Goal: Book appointment/travel/reservation

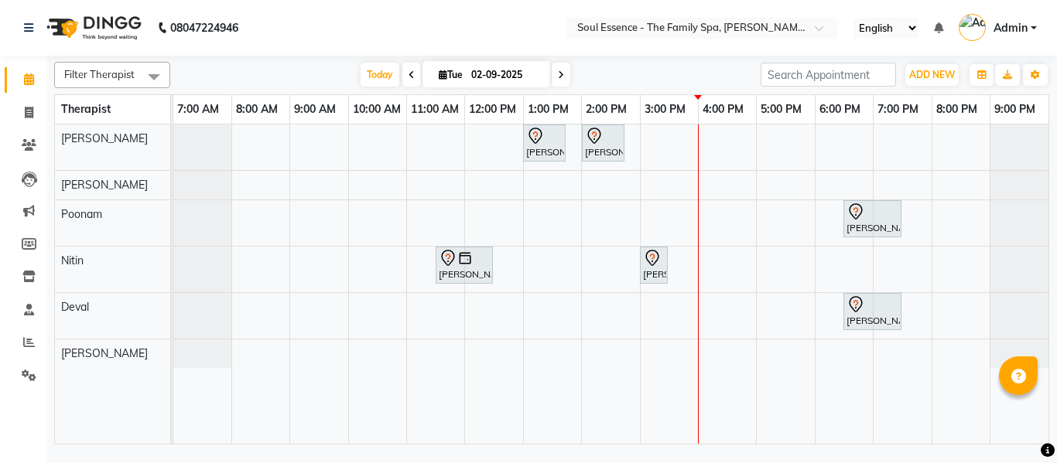
click at [562, 74] on icon at bounding box center [561, 74] width 6 height 9
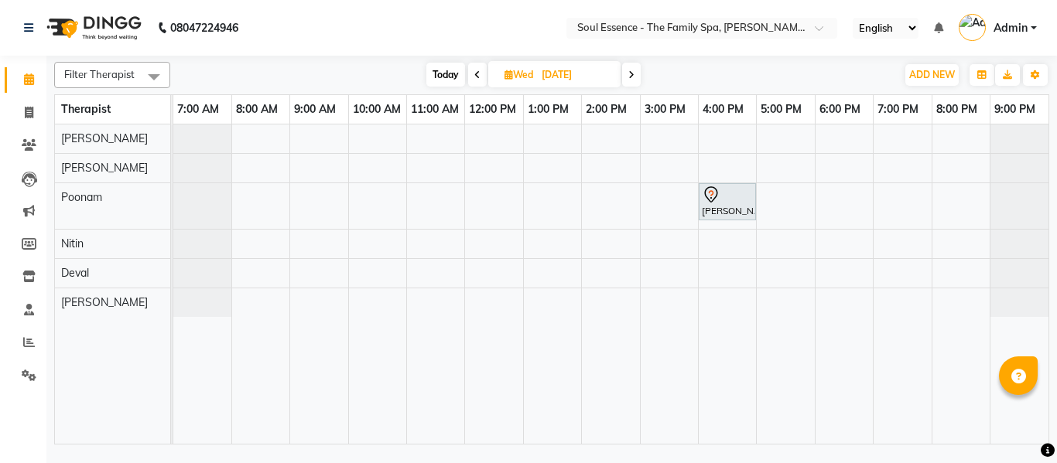
click at [628, 78] on span at bounding box center [631, 75] width 19 height 24
click at [442, 72] on span "Today" at bounding box center [447, 75] width 39 height 24
type input "02-09-2025"
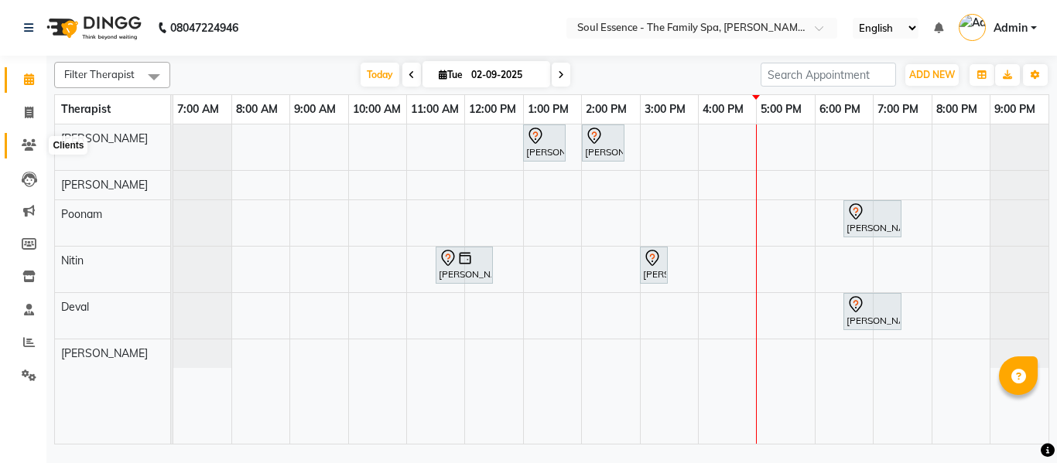
click at [31, 147] on icon at bounding box center [29, 145] width 15 height 12
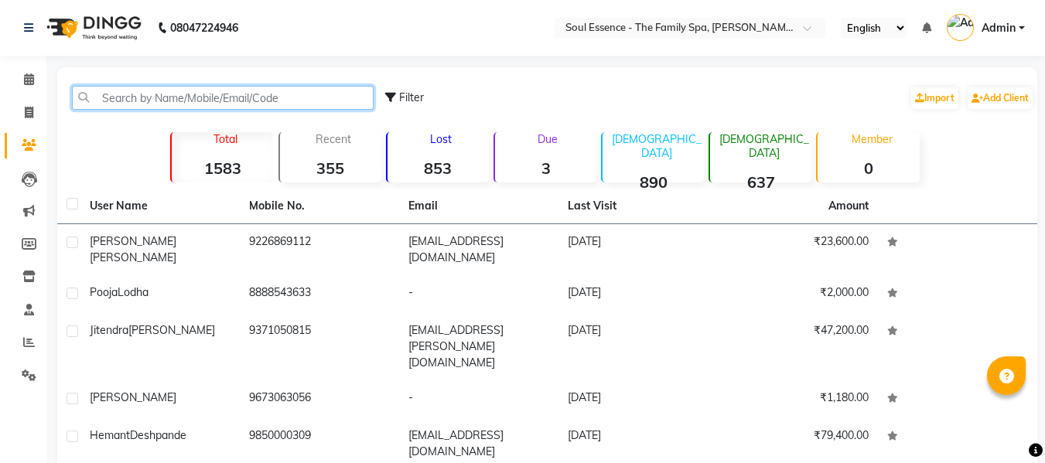
click at [173, 100] on input "text" at bounding box center [223, 98] width 302 height 24
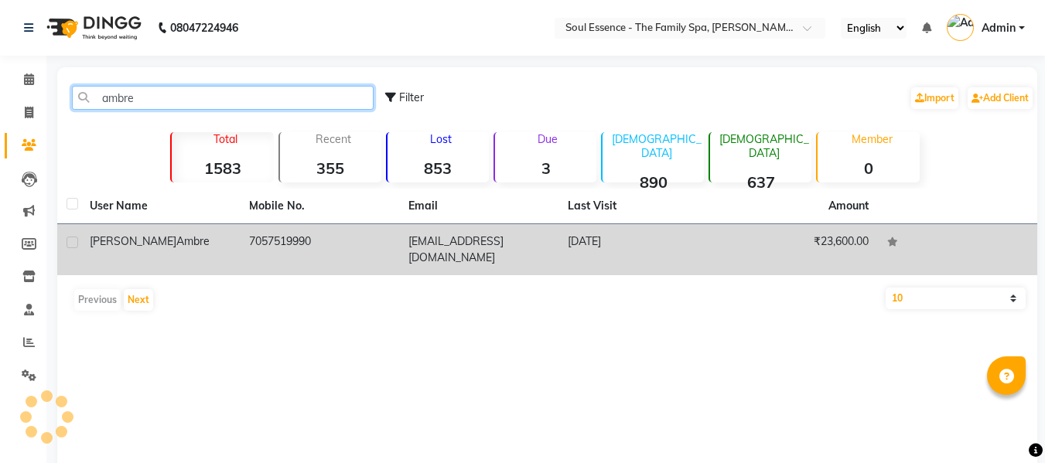
type input "ambre"
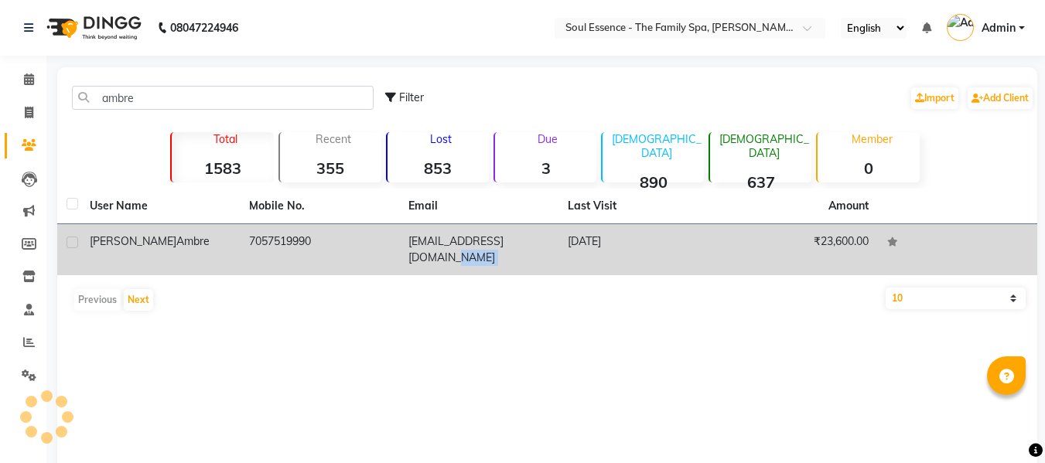
click at [558, 246] on tr "[PERSON_NAME] 7057519990 [EMAIL_ADDRESS][DOMAIN_NAME] [DATE] ₹23,600.00" at bounding box center [547, 249] width 980 height 51
click at [590, 243] on td "[DATE]" at bounding box center [638, 249] width 159 height 51
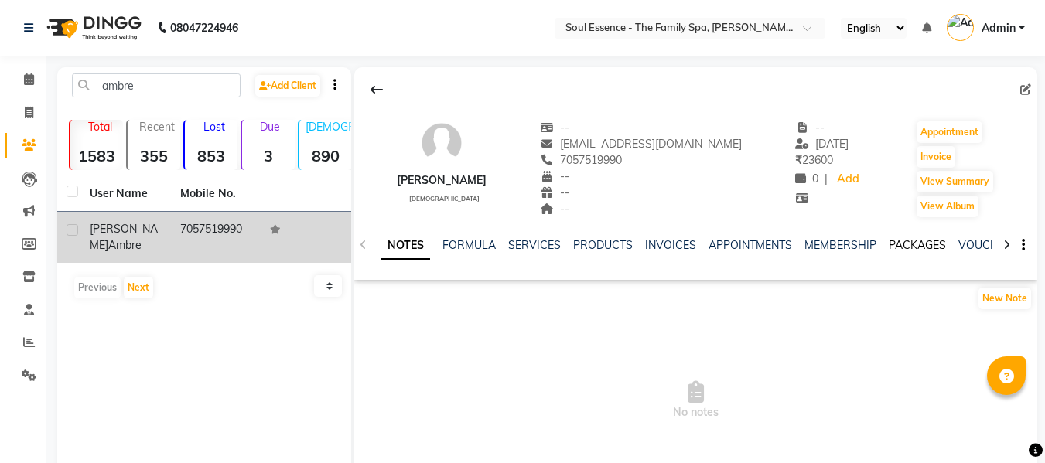
click at [898, 243] on link "PACKAGES" at bounding box center [917, 245] width 57 height 14
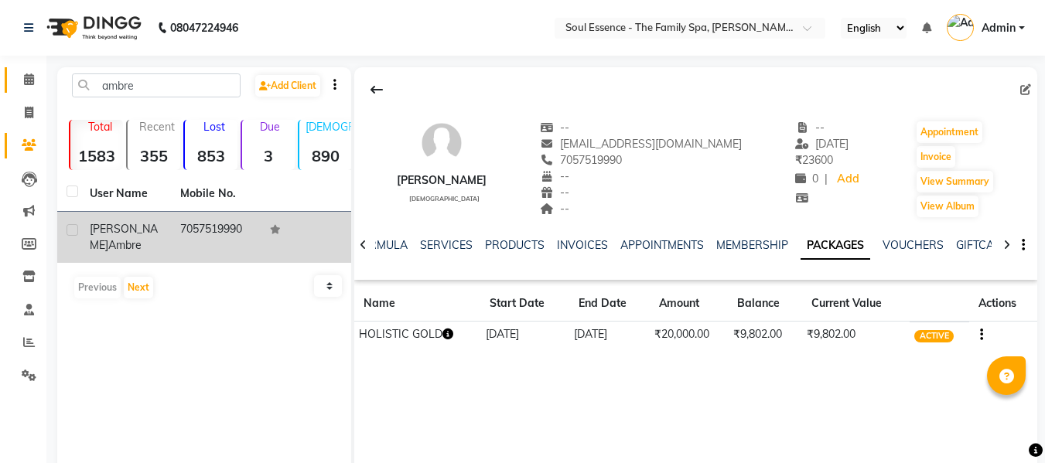
click at [34, 70] on link "Calendar" at bounding box center [23, 80] width 37 height 26
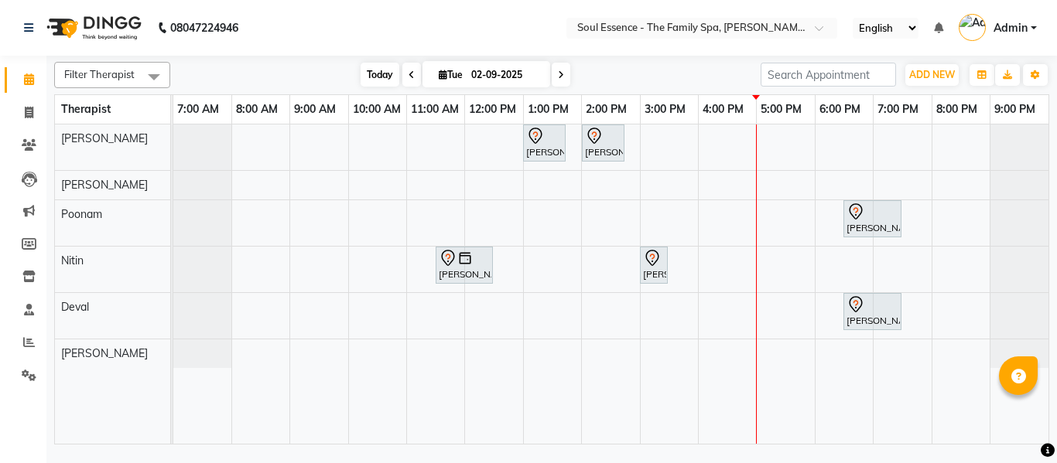
click at [386, 77] on span "Today" at bounding box center [380, 75] width 39 height 24
click at [561, 77] on icon at bounding box center [561, 74] width 6 height 9
type input "[DATE]"
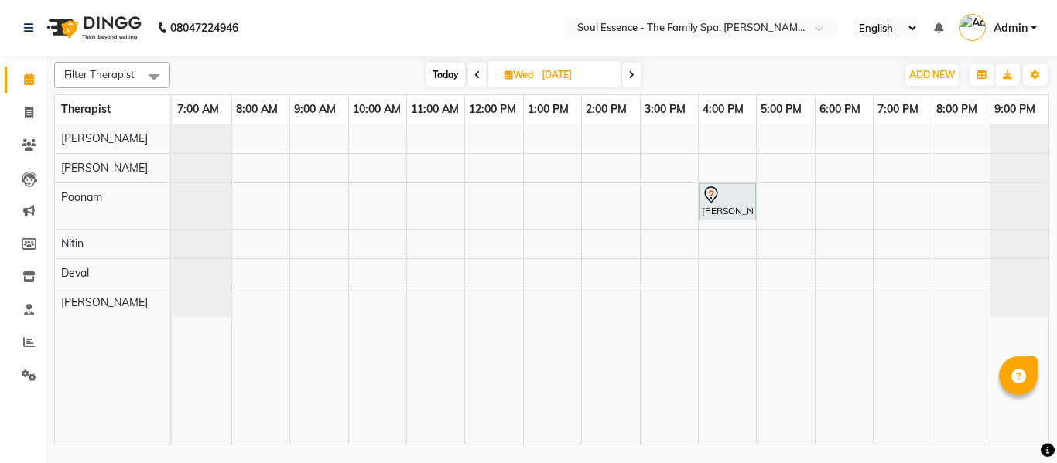
click at [766, 137] on div "[PERSON_NAME], 04:00 PM-05:00 PM, Deep Tissue Massage With Wintergreen Oil 60 M…" at bounding box center [610, 285] width 875 height 320
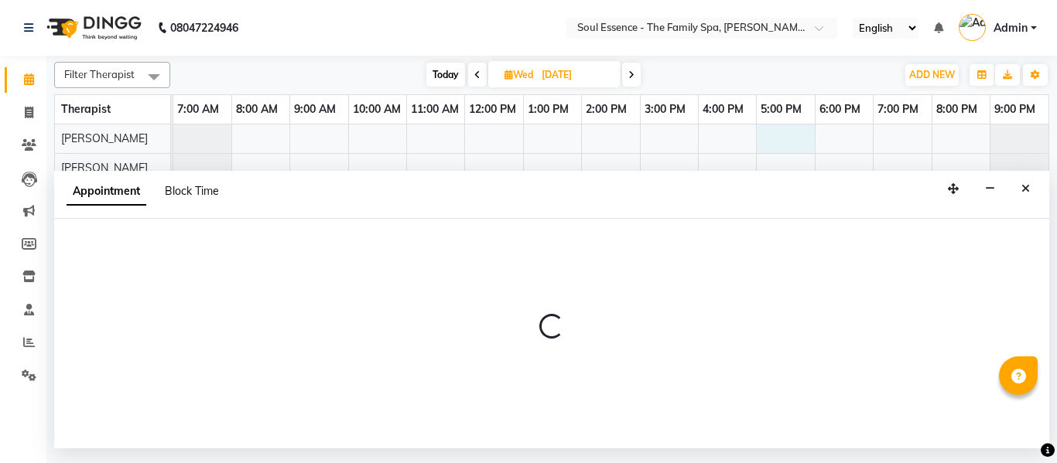
select select "64215"
select select "1020"
select select "tentative"
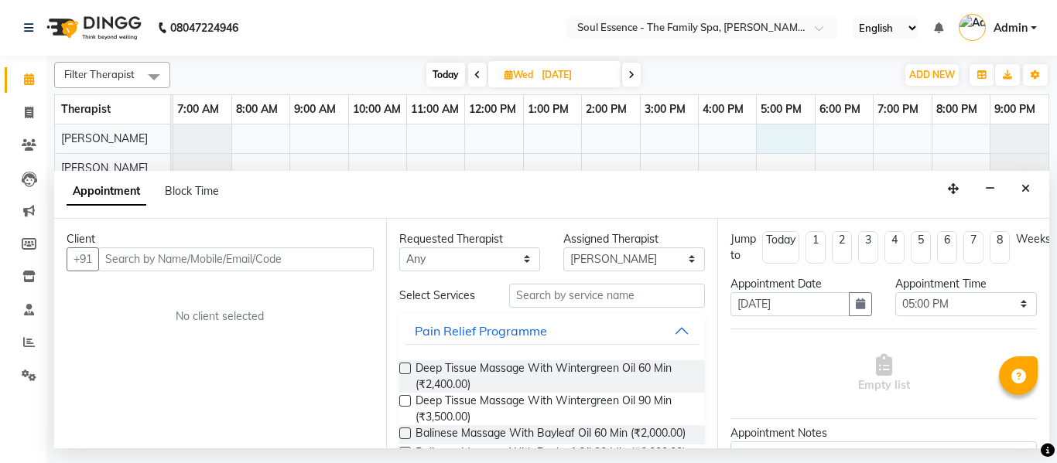
click at [154, 261] on input "text" at bounding box center [235, 260] width 275 height 24
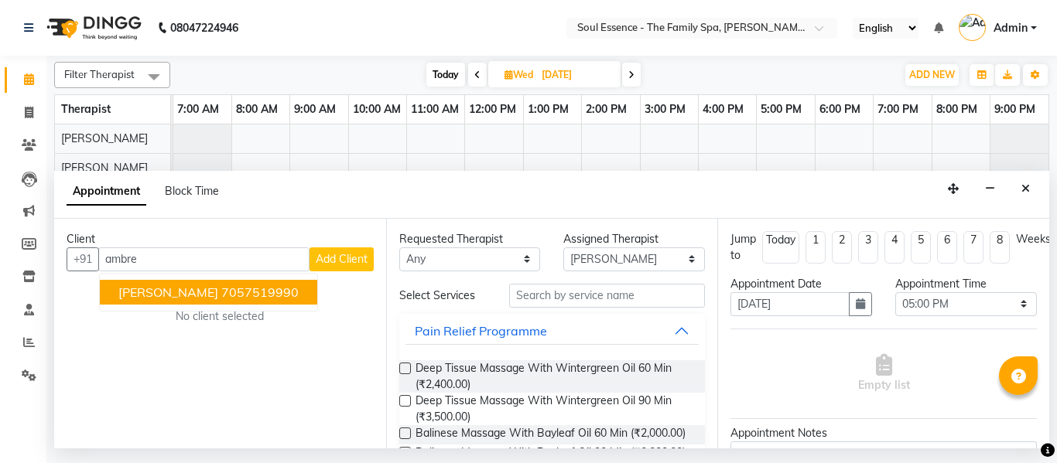
drag, startPoint x: 248, startPoint y: 298, endPoint x: 284, endPoint y: 299, distance: 35.6
click at [248, 299] on ngb-highlight "7057519990" at bounding box center [259, 292] width 77 height 15
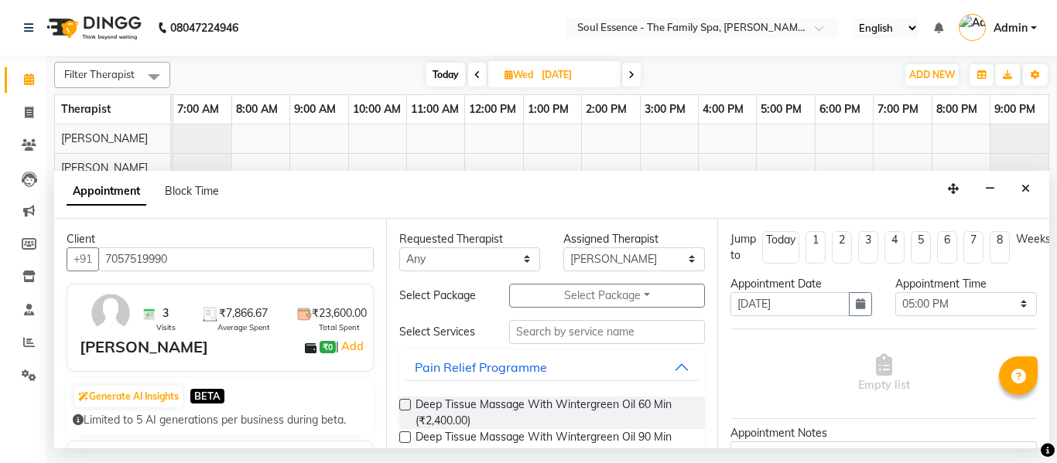
type input "7057519990"
click at [539, 330] on input "text" at bounding box center [607, 332] width 197 height 24
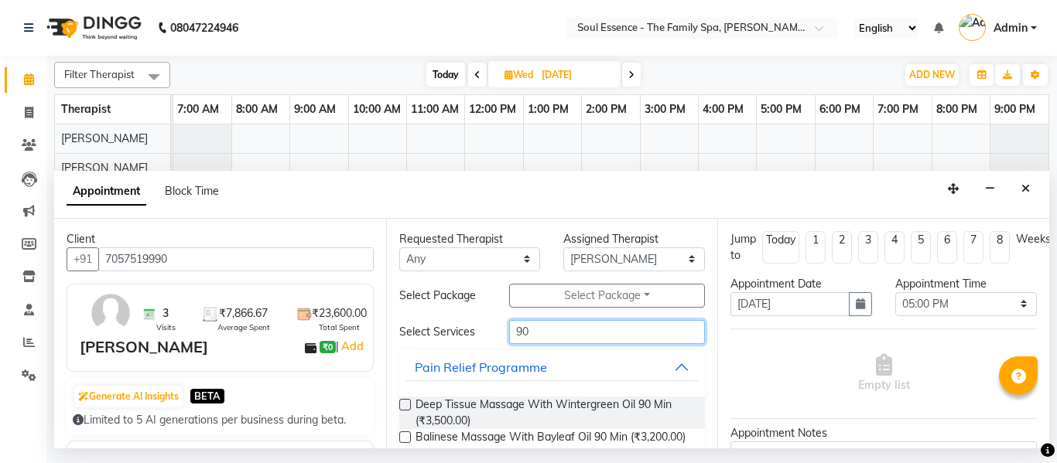
type input "90"
drag, startPoint x: 402, startPoint y: 404, endPoint x: 526, endPoint y: 351, distance: 134.5
click at [402, 405] on label at bounding box center [405, 405] width 12 height 12
click at [402, 405] on input "checkbox" at bounding box center [404, 407] width 10 height 10
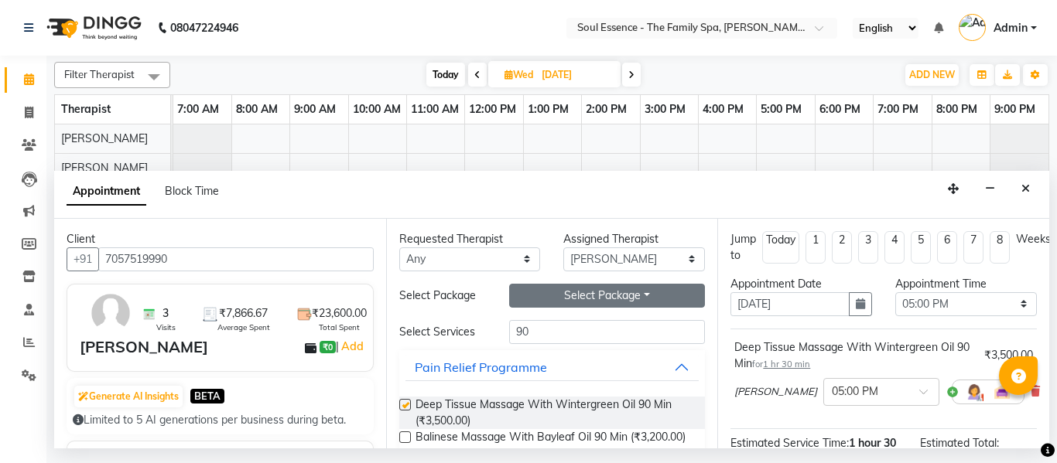
checkbox input "false"
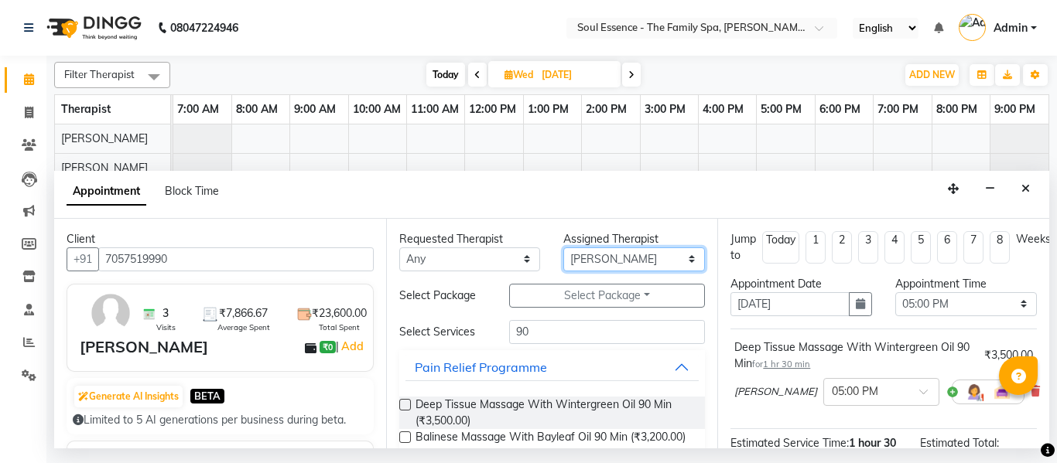
click at [590, 256] on select "Select Deval [PERSON_NAME] [PERSON_NAME]" at bounding box center [634, 260] width 142 height 24
select select "12594"
click at [563, 248] on select "Select Deval [PERSON_NAME] [PERSON_NAME]" at bounding box center [634, 260] width 142 height 24
drag, startPoint x: 600, startPoint y: 269, endPoint x: 626, endPoint y: 335, distance: 71.6
click at [622, 313] on div "Requested Therapist Any Deval Gauri [PERSON_NAME] Poonam [PERSON_NAME] Assigned…" at bounding box center [552, 334] width 332 height 230
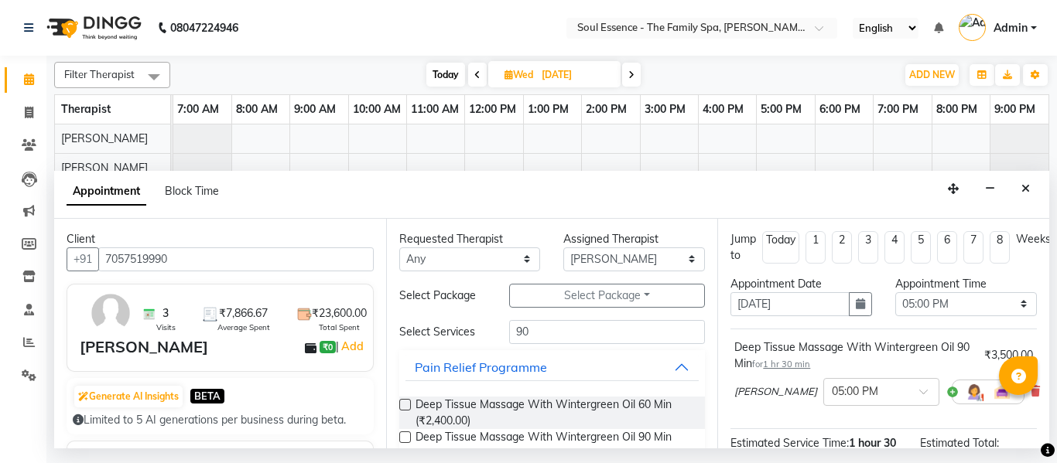
click at [396, 408] on div "Requested Therapist Any Deval Gauri [PERSON_NAME] Poonam [PERSON_NAME] Assigned…" at bounding box center [552, 334] width 332 height 230
click at [405, 403] on label at bounding box center [405, 405] width 12 height 12
click at [405, 403] on input "checkbox" at bounding box center [404, 407] width 10 height 10
checkbox input "false"
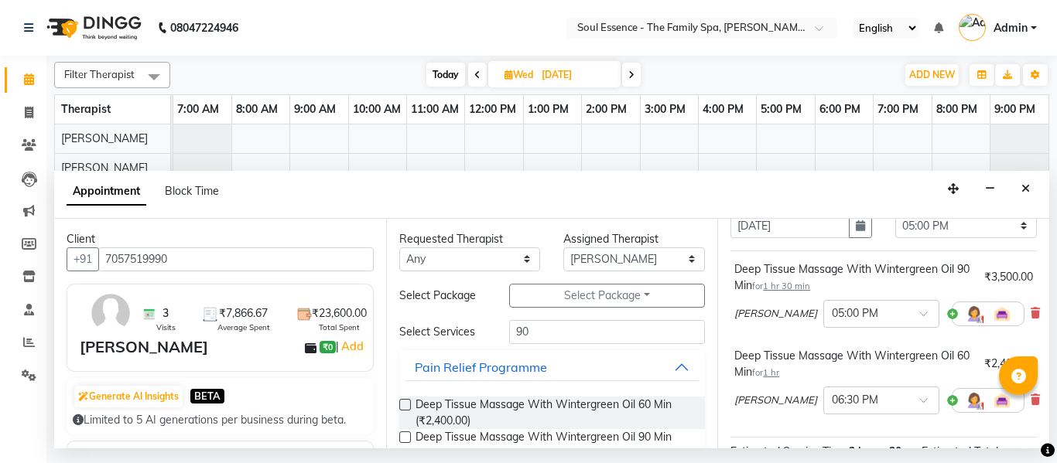
scroll to position [155, 0]
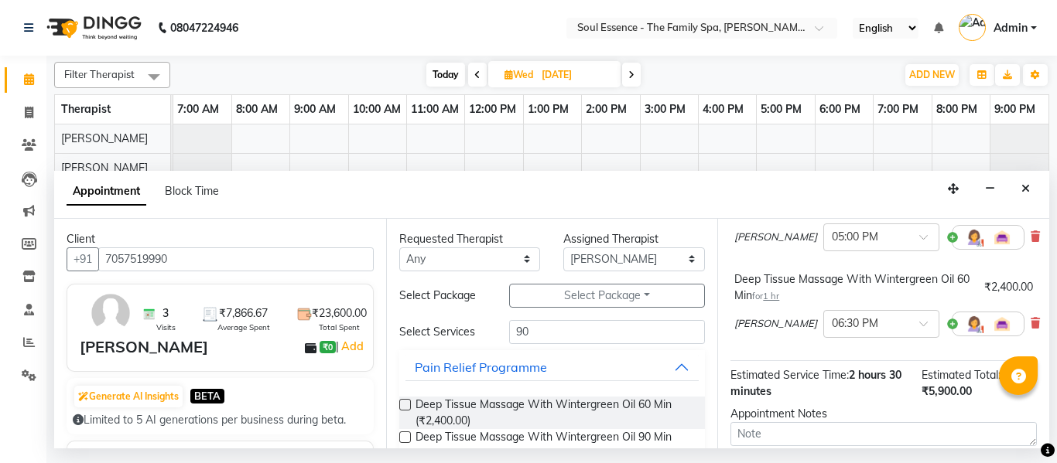
click at [849, 340] on div "[PERSON_NAME] × 06:30 PM" at bounding box center [879, 324] width 290 height 40
click at [848, 330] on input "text" at bounding box center [866, 323] width 68 height 16
click at [839, 430] on div "05:00 PM" at bounding box center [881, 436] width 115 height 29
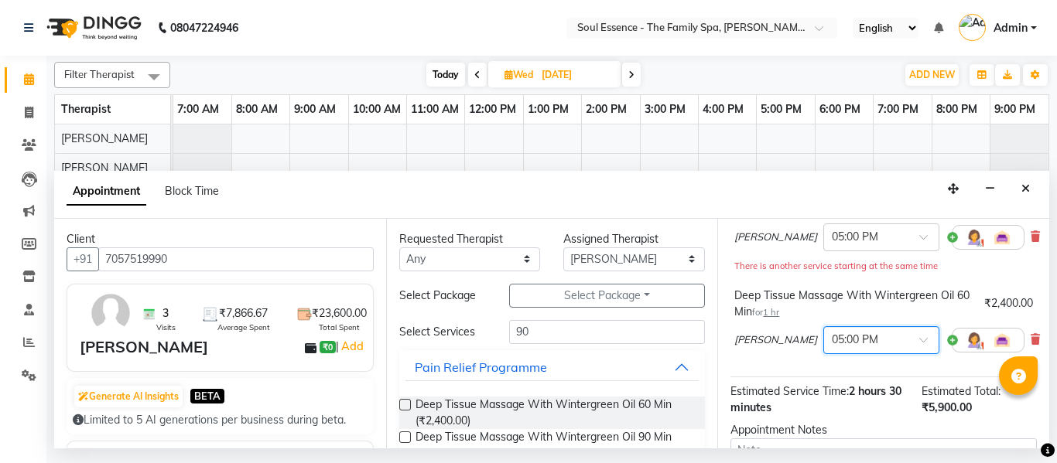
click at [401, 440] on label at bounding box center [405, 438] width 12 height 12
click at [401, 440] on input "checkbox" at bounding box center [404, 439] width 10 height 10
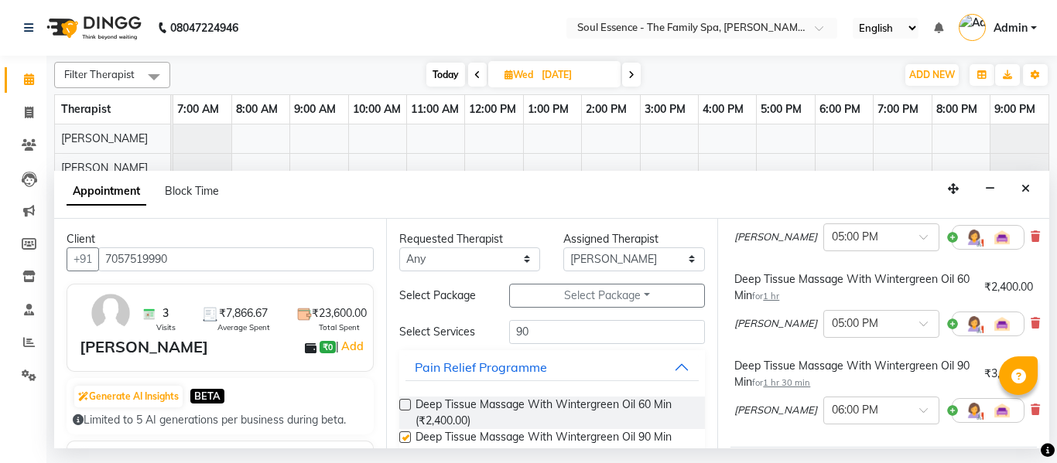
checkbox input "false"
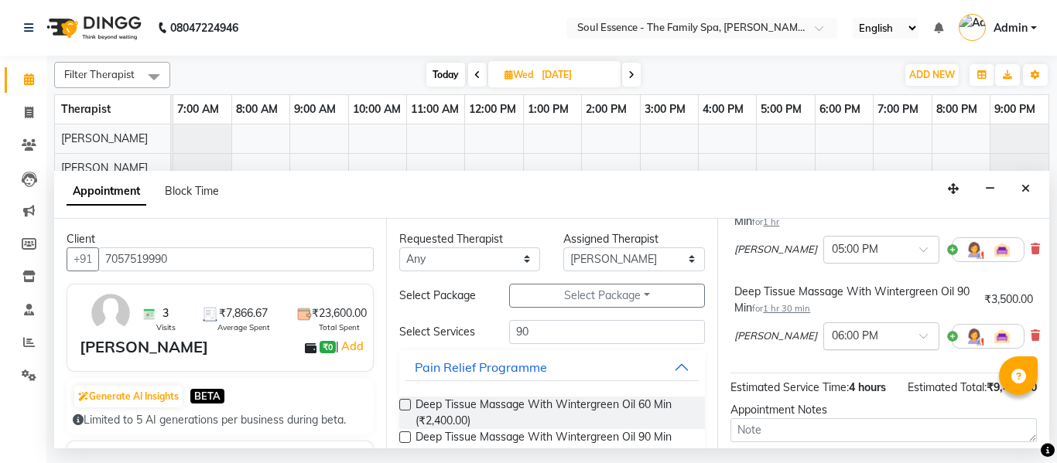
scroll to position [232, 0]
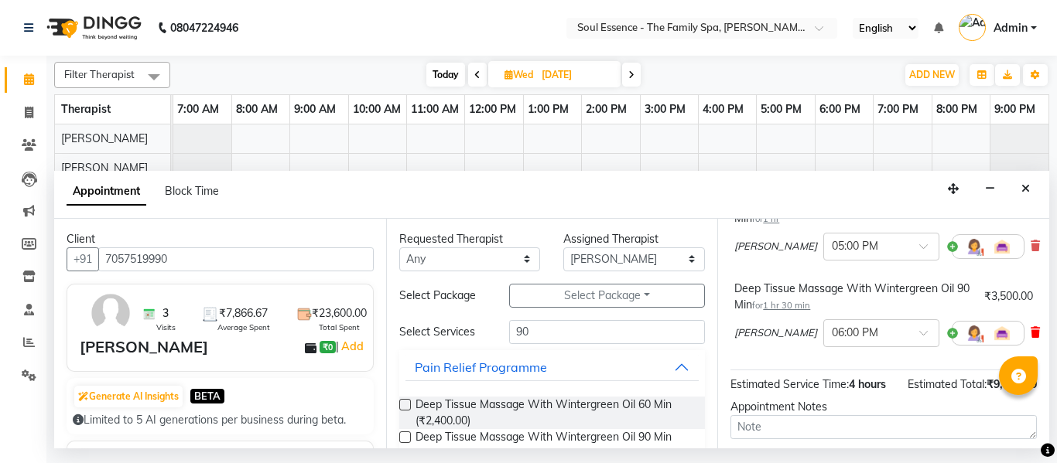
click at [1031, 338] on icon at bounding box center [1035, 332] width 9 height 11
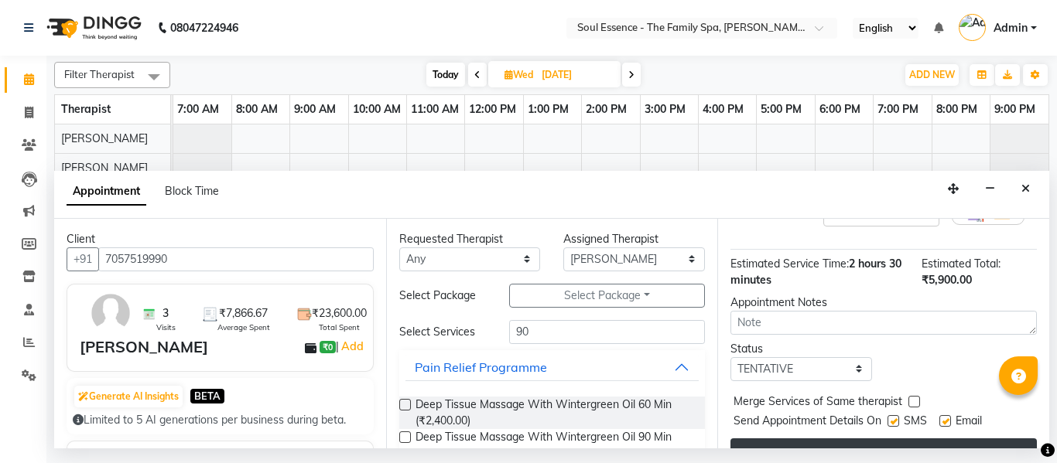
scroll to position [327, 0]
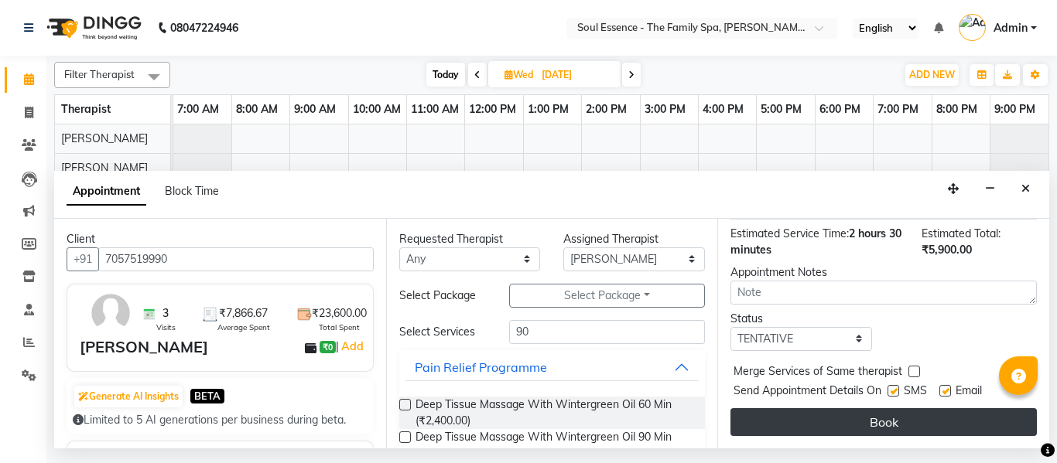
click at [864, 416] on button "Book" at bounding box center [883, 423] width 306 height 28
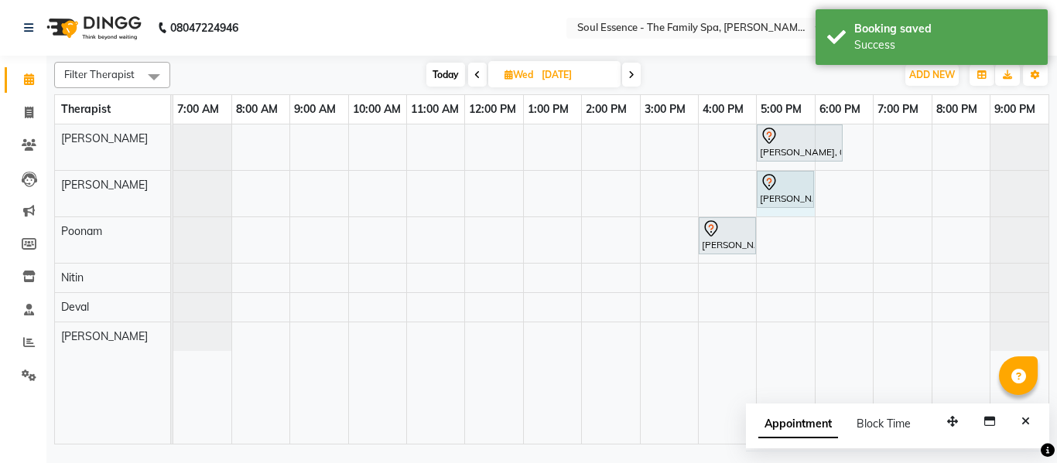
drag, startPoint x: 816, startPoint y: 193, endPoint x: 799, endPoint y: 189, distance: 18.4
click at [173, 190] on div "[PERSON_NAME], 05:00 PM-06:00 PM, Deep Tissue Massage With Wintergreen Oil 60 M…" at bounding box center [173, 194] width 0 height 46
drag, startPoint x: 795, startPoint y: 221, endPoint x: 804, endPoint y: 317, distance: 97.2
click at [804, 317] on tbody "[PERSON_NAME], 05:00 PM-06:30 PM, Deep Tissue Massage With Wintergreen Oil 90 M…" at bounding box center [610, 238] width 875 height 227
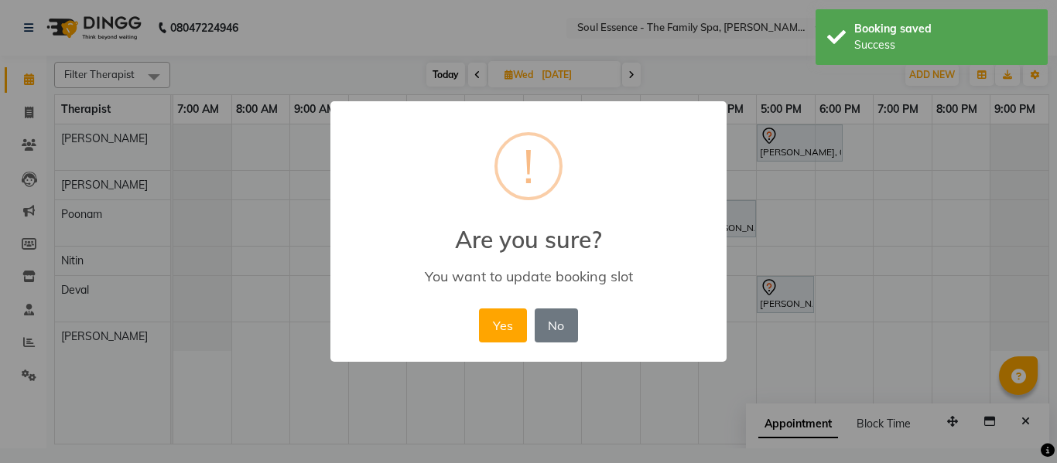
drag, startPoint x: 486, startPoint y: 330, endPoint x: 531, endPoint y: 333, distance: 45.0
click at [487, 330] on button "Yes" at bounding box center [502, 326] width 47 height 34
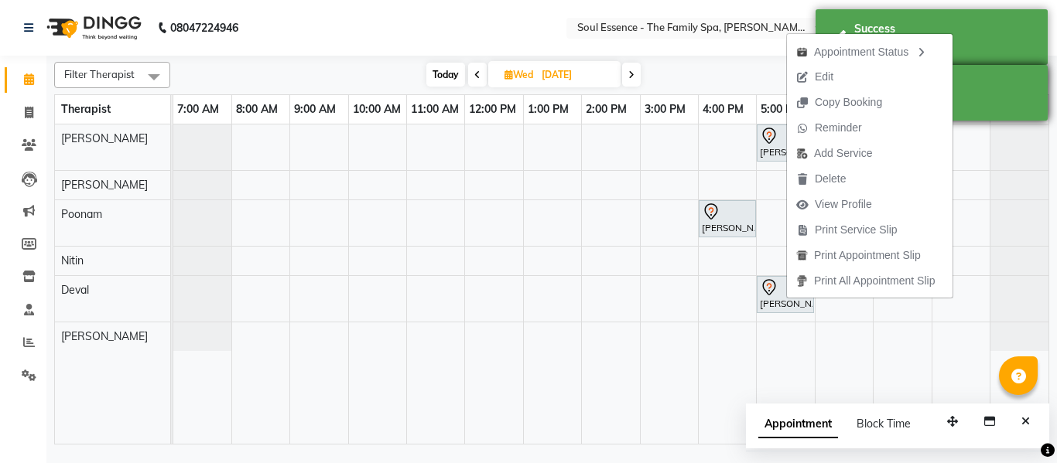
click at [829, 83] on span "Edit" at bounding box center [824, 77] width 19 height 16
select select "tentative"
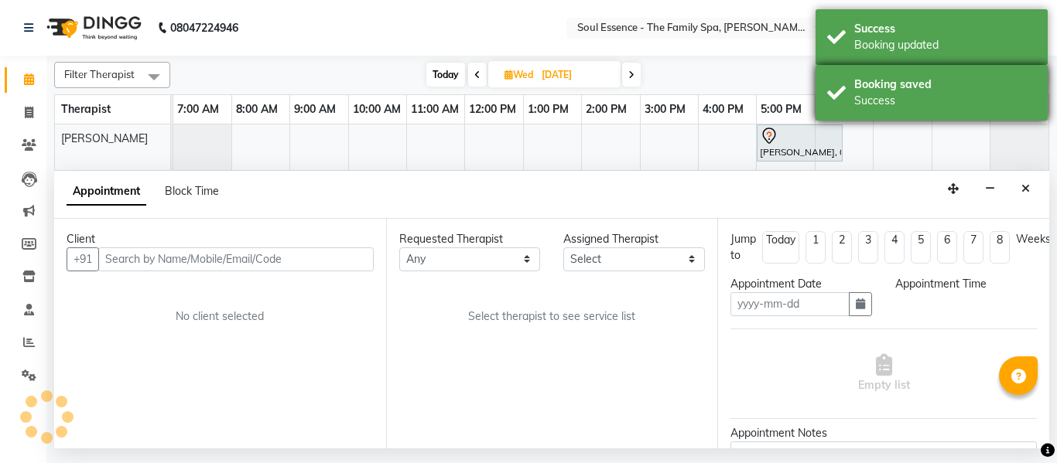
type input "[DATE]"
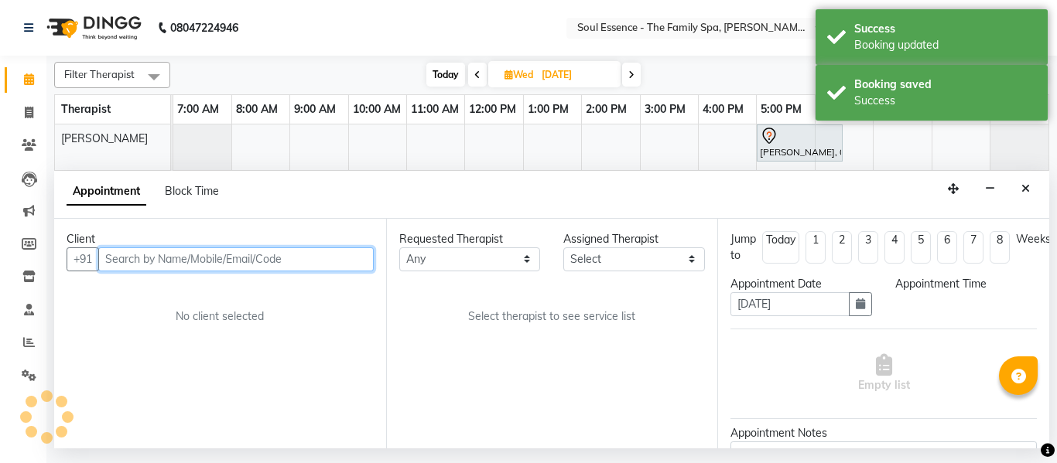
select select "1020"
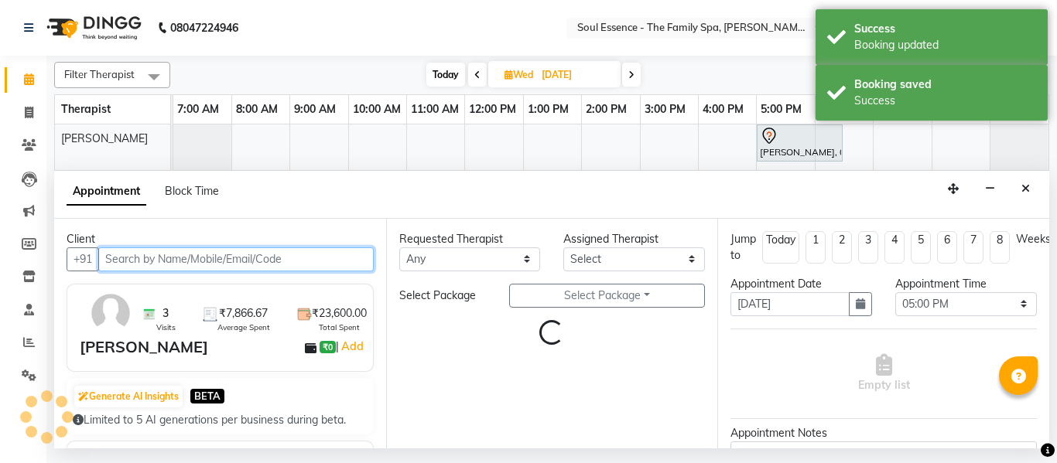
select select "66088"
select select "1188"
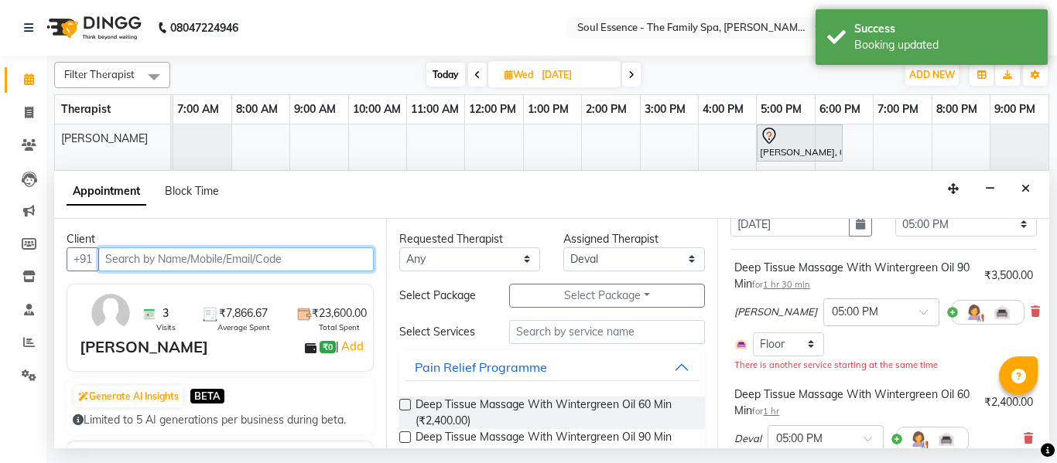
scroll to position [155, 0]
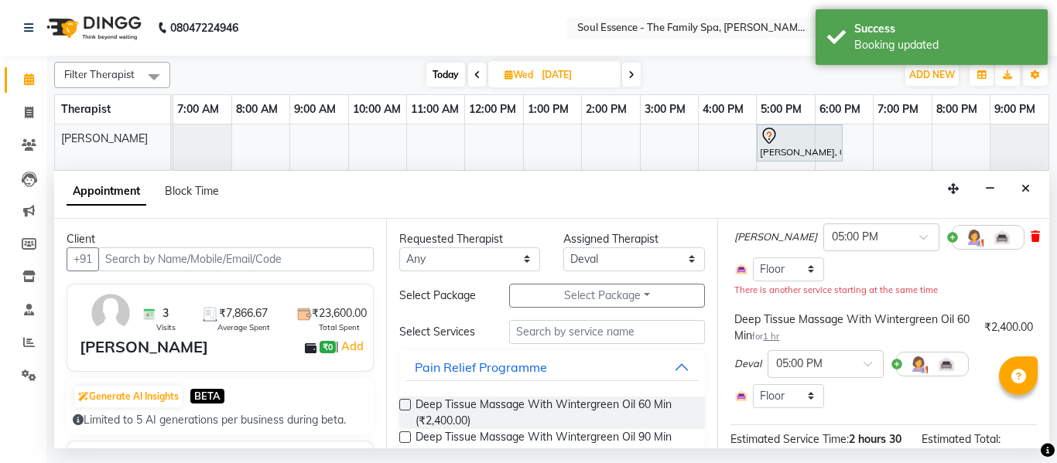
click at [1031, 244] on span at bounding box center [1035, 237] width 9 height 16
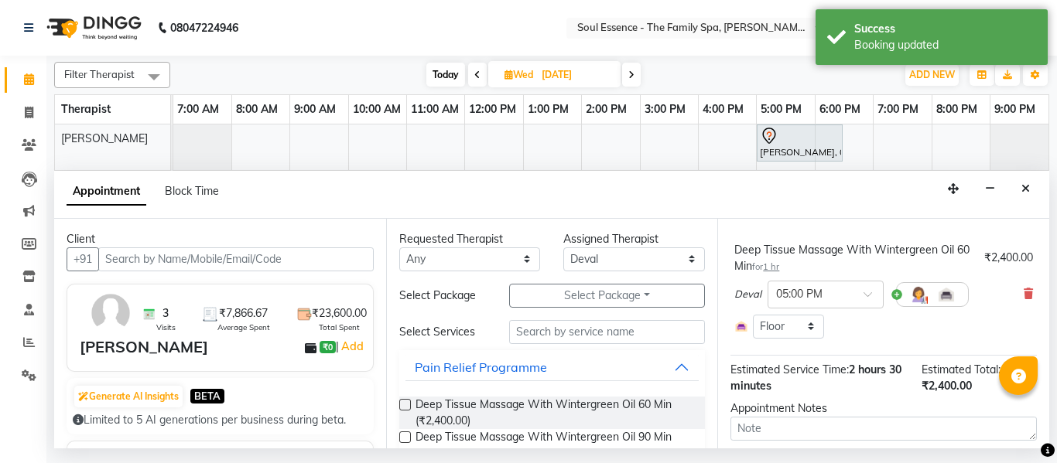
scroll to position [77, 0]
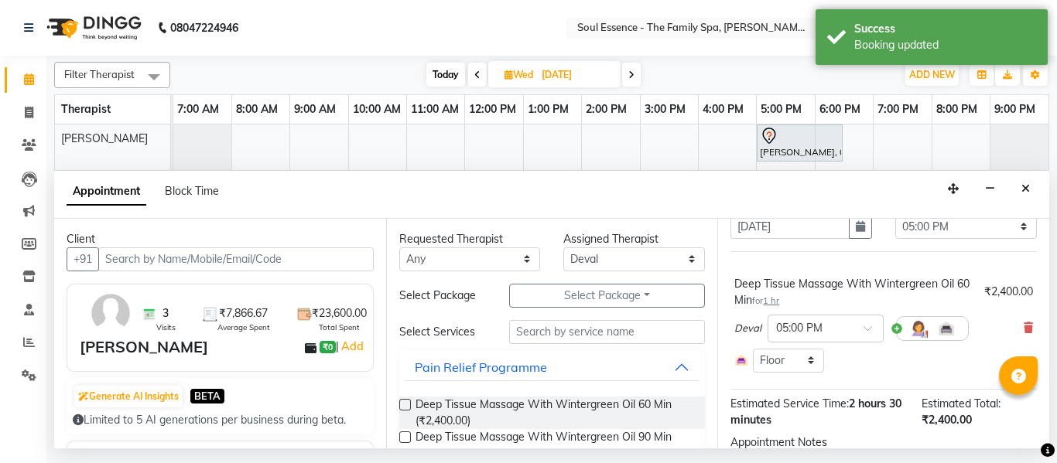
click at [408, 434] on label at bounding box center [405, 438] width 12 height 12
click at [408, 434] on input "checkbox" at bounding box center [404, 439] width 10 height 10
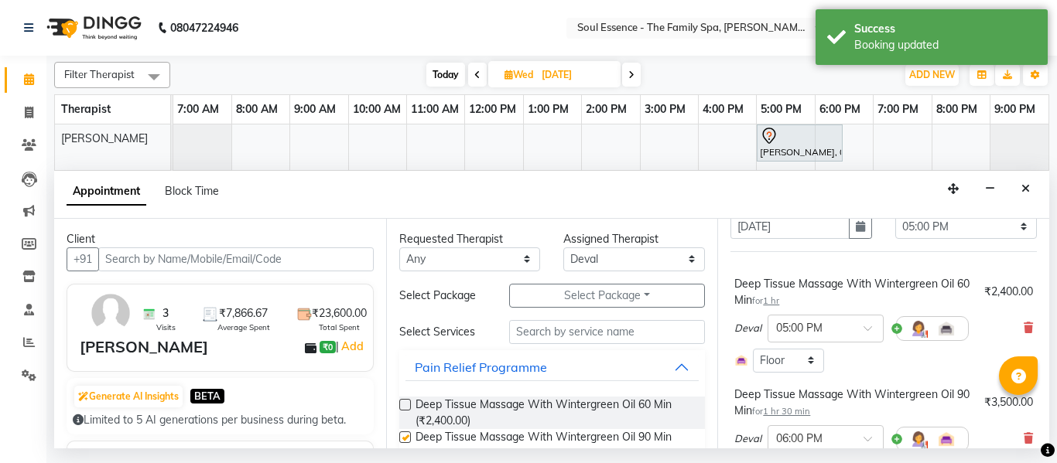
checkbox input "false"
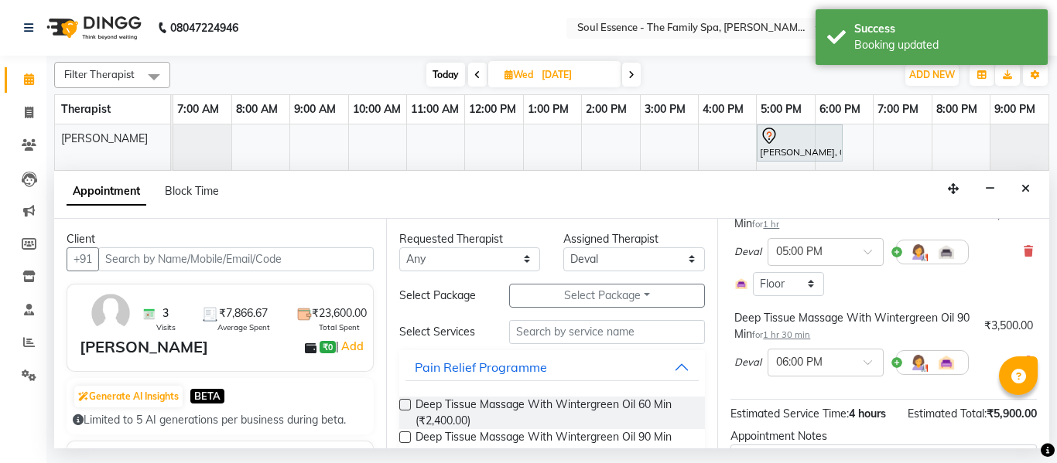
scroll to position [301, 0]
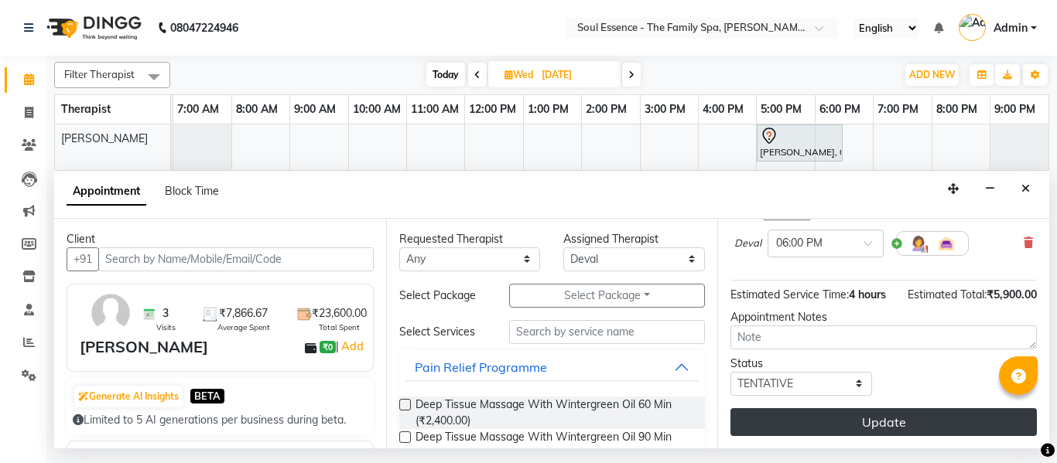
click at [876, 409] on button "Update" at bounding box center [883, 423] width 306 height 28
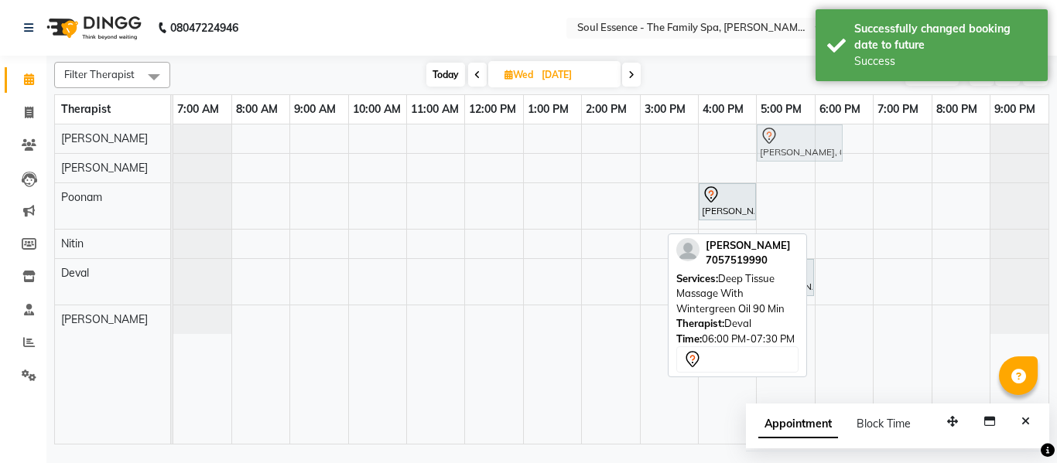
drag, startPoint x: 792, startPoint y: 234, endPoint x: 776, endPoint y: 149, distance: 87.4
click at [776, 149] on tbody "[PERSON_NAME], 06:00 PM-07:30 PM, Deep Tissue Massage With Wintergreen Oil 90 M…" at bounding box center [610, 230] width 875 height 210
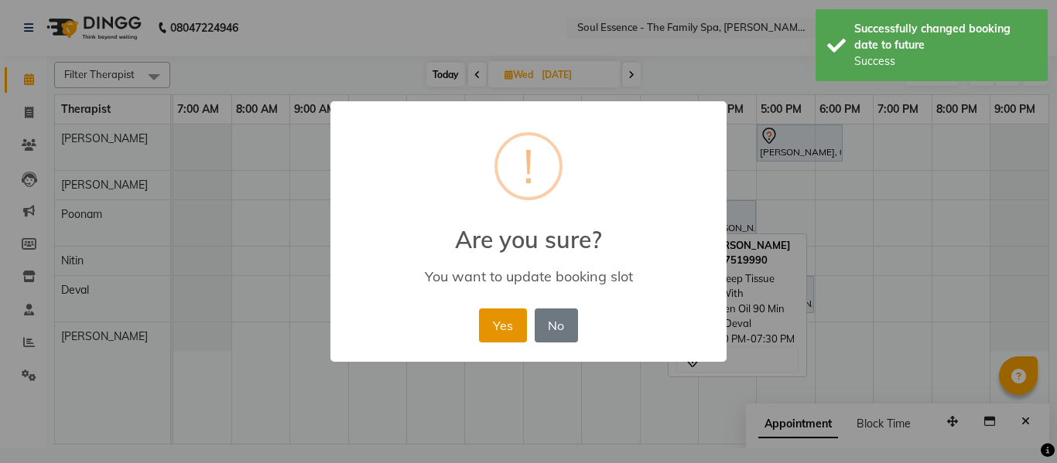
click at [500, 313] on button "Yes" at bounding box center [502, 326] width 47 height 34
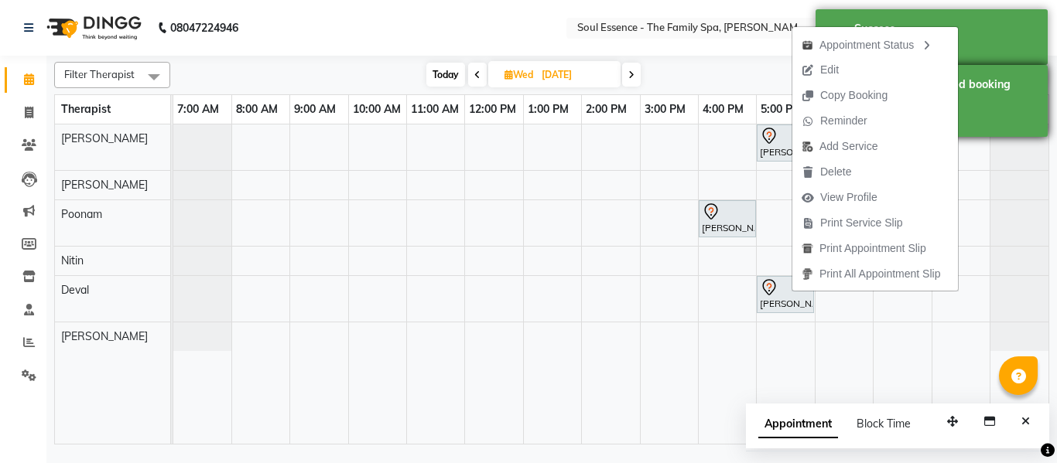
click at [823, 67] on span "Edit" at bounding box center [829, 70] width 19 height 16
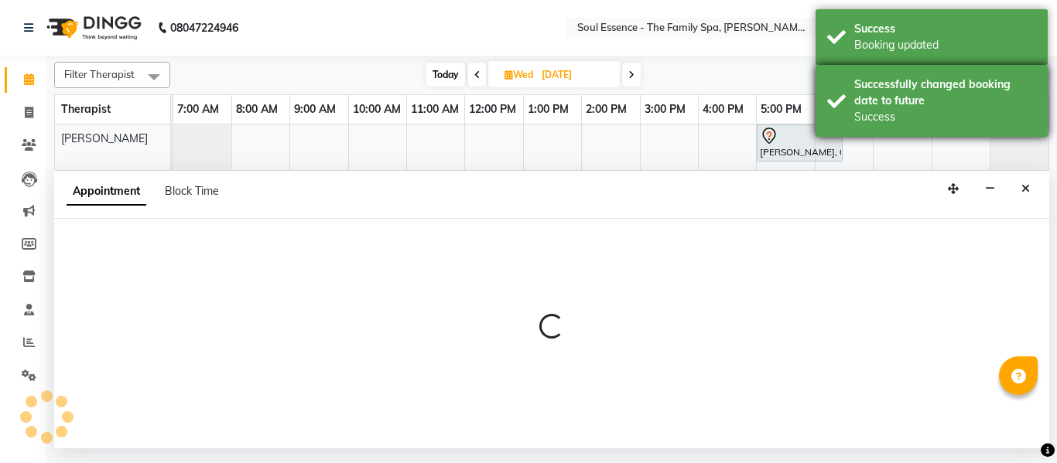
select select "tentative"
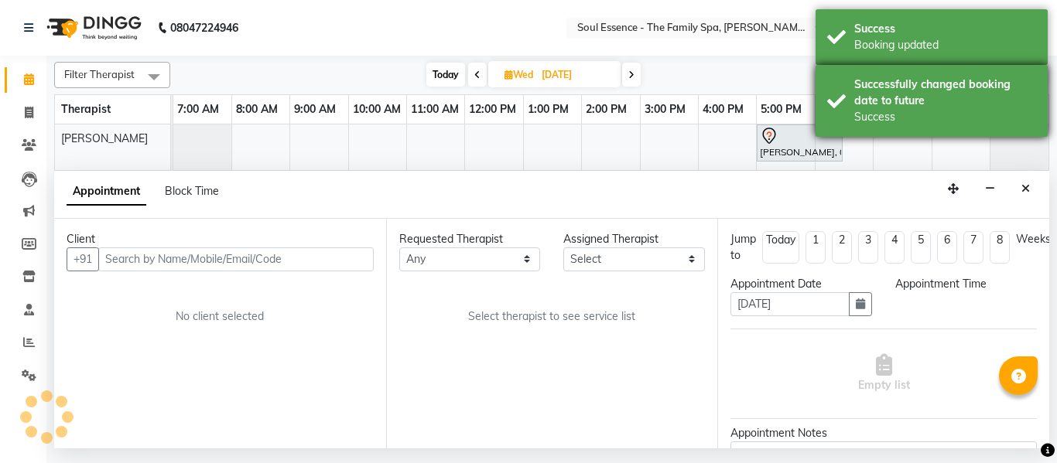
select select "64215"
select select "1020"
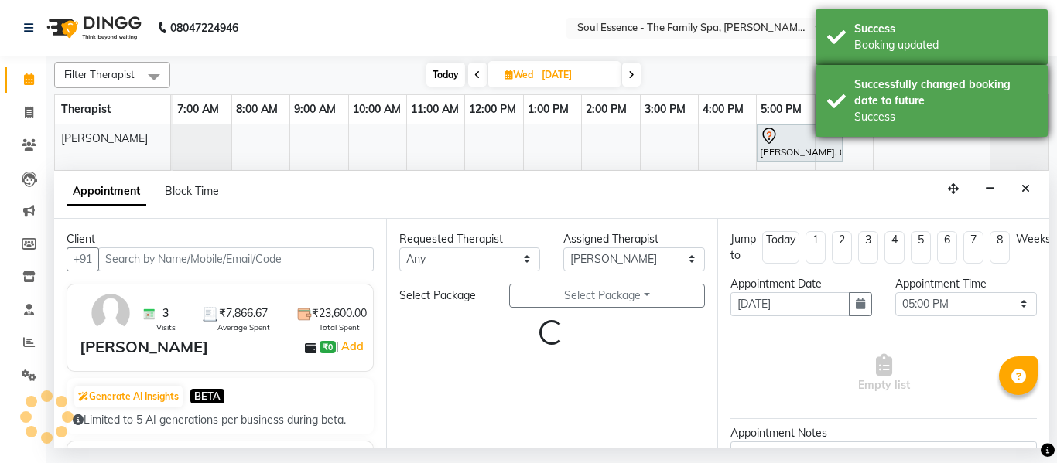
select select "1188"
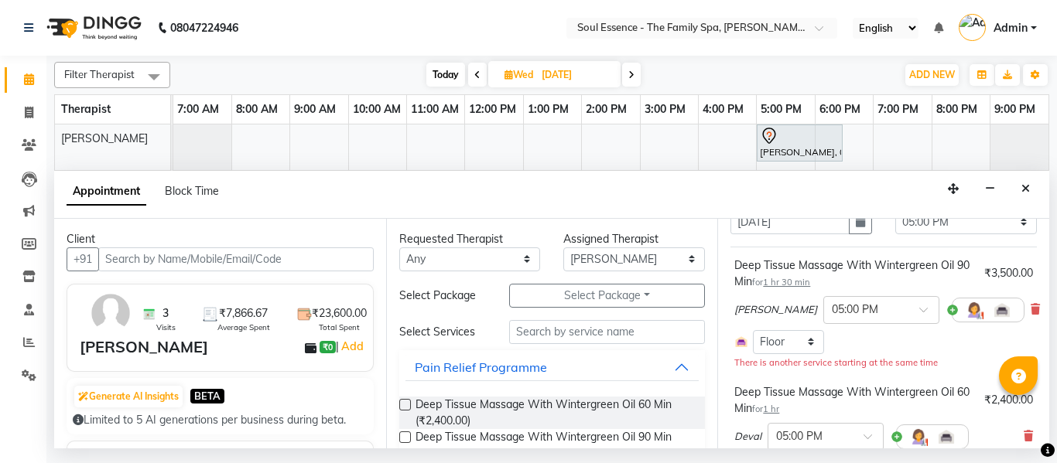
scroll to position [155, 0]
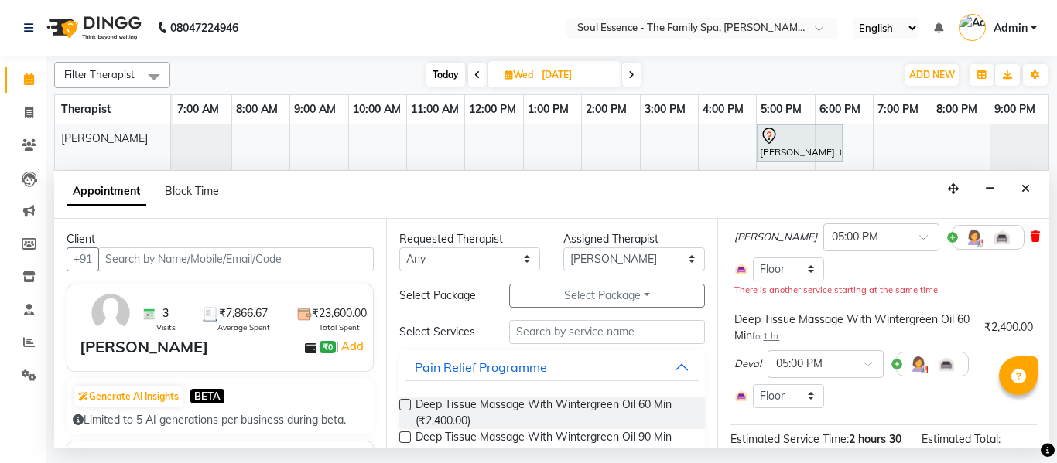
click at [1031, 241] on span at bounding box center [1035, 237] width 9 height 16
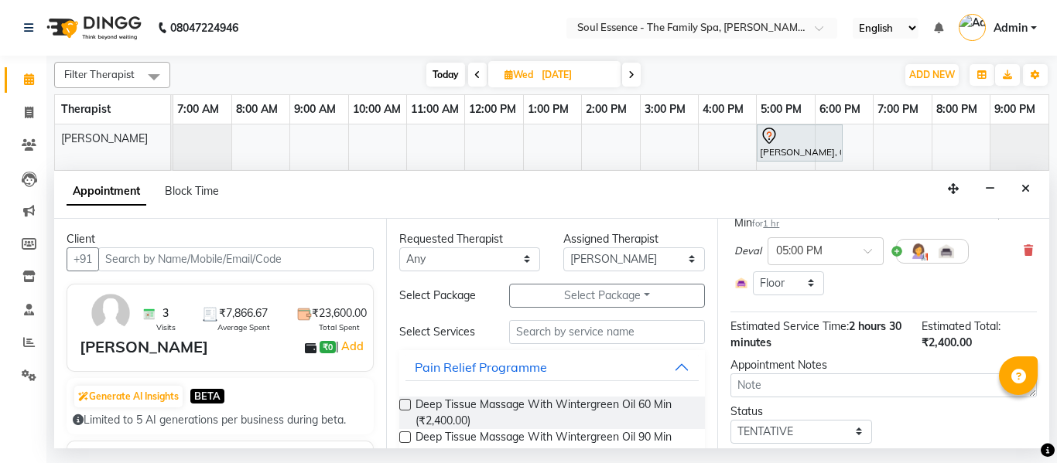
click at [404, 440] on label at bounding box center [405, 438] width 12 height 12
click at [404, 440] on input "checkbox" at bounding box center [404, 439] width 10 height 10
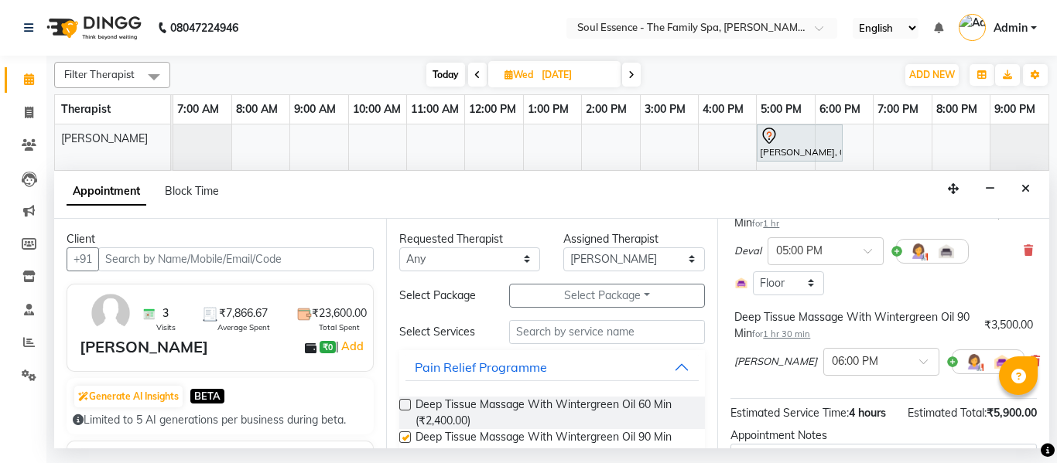
checkbox input "false"
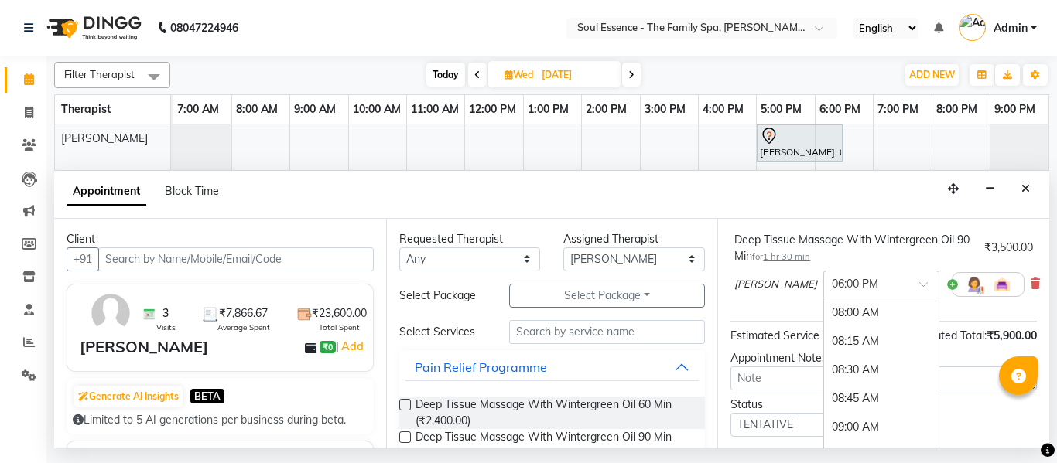
click at [841, 282] on input "text" at bounding box center [866, 283] width 68 height 16
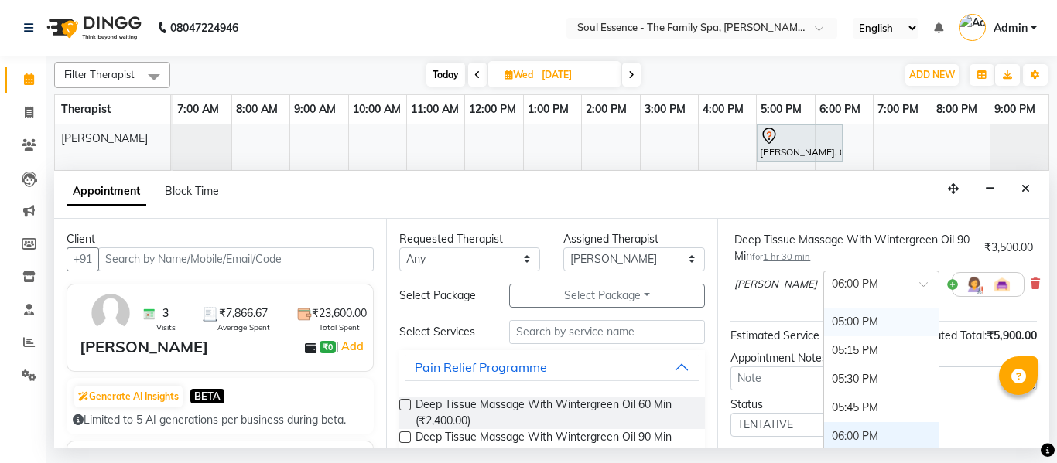
click at [824, 314] on div "05:00 PM" at bounding box center [881, 322] width 115 height 29
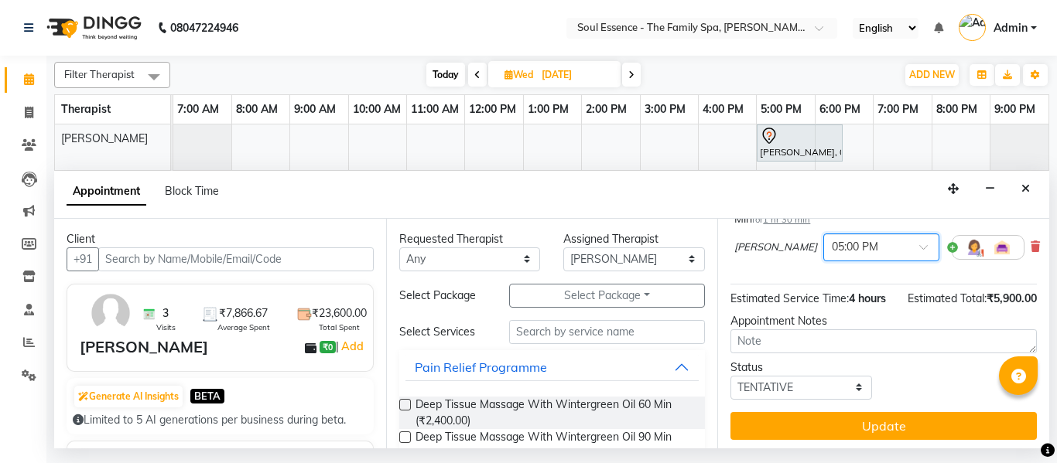
scroll to position [301, 0]
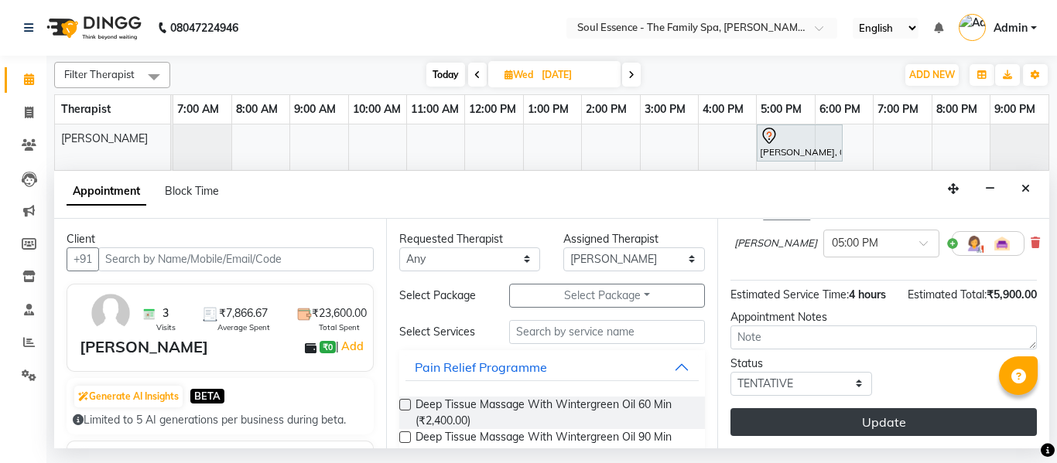
click at [873, 417] on button "Update" at bounding box center [883, 423] width 306 height 28
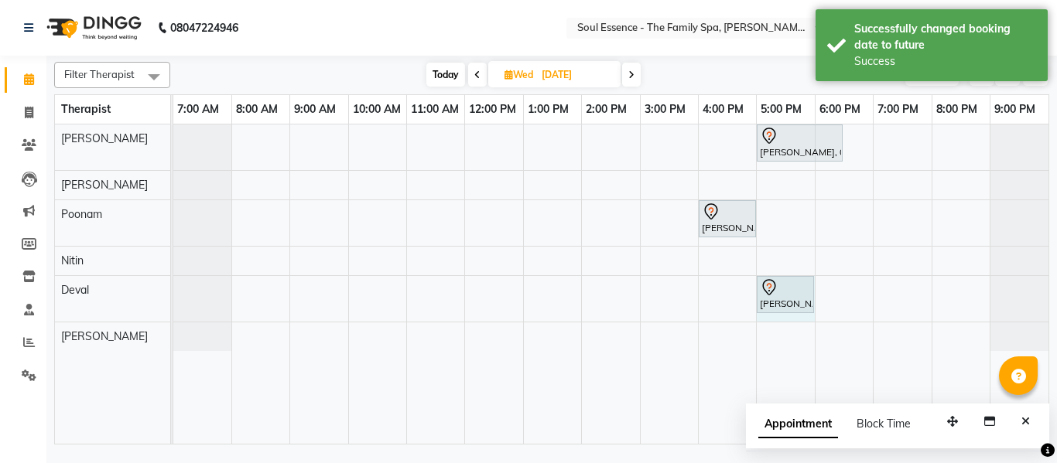
drag, startPoint x: 812, startPoint y: 290, endPoint x: 799, endPoint y: 297, distance: 14.9
click at [173, 297] on div "[PERSON_NAME], 05:00 PM-06:00 PM, Deep Tissue Massage With Wintergreen Oil 60 M…" at bounding box center [173, 299] width 0 height 46
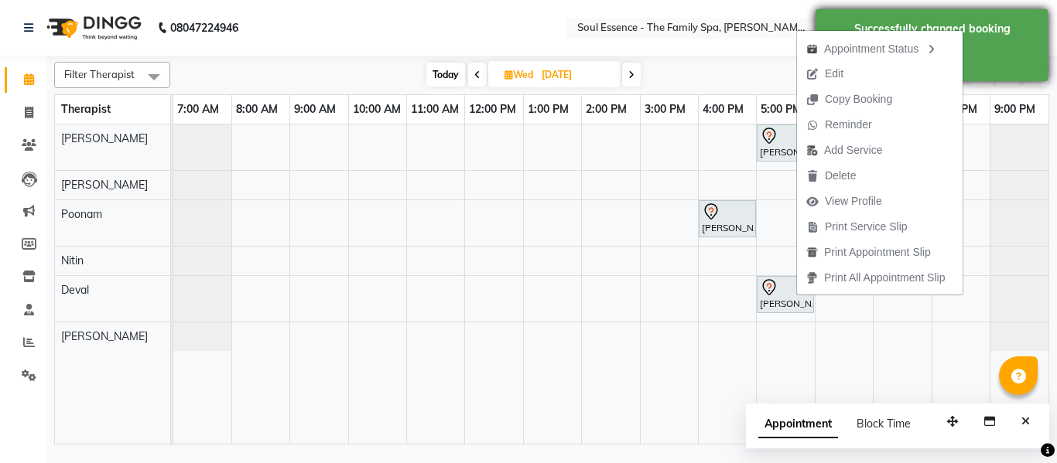
click at [833, 70] on span "Edit" at bounding box center [834, 74] width 19 height 16
select select "tentative"
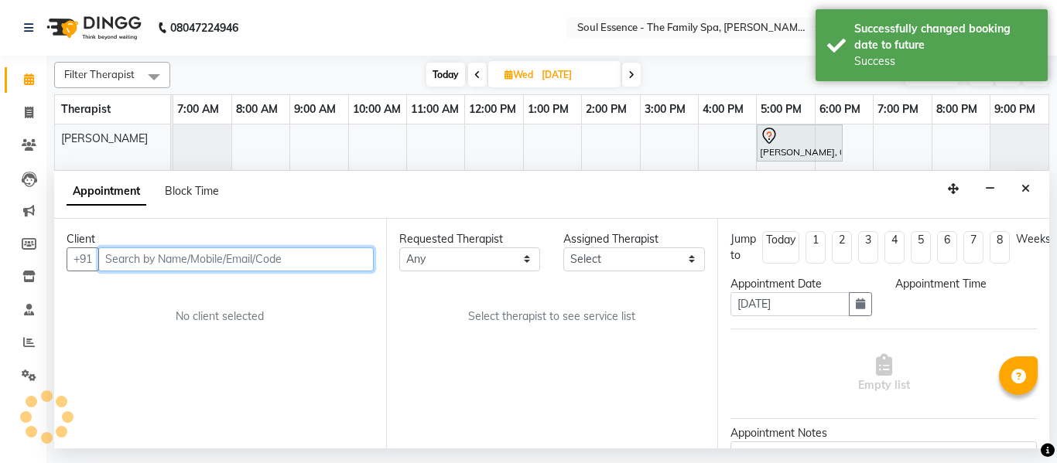
select select "66088"
select select "1020"
select select "1188"
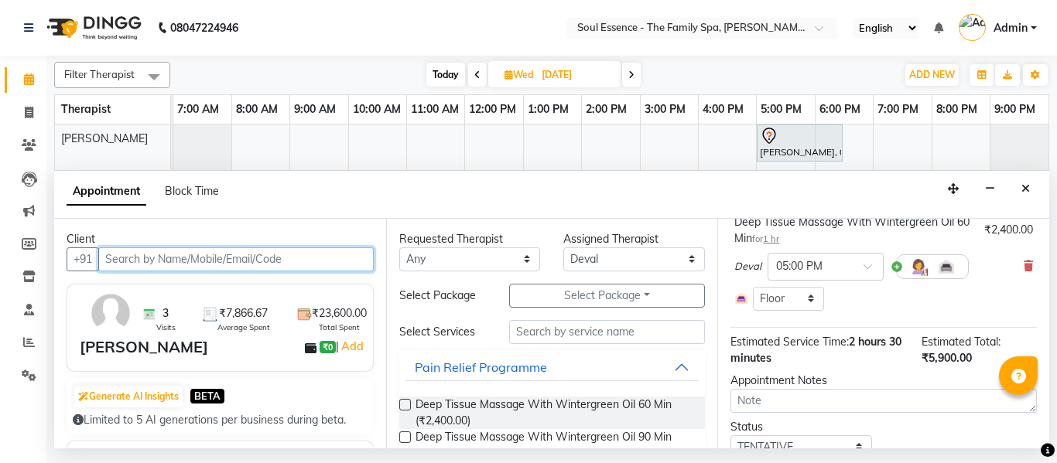
scroll to position [155, 0]
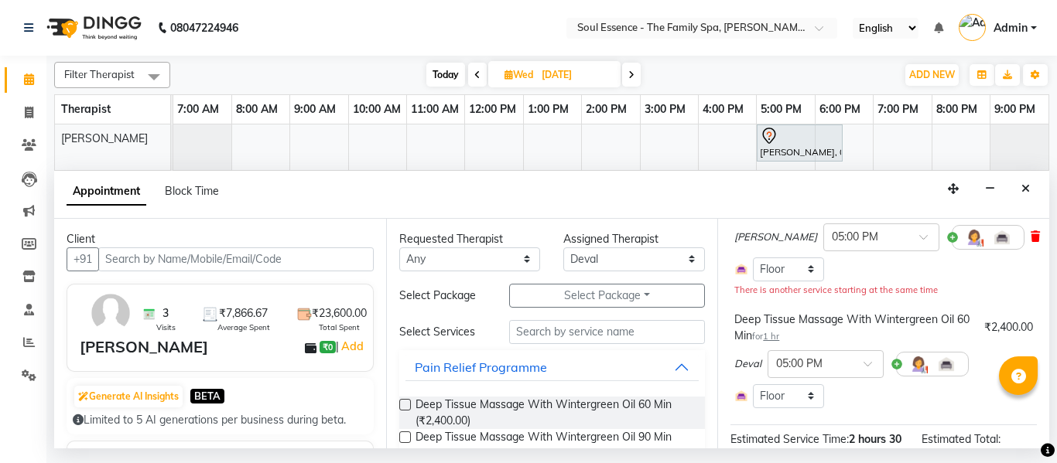
click at [1031, 231] on icon at bounding box center [1035, 236] width 9 height 11
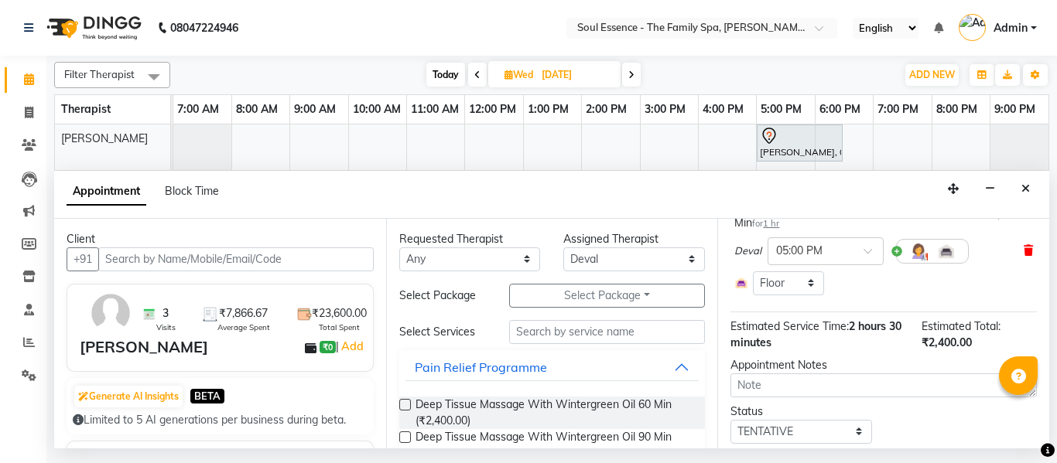
click at [1024, 245] on span at bounding box center [1028, 251] width 9 height 16
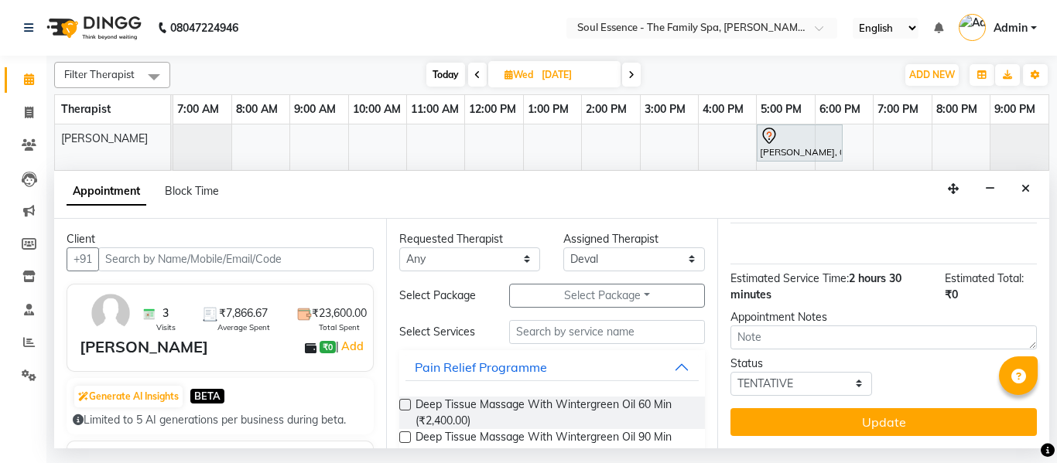
scroll to position [118, 0]
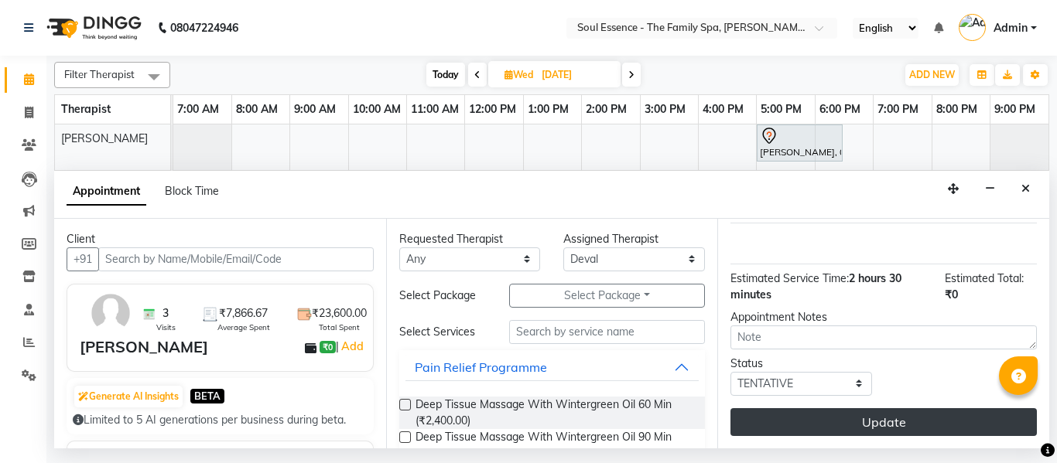
click at [880, 415] on button "Update" at bounding box center [883, 423] width 306 height 28
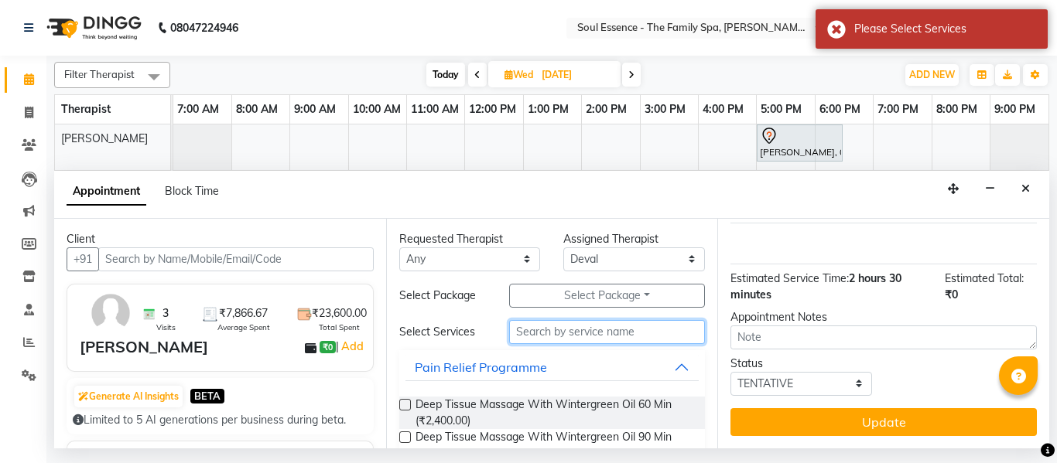
click at [559, 333] on input "text" at bounding box center [607, 332] width 197 height 24
type input "90"
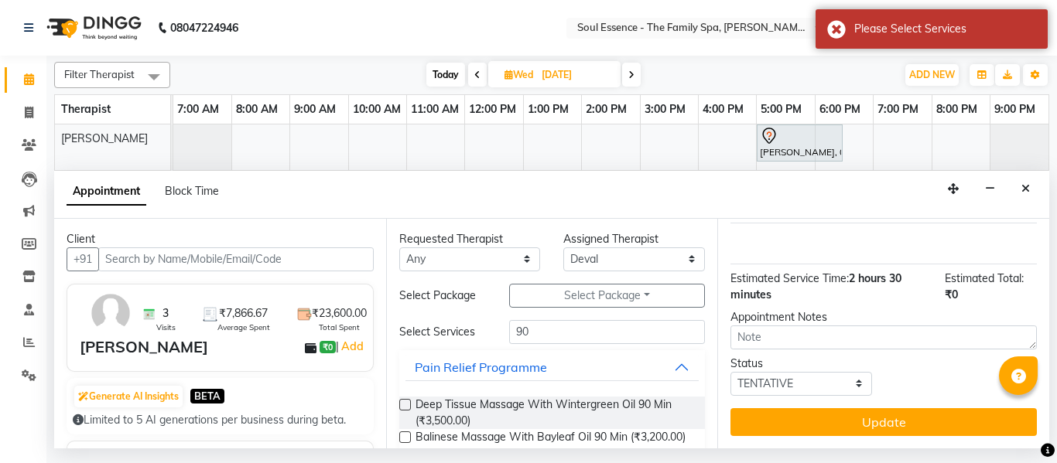
click at [403, 405] on label at bounding box center [405, 405] width 12 height 12
click at [403, 405] on input "checkbox" at bounding box center [404, 407] width 10 height 10
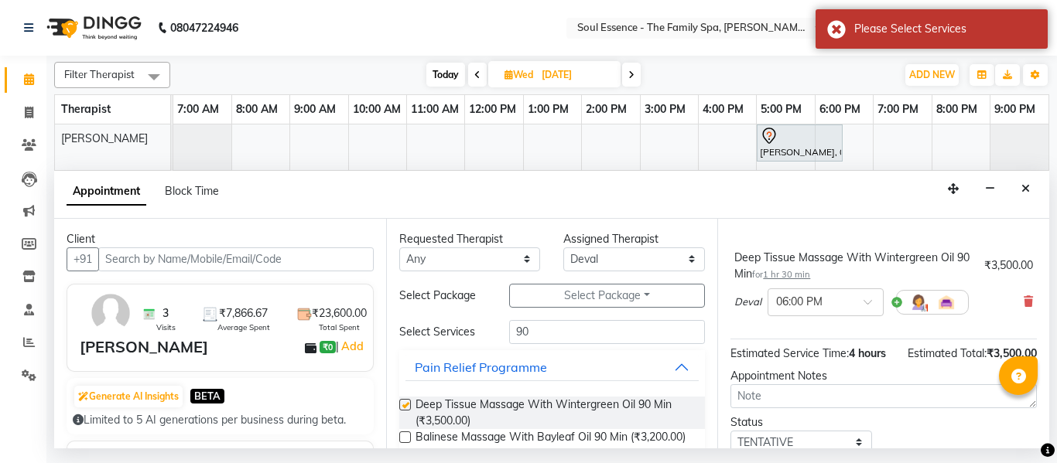
checkbox input "false"
click at [624, 252] on select "Select Deval [PERSON_NAME] [PERSON_NAME]" at bounding box center [634, 260] width 142 height 24
select select "64215"
click at [563, 248] on select "Select Deval [PERSON_NAME] [PERSON_NAME]" at bounding box center [634, 260] width 142 height 24
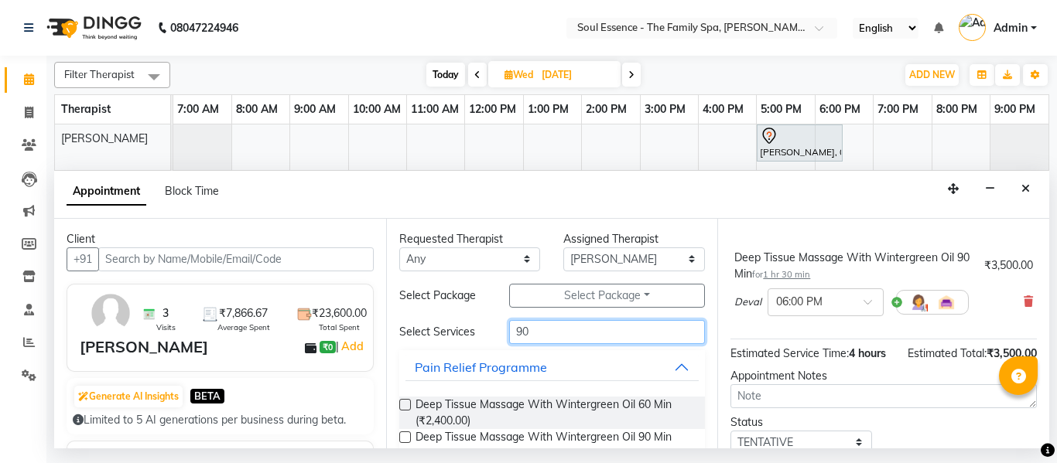
click at [553, 336] on input "90" at bounding box center [607, 332] width 197 height 24
click at [403, 436] on label at bounding box center [405, 438] width 12 height 12
click at [403, 436] on input "checkbox" at bounding box center [404, 439] width 10 height 10
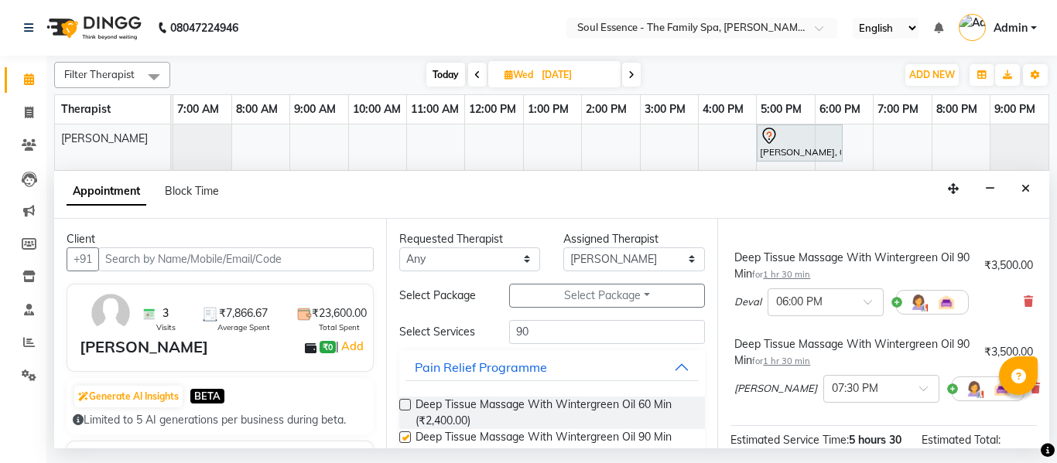
checkbox input "false"
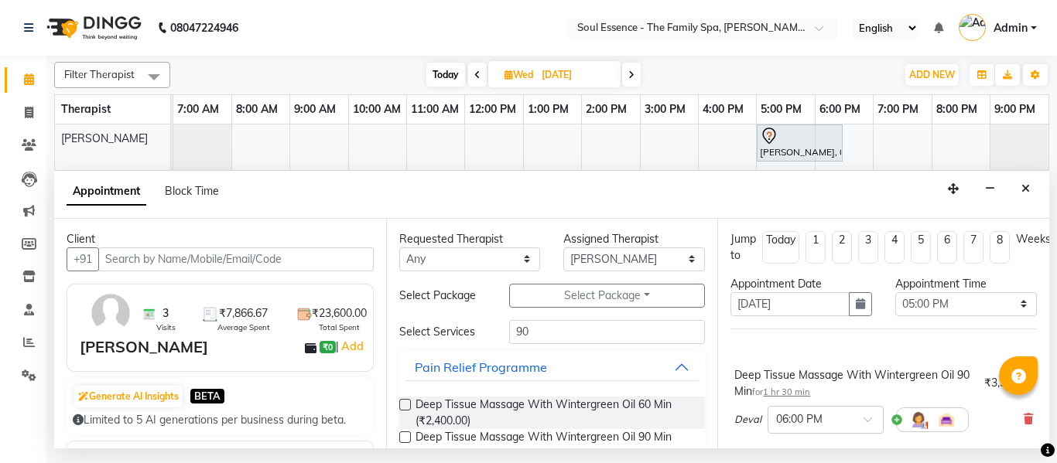
scroll to position [77, 0]
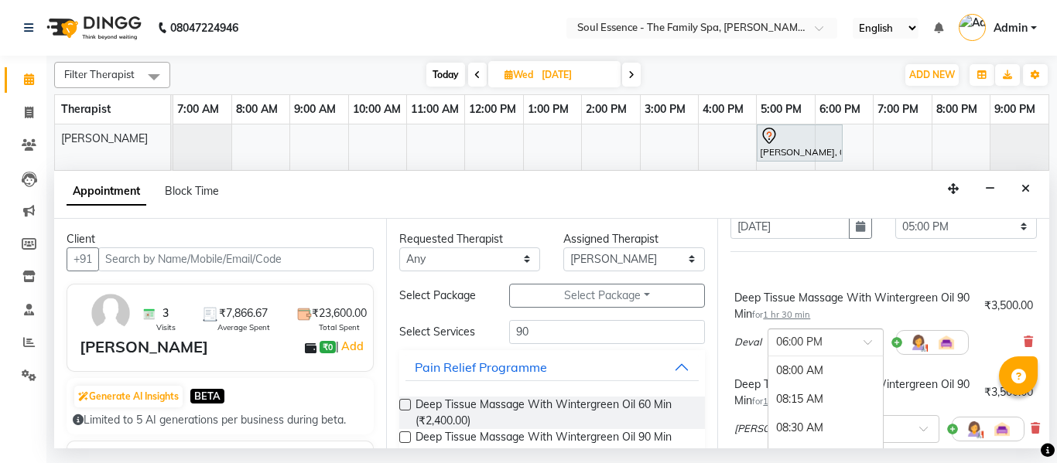
click at [861, 344] on div at bounding box center [825, 341] width 115 height 16
click at [829, 375] on div "05:00 PM" at bounding box center [825, 380] width 115 height 29
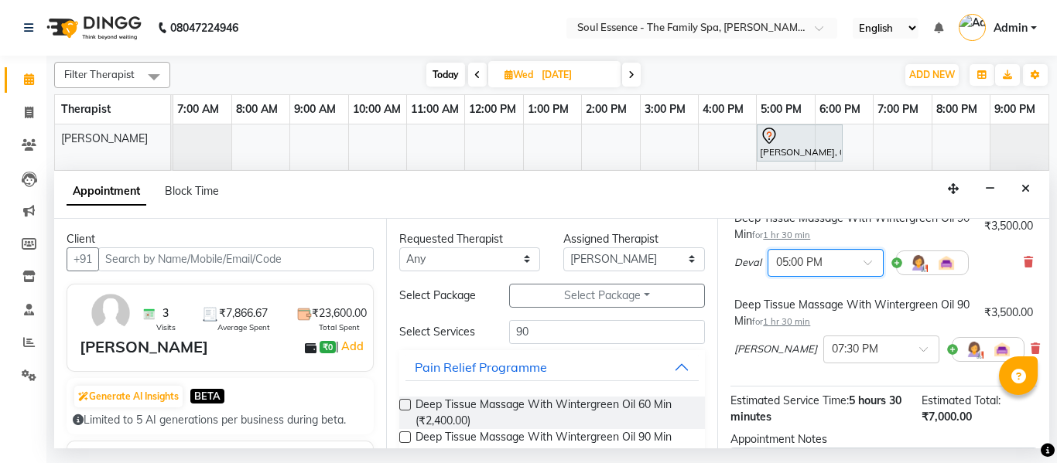
scroll to position [232, 0]
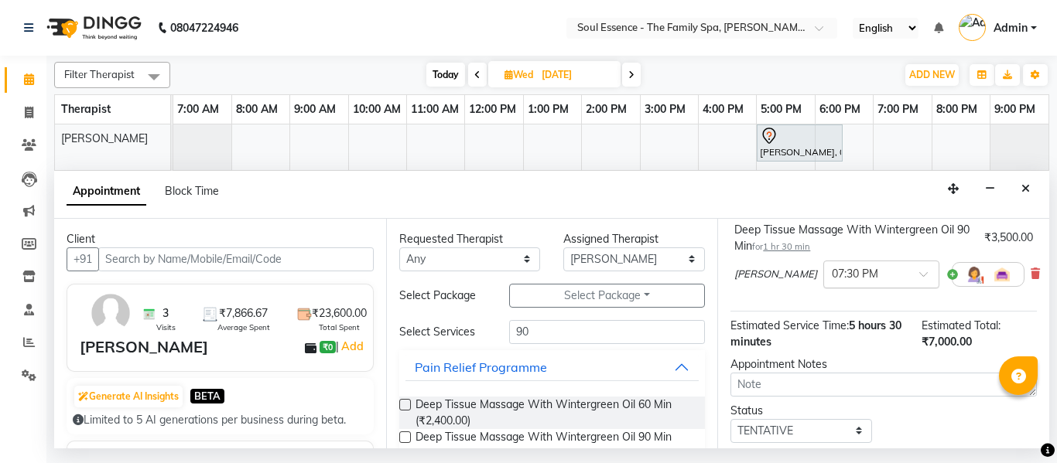
click at [841, 265] on input "text" at bounding box center [866, 273] width 68 height 16
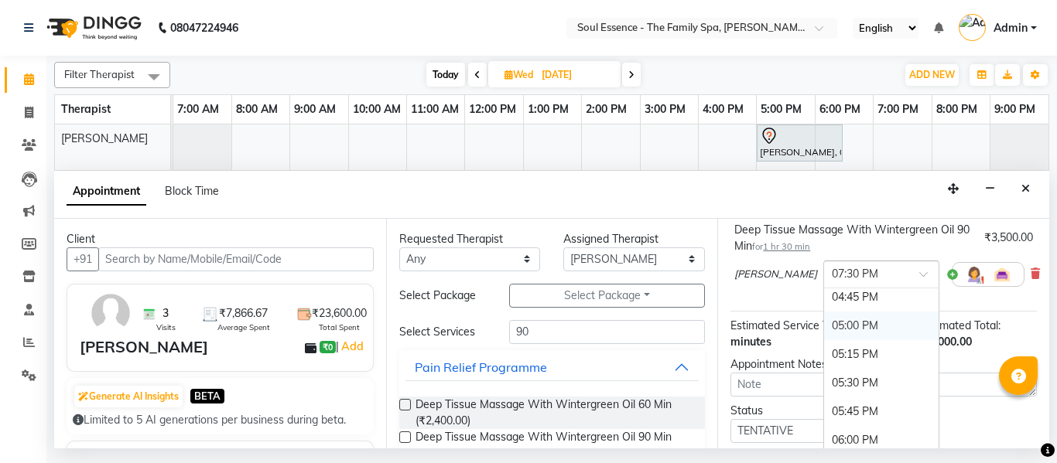
click at [824, 322] on div "05:00 PM" at bounding box center [881, 326] width 115 height 29
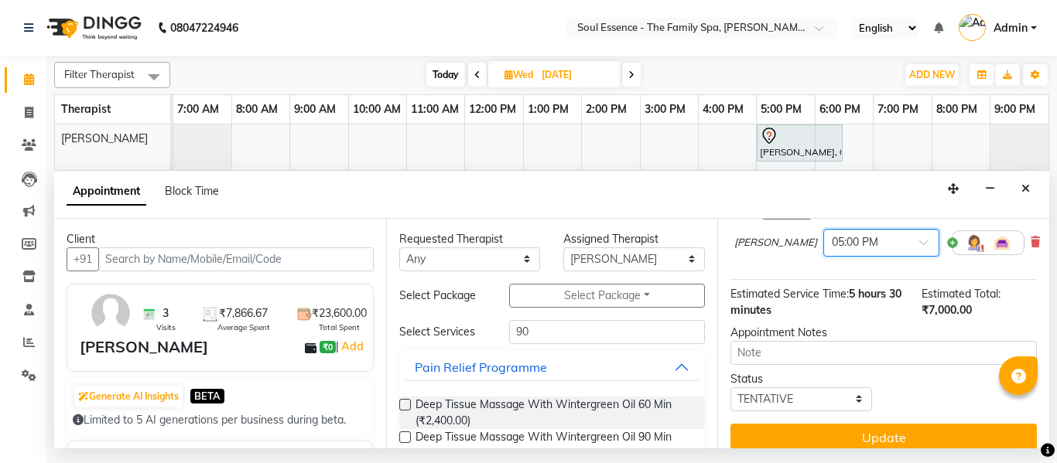
scroll to position [291, 0]
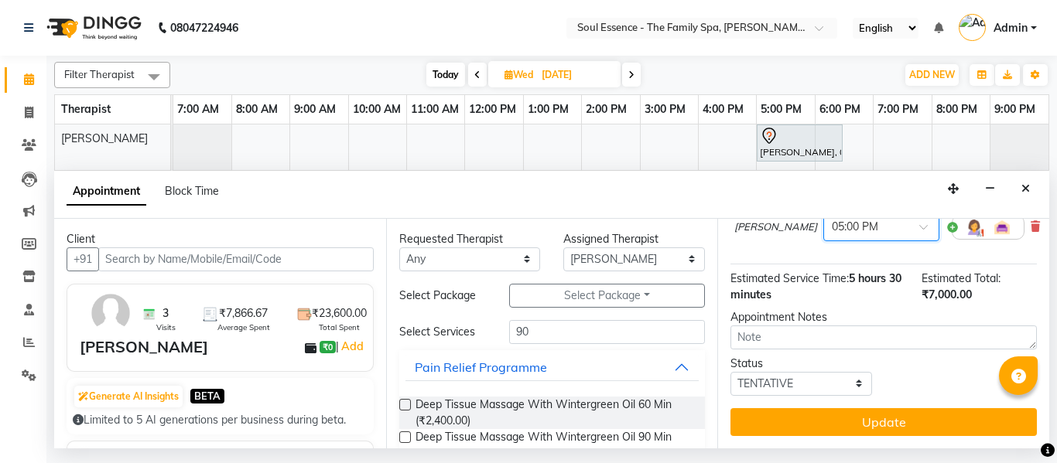
click at [919, 393] on div "Jump to [DATE] 1 2 3 4 5 6 7 8 Weeks Appointment Date [DATE] Appointment Time S…" at bounding box center [883, 334] width 332 height 230
click at [921, 409] on button "Update" at bounding box center [883, 423] width 306 height 28
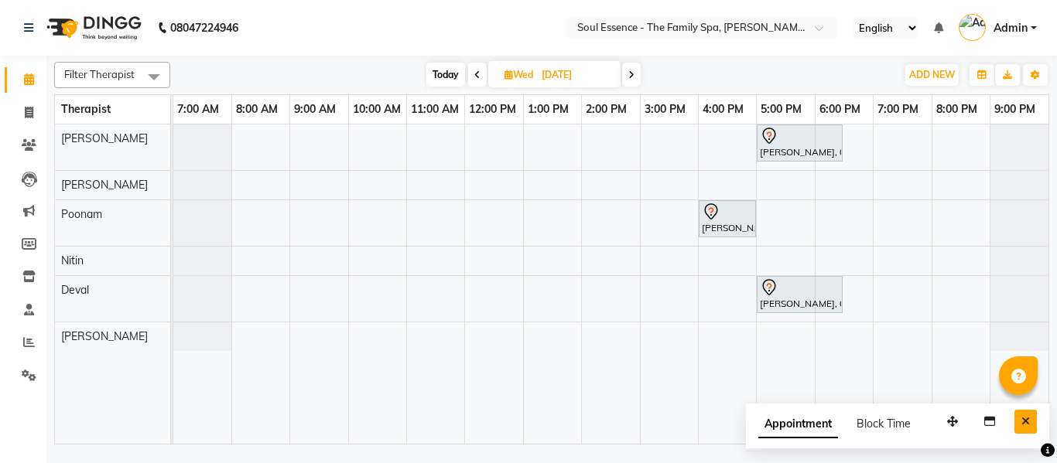
click at [1033, 414] on button "Close" at bounding box center [1025, 422] width 22 height 24
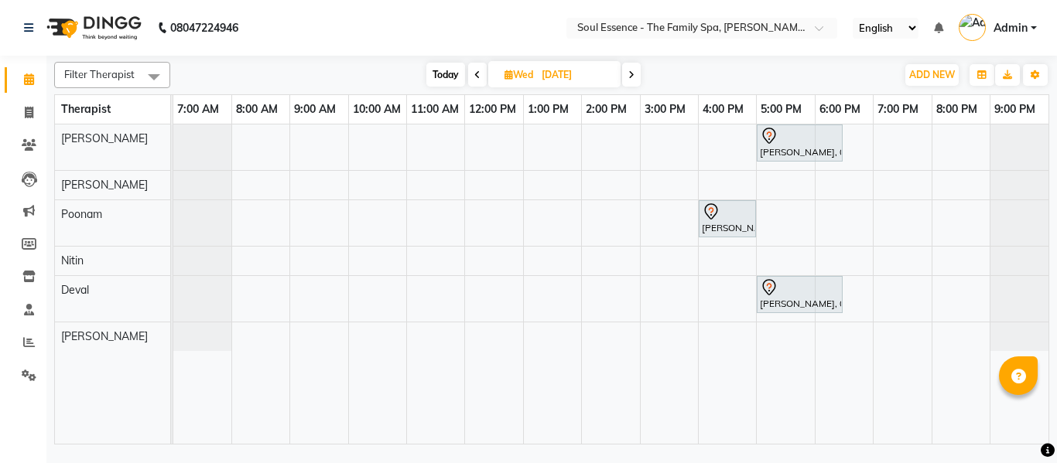
click at [475, 70] on icon at bounding box center [477, 74] width 6 height 9
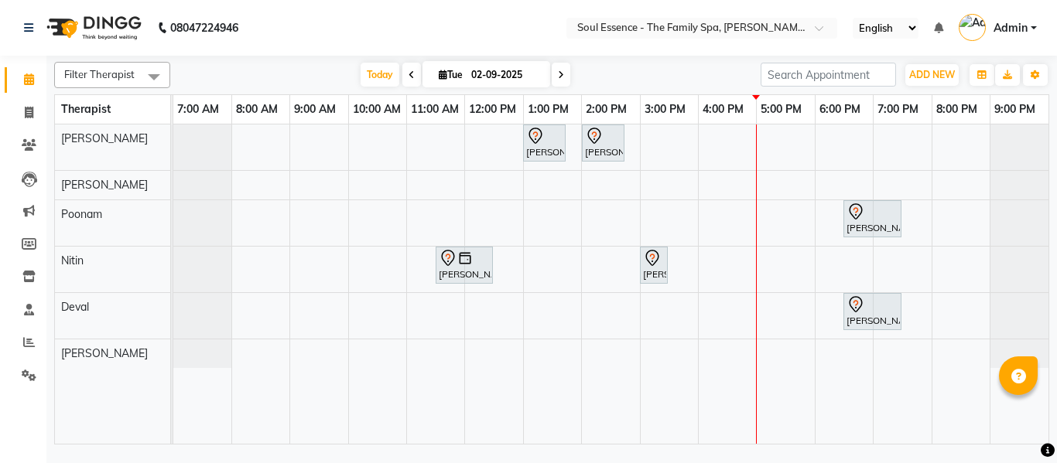
click at [556, 82] on span at bounding box center [561, 75] width 19 height 24
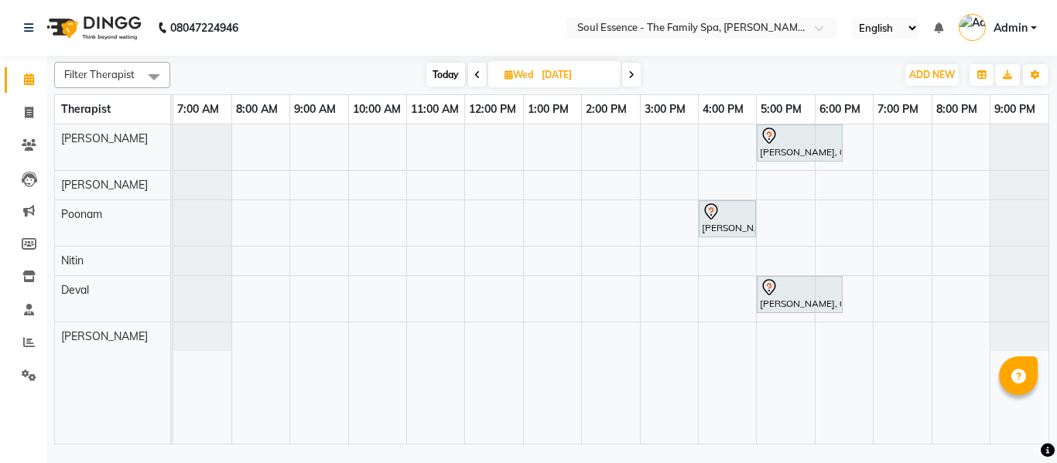
click at [474, 72] on icon at bounding box center [477, 74] width 6 height 9
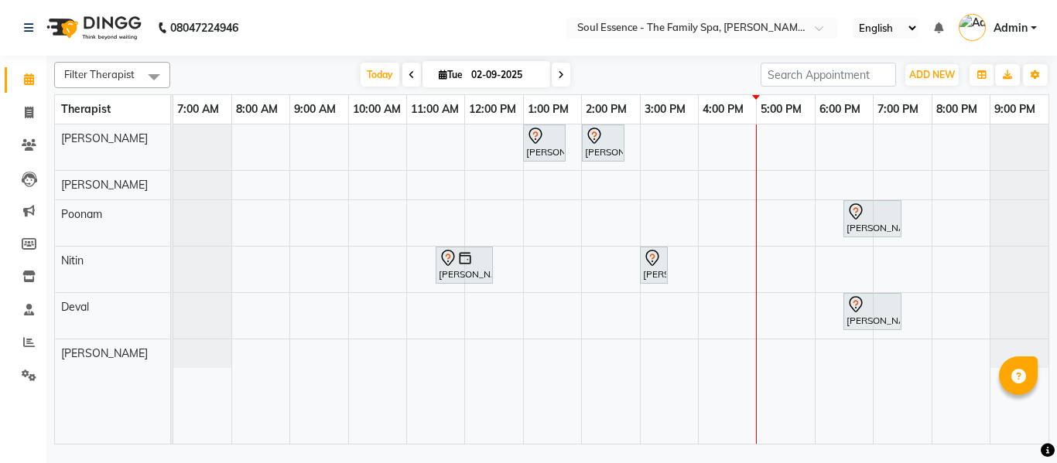
click at [559, 77] on icon at bounding box center [561, 74] width 6 height 9
click at [544, 77] on input "02-09-2025" at bounding box center [505, 74] width 77 height 23
type input "[DATE]"
select select "9"
select select "2025"
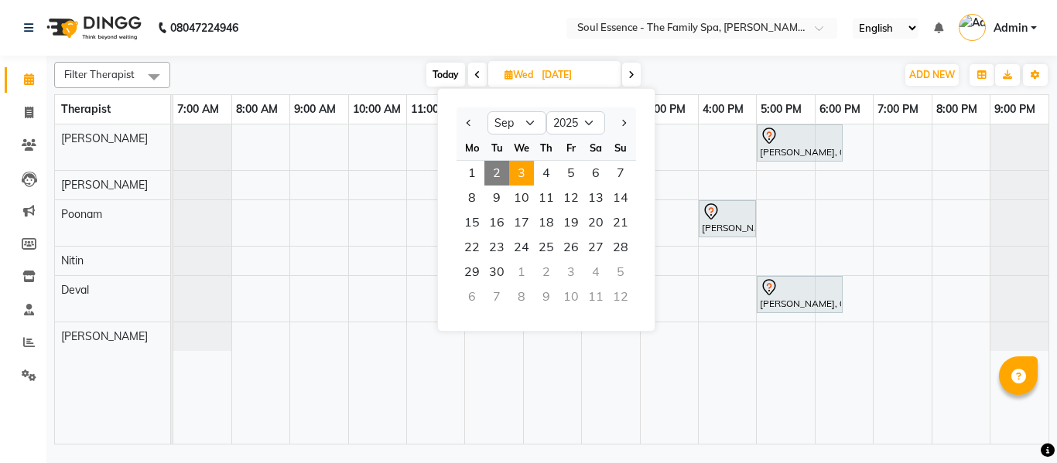
click at [510, 39] on nav "08047224946 Select Location × Soul Essence - The Family Spa, [PERSON_NAME] Colo…" at bounding box center [528, 28] width 1057 height 56
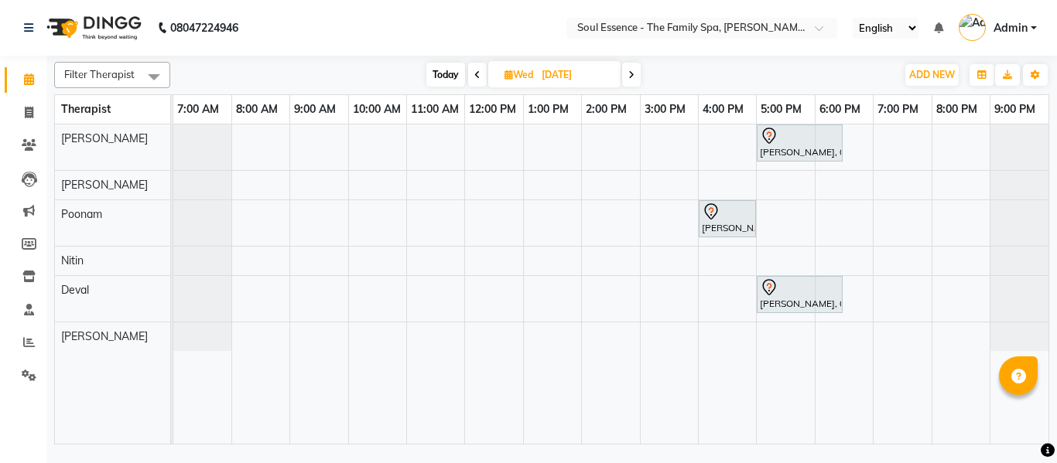
click at [470, 75] on span at bounding box center [477, 75] width 19 height 24
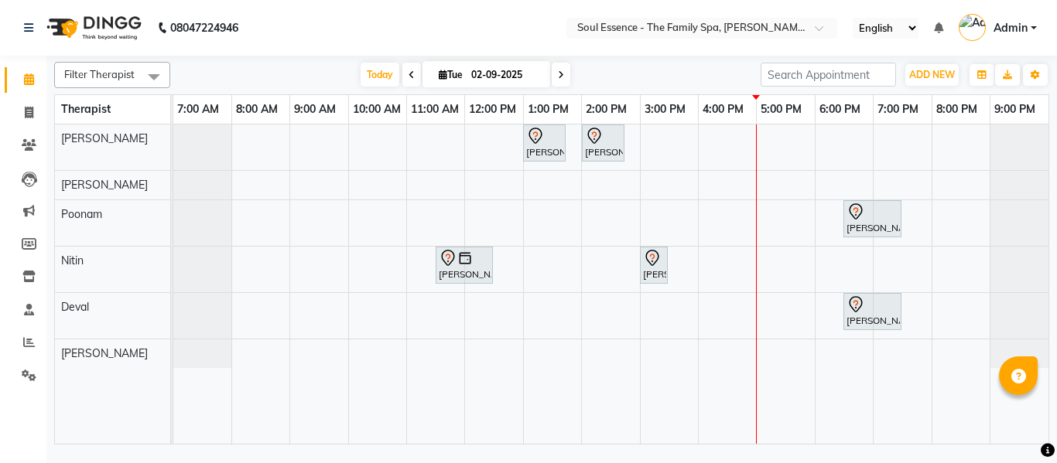
drag, startPoint x: 626, startPoint y: 167, endPoint x: 616, endPoint y: 168, distance: 10.1
drag, startPoint x: 616, startPoint y: 168, endPoint x: 534, endPoint y: 41, distance: 151.1
click at [534, 41] on nav "08047224946 Select Location × Soul Essence - The Family Spa, [PERSON_NAME] Colo…" at bounding box center [528, 28] width 1057 height 56
click at [559, 73] on icon at bounding box center [561, 74] width 6 height 9
click at [544, 73] on input "02-09-2025" at bounding box center [505, 74] width 77 height 23
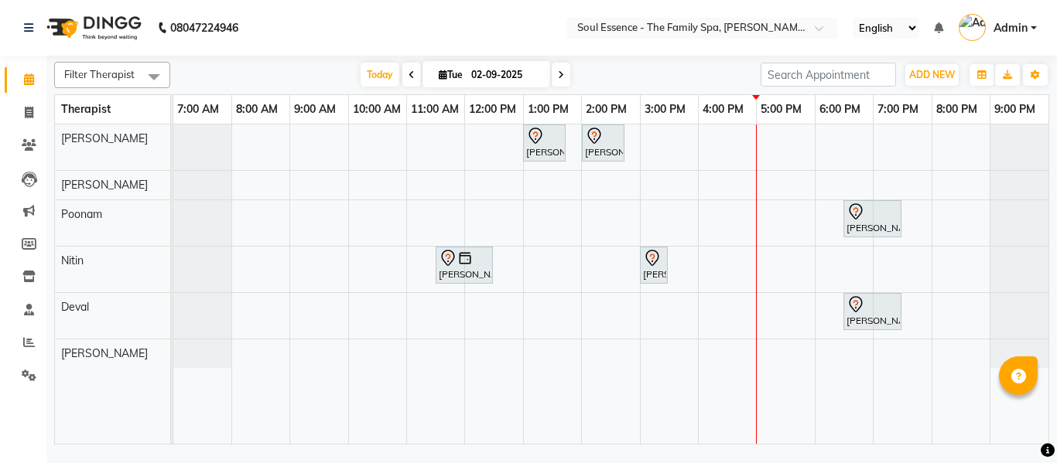
type input "[DATE]"
select select "9"
select select "2025"
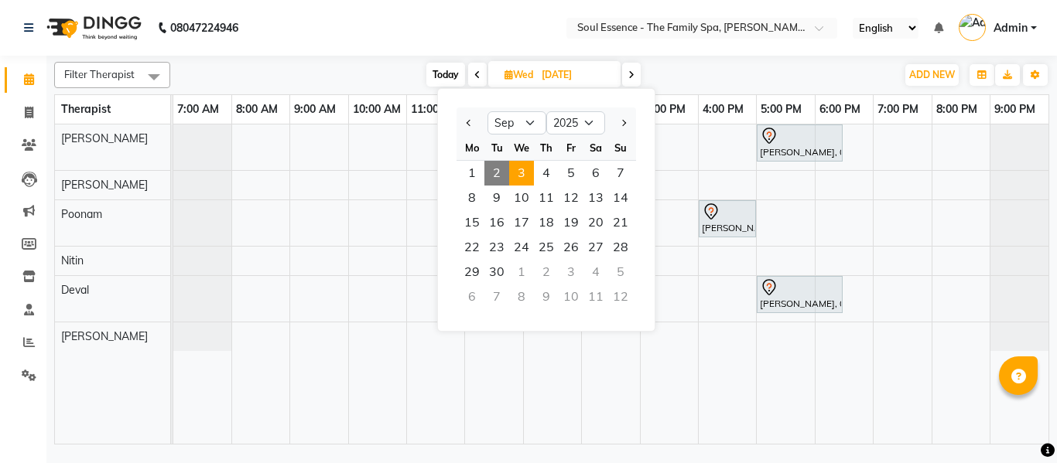
click at [481, 41] on nav "08047224946 Select Location × Soul Essence - The Family Spa, [PERSON_NAME] Colo…" at bounding box center [528, 28] width 1057 height 56
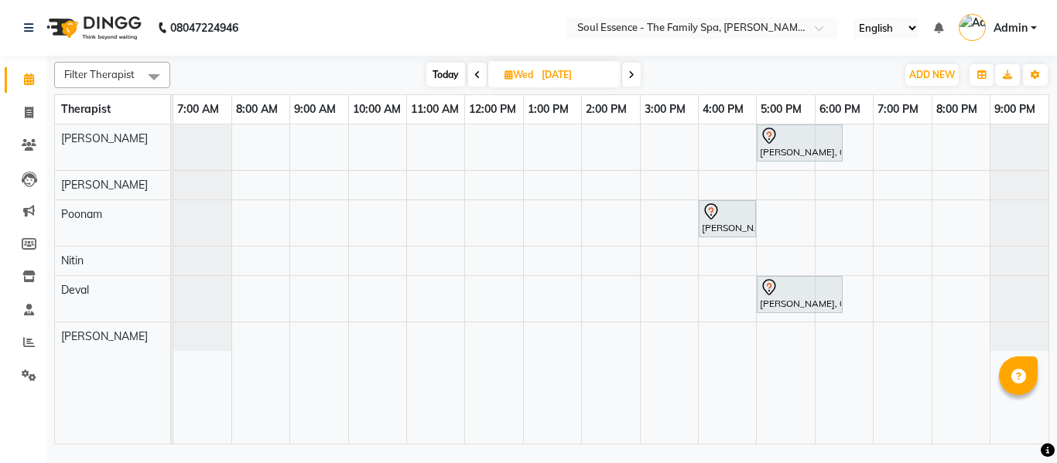
click at [631, 71] on icon at bounding box center [631, 74] width 6 height 9
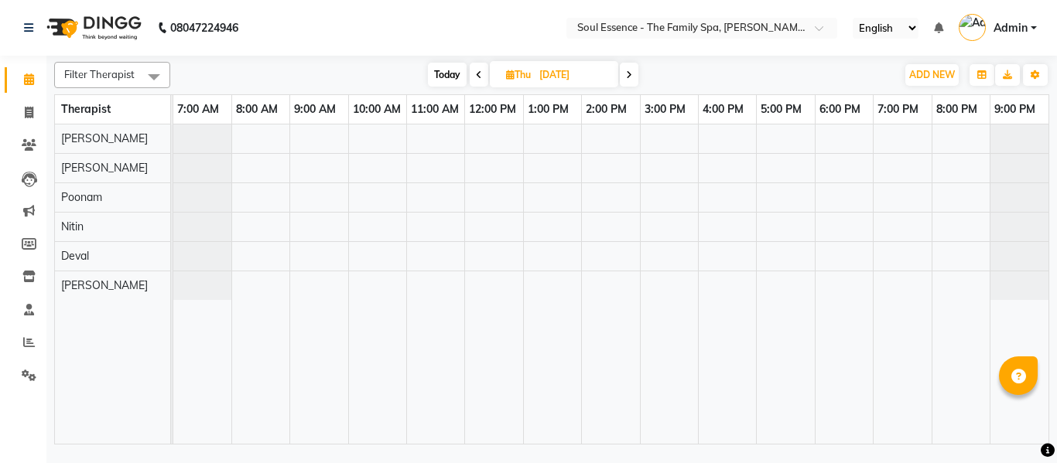
click at [631, 70] on icon at bounding box center [629, 74] width 6 height 9
click at [631, 70] on span at bounding box center [629, 75] width 19 height 24
click at [481, 71] on icon at bounding box center [480, 74] width 6 height 9
click at [476, 71] on icon at bounding box center [479, 74] width 6 height 9
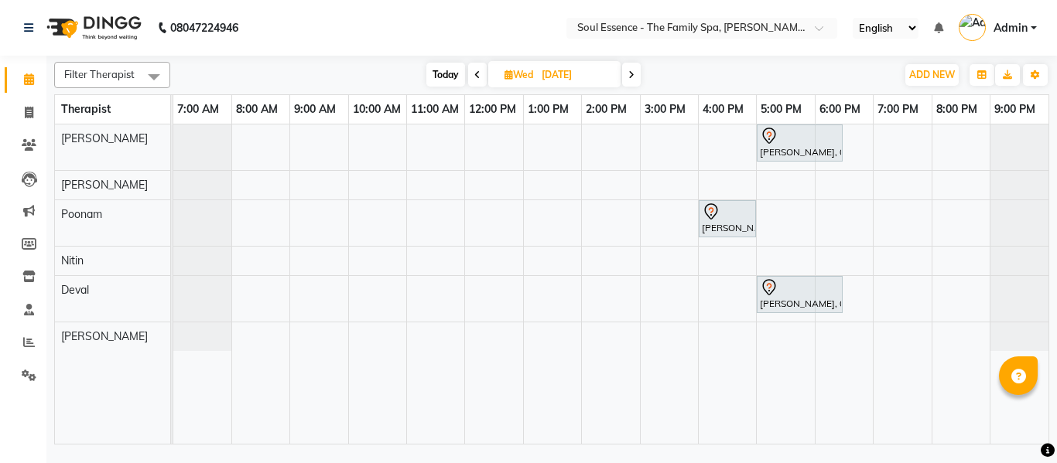
click at [634, 78] on span at bounding box center [631, 75] width 19 height 24
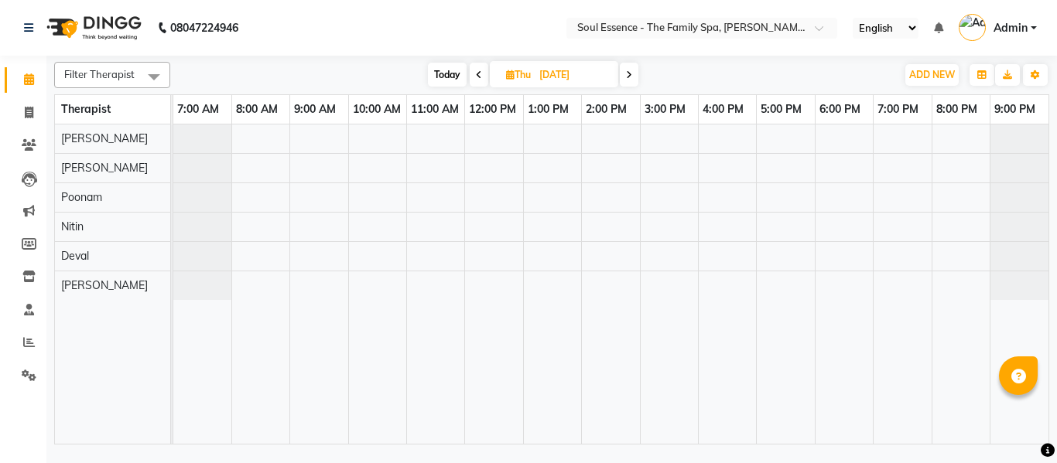
click at [631, 72] on icon at bounding box center [629, 74] width 6 height 9
click at [481, 67] on span at bounding box center [481, 75] width 19 height 24
click at [481, 67] on span at bounding box center [479, 75] width 19 height 24
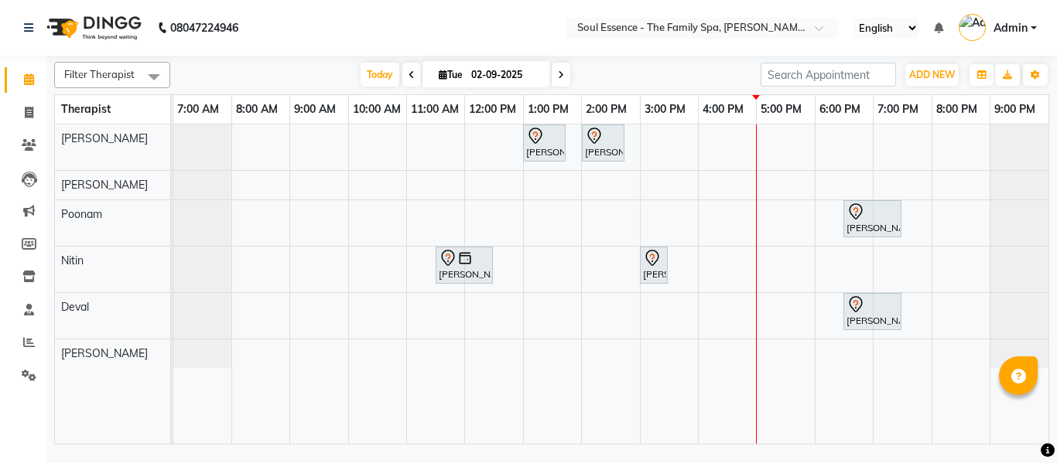
click at [562, 73] on icon at bounding box center [561, 74] width 6 height 9
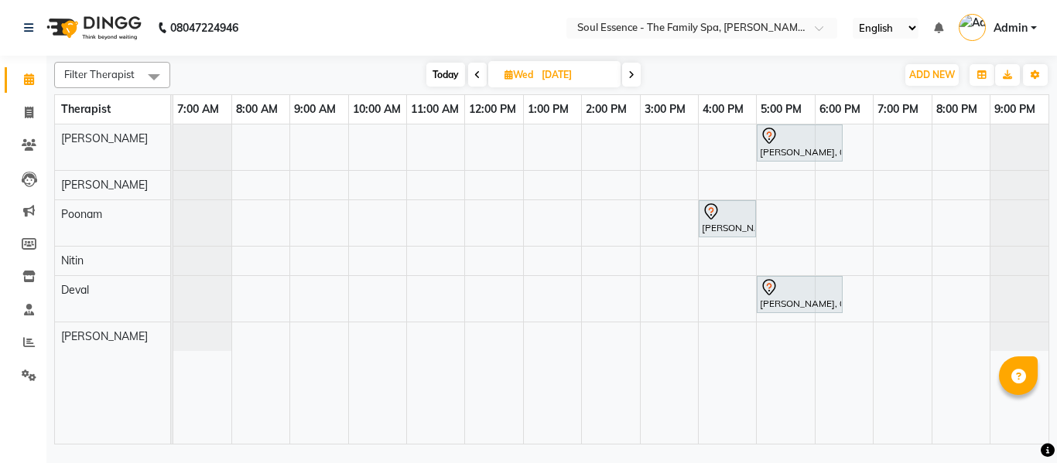
click at [630, 81] on span at bounding box center [631, 75] width 19 height 24
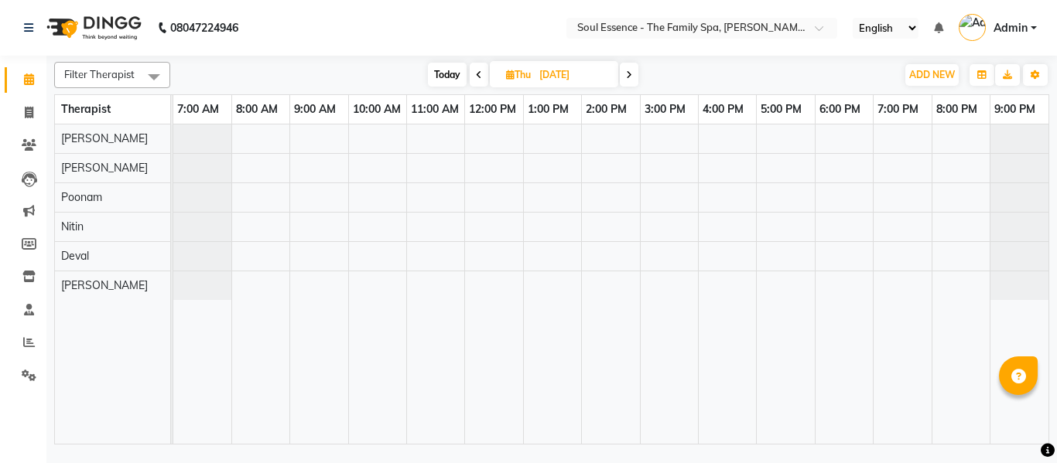
click at [481, 74] on icon at bounding box center [479, 74] width 6 height 9
click at [481, 74] on span at bounding box center [479, 75] width 19 height 24
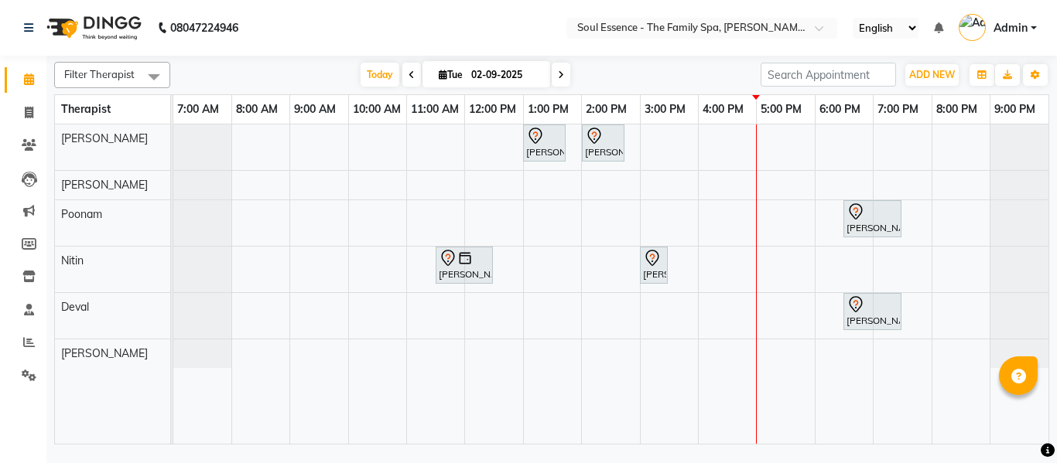
click at [559, 79] on icon at bounding box center [561, 74] width 6 height 9
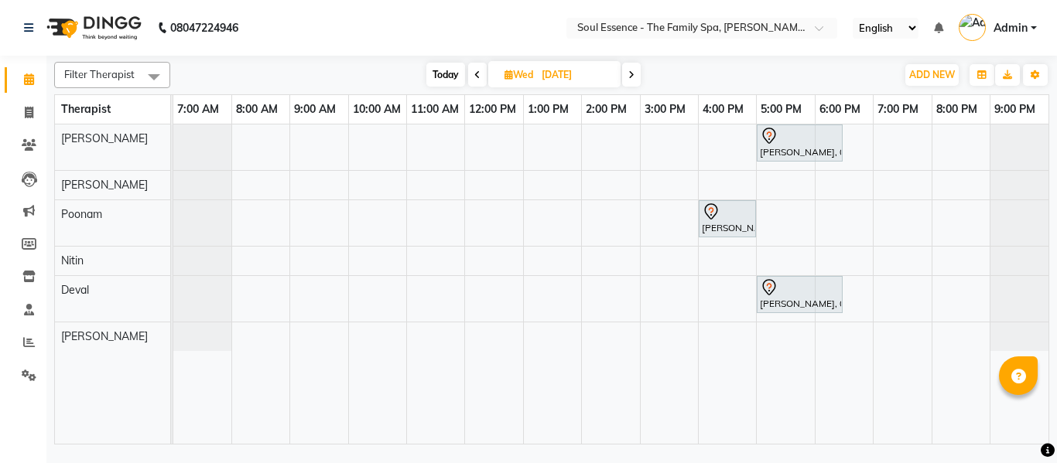
click at [645, 72] on div "[DATE] [DATE]" at bounding box center [533, 74] width 710 height 23
click at [634, 78] on icon at bounding box center [631, 74] width 6 height 9
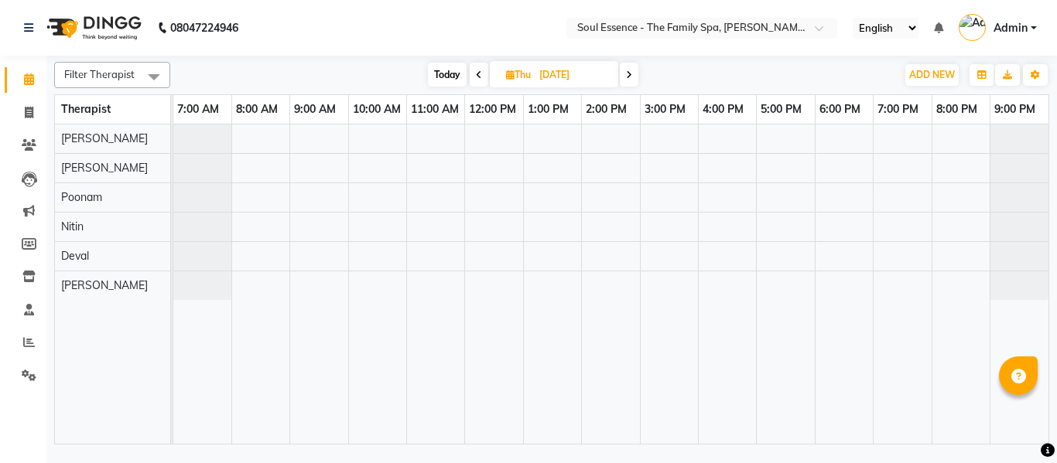
click at [479, 75] on icon at bounding box center [479, 74] width 6 height 9
type input "[DATE]"
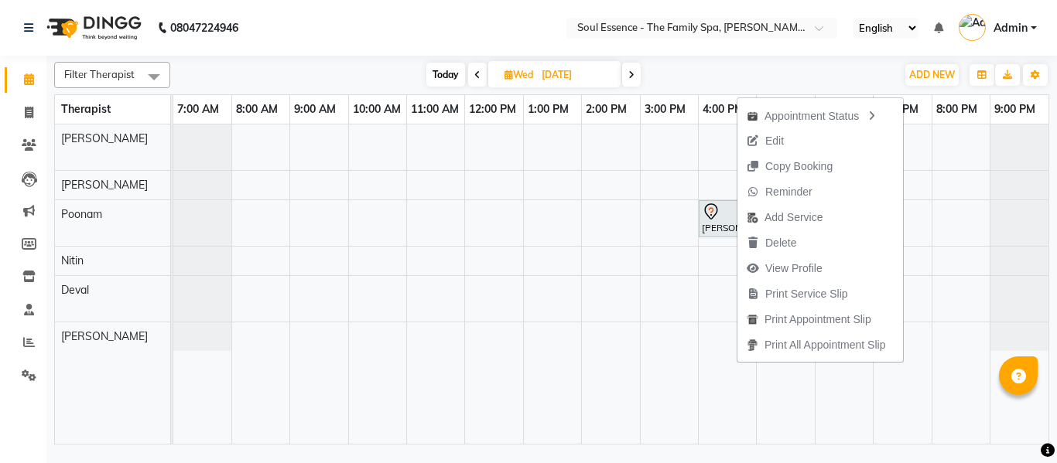
click at [786, 146] on span "Edit" at bounding box center [765, 141] width 56 height 26
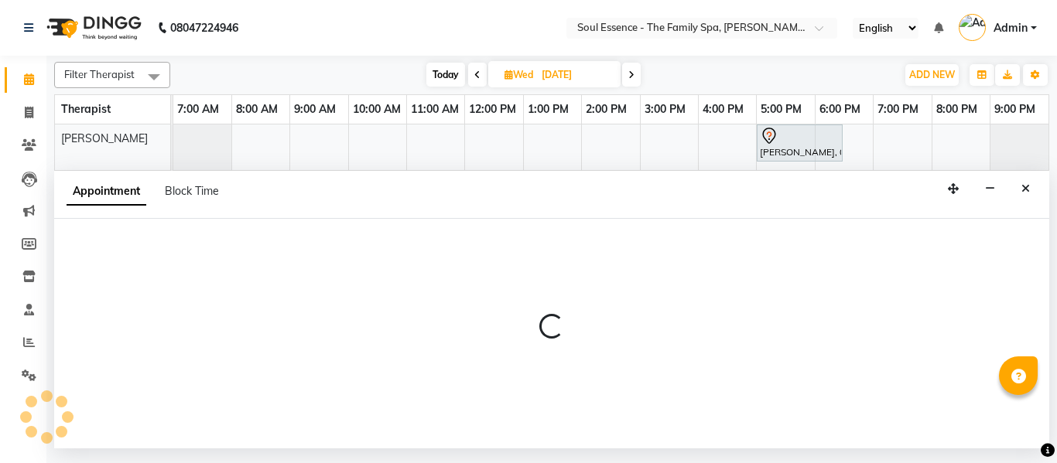
select select "45892"
select select "960"
select select "tentative"
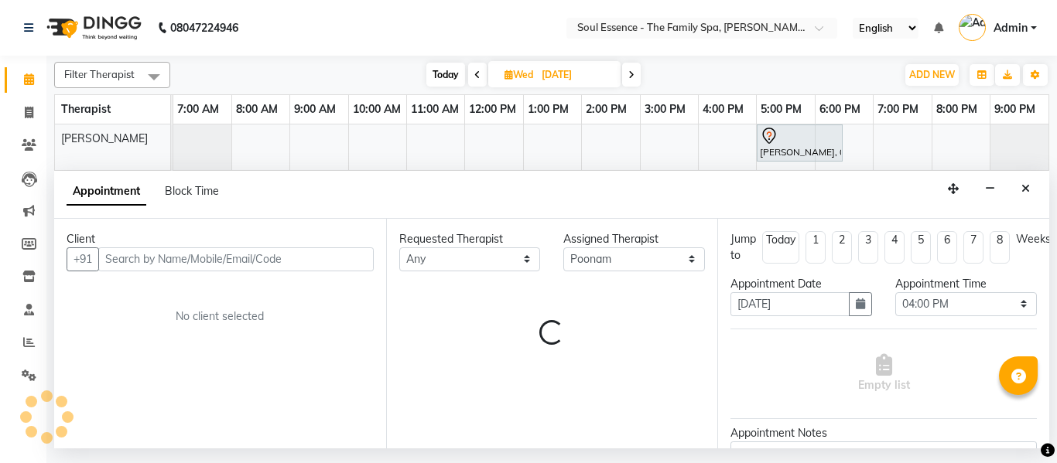
select select "1188"
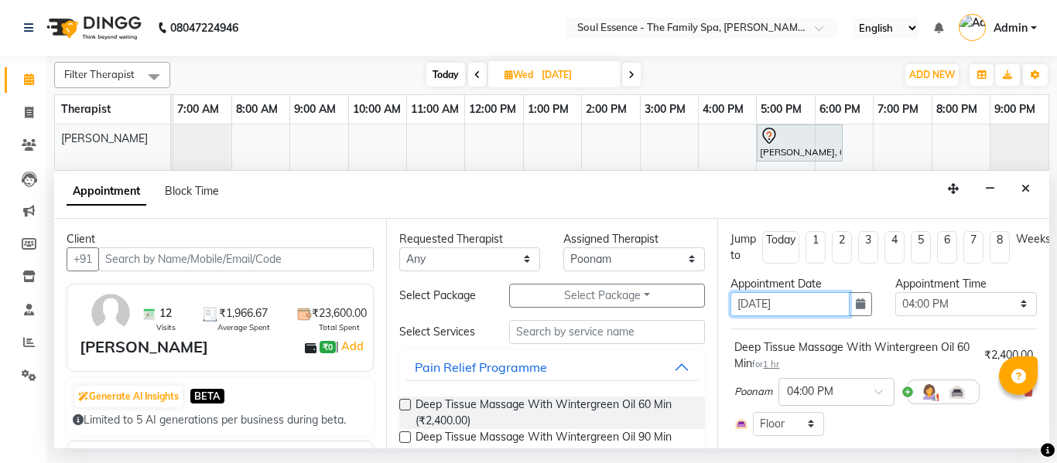
click at [747, 305] on input "[DATE]" at bounding box center [789, 304] width 119 height 24
type input "[DATE]"
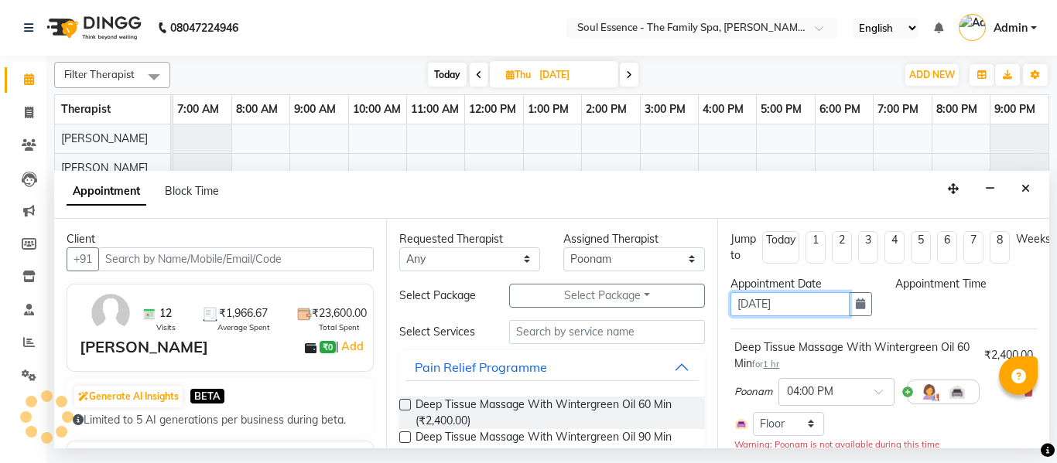
select select "960"
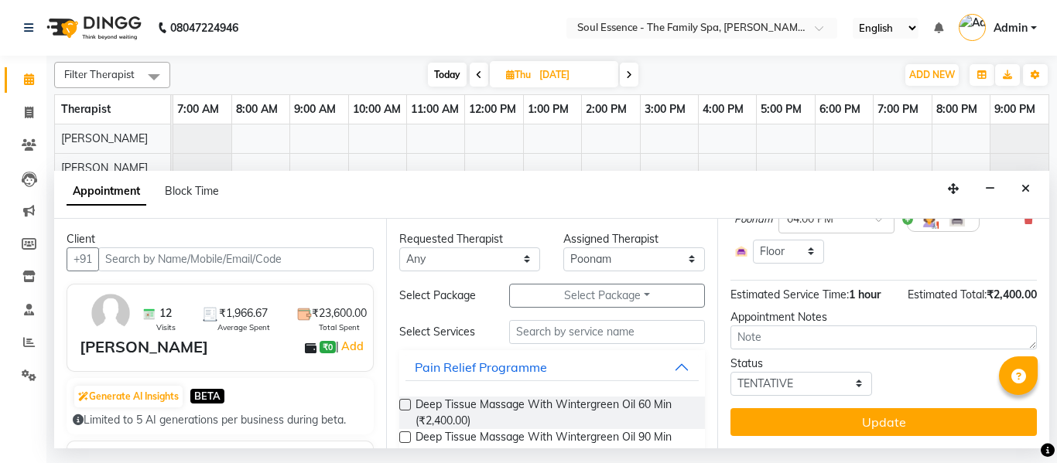
scroll to position [184, 0]
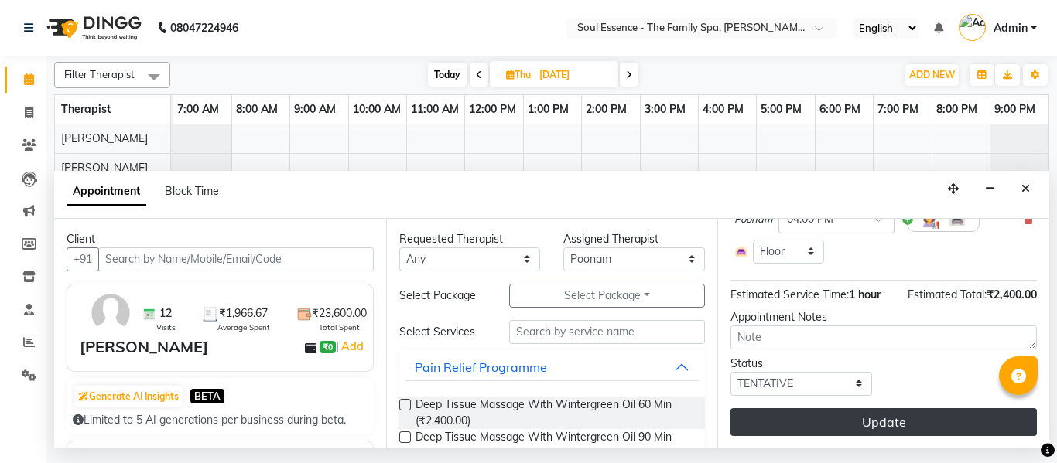
type input "[DATE]"
click at [877, 409] on button "Update" at bounding box center [883, 423] width 306 height 28
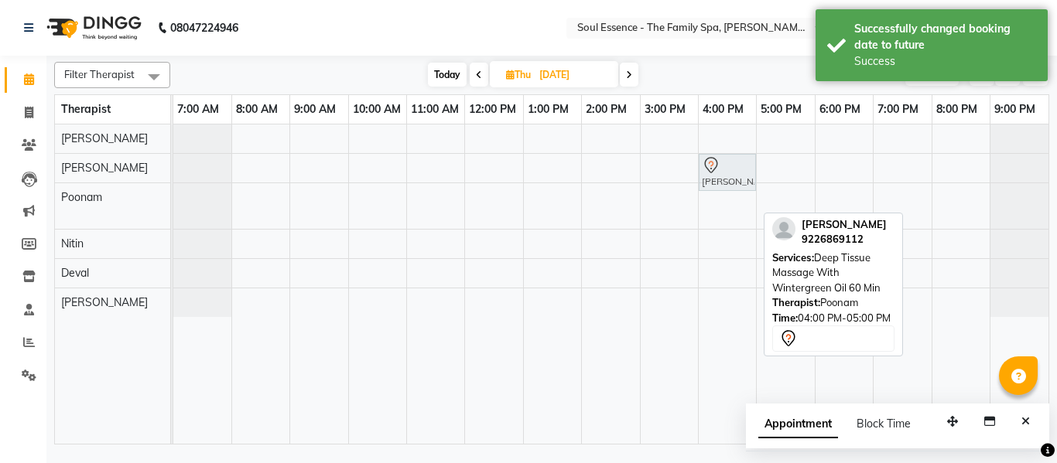
drag, startPoint x: 704, startPoint y: 197, endPoint x: 707, endPoint y: 178, distance: 19.6
click at [708, 170] on tbody "[PERSON_NAME], 04:00 PM-05:00 PM, Deep Tissue Massage With Wintergreen Oil 60 M…" at bounding box center [610, 221] width 875 height 193
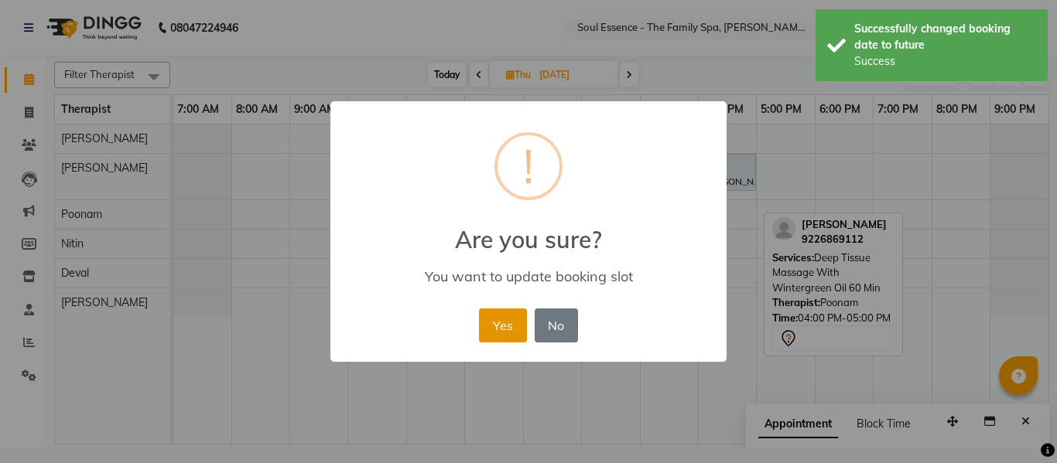
click at [512, 331] on button "Yes" at bounding box center [502, 326] width 47 height 34
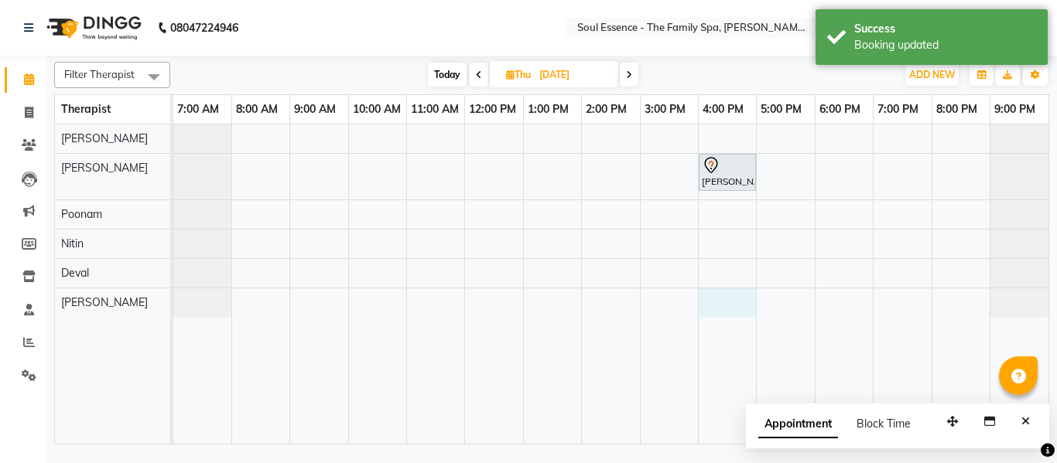
click at [724, 304] on div "[PERSON_NAME], 04:00 PM-05:00 PM, Deep Tissue Massage With Wintergreen Oil 60 M…" at bounding box center [610, 285] width 875 height 320
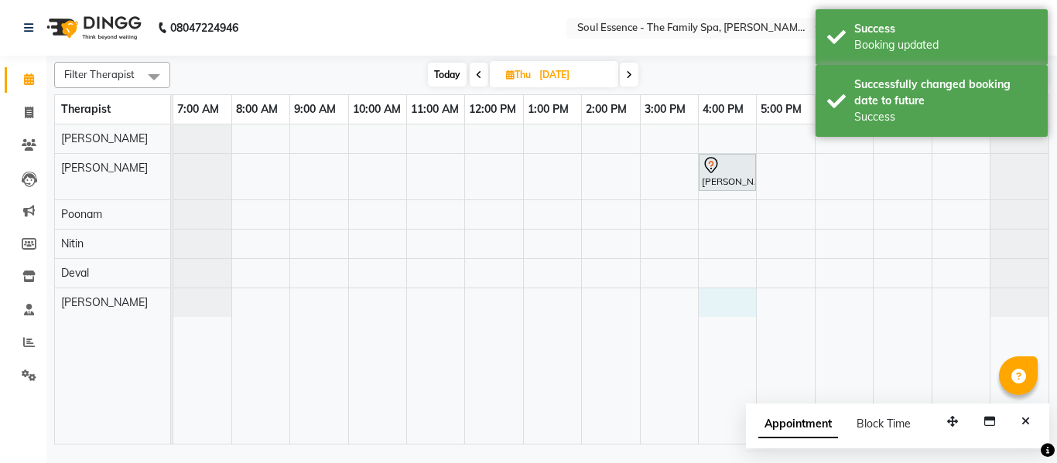
select select "37932"
select select "960"
select select "tentative"
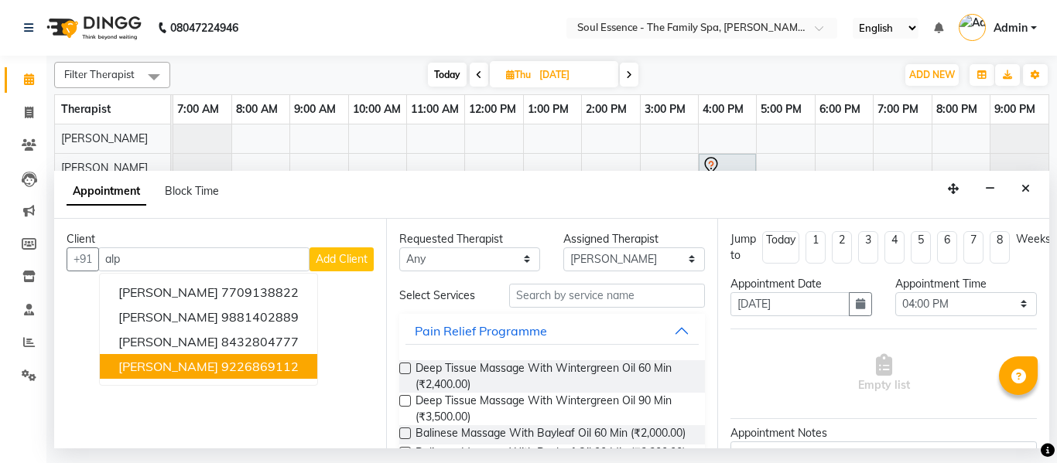
click at [173, 366] on span "[PERSON_NAME]" at bounding box center [168, 366] width 100 height 15
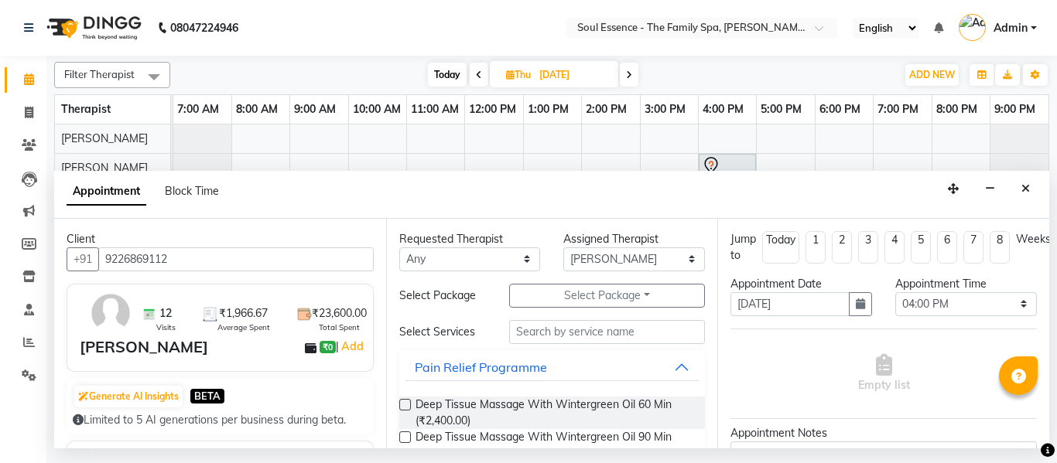
type input "9226869112"
click at [422, 260] on select "Any Deval [PERSON_NAME] [PERSON_NAME]" at bounding box center [470, 260] width 142 height 24
click at [399, 248] on select "Any Deval [PERSON_NAME] [PERSON_NAME]" at bounding box center [470, 260] width 142 height 24
click at [435, 406] on span "Deep Tissue Massage With Wintergreen Oil 60 Min (₹2,400.00)" at bounding box center [555, 413] width 278 height 32
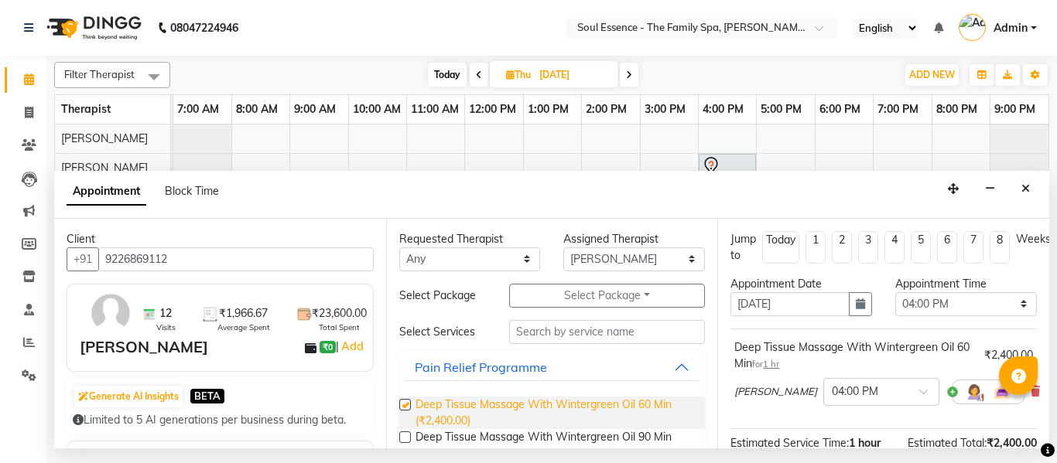
checkbox input "false"
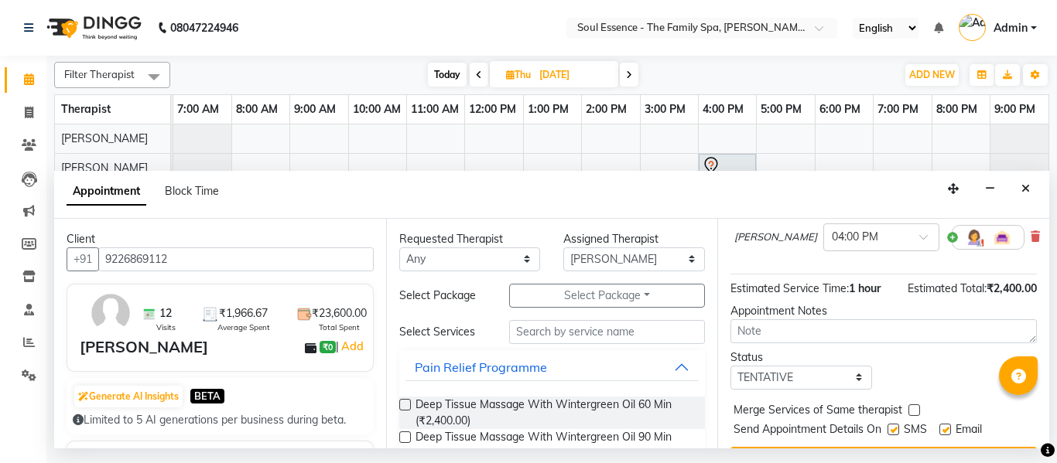
scroll to position [205, 0]
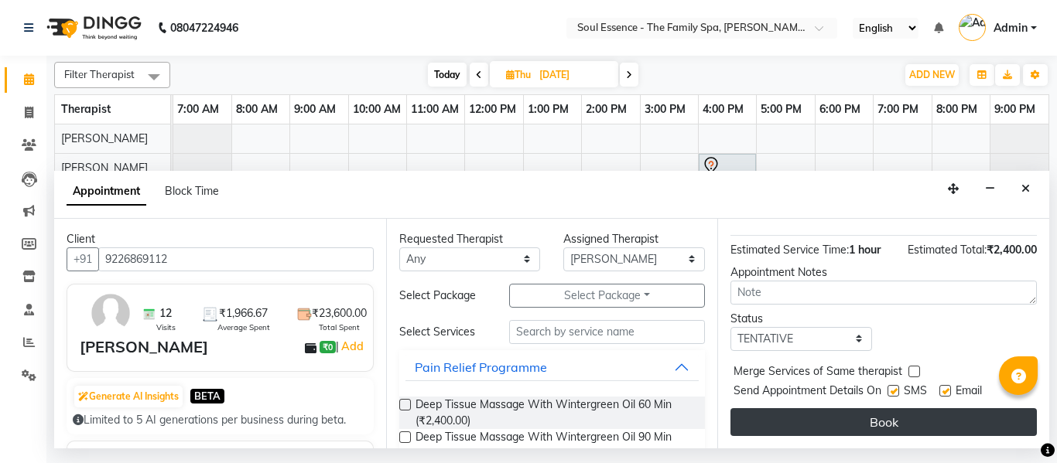
click at [883, 409] on button "Book" at bounding box center [883, 423] width 306 height 28
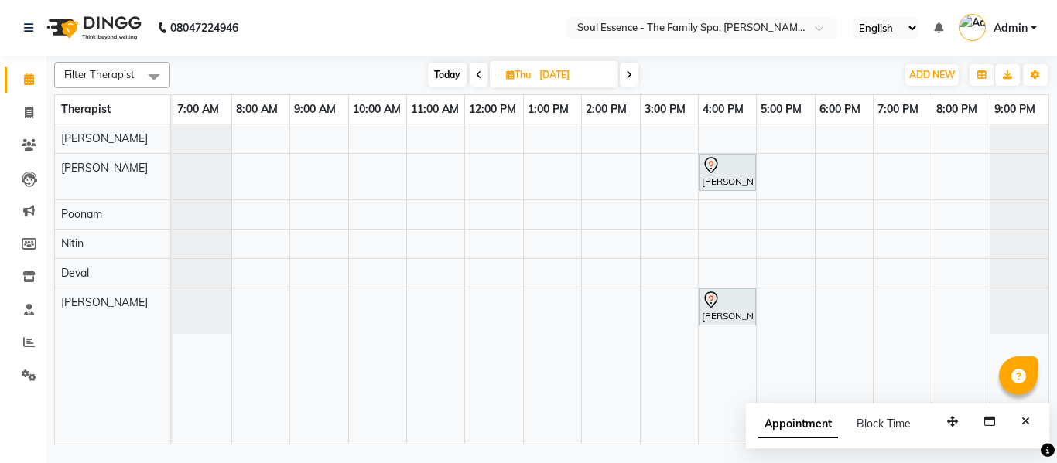
click at [467, 71] on div "[DATE] [DATE]" at bounding box center [533, 74] width 214 height 23
click at [476, 76] on icon at bounding box center [479, 74] width 6 height 9
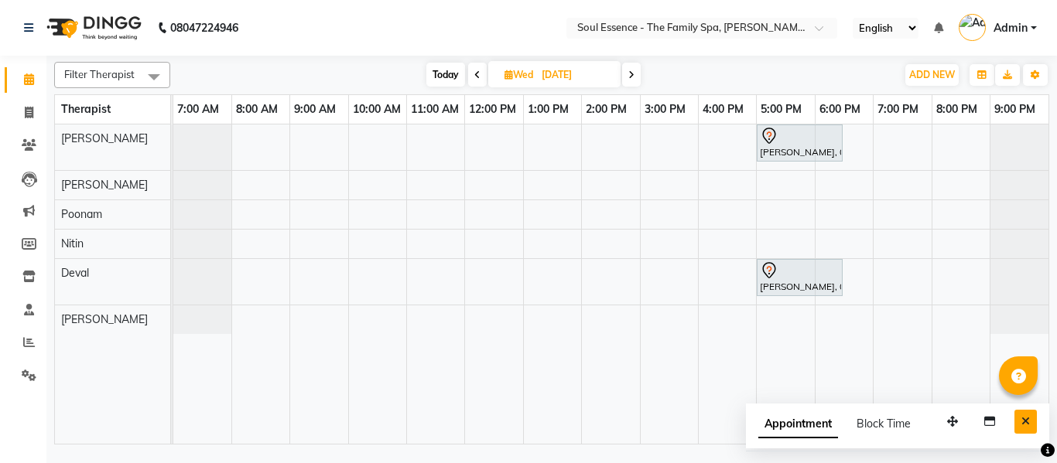
click at [1026, 412] on button "Close" at bounding box center [1025, 422] width 22 height 24
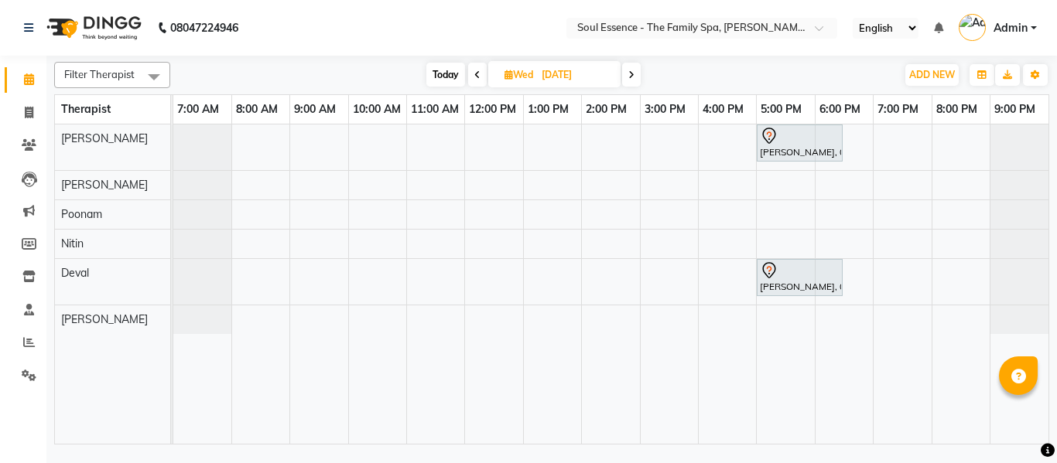
click at [631, 73] on icon at bounding box center [631, 74] width 6 height 9
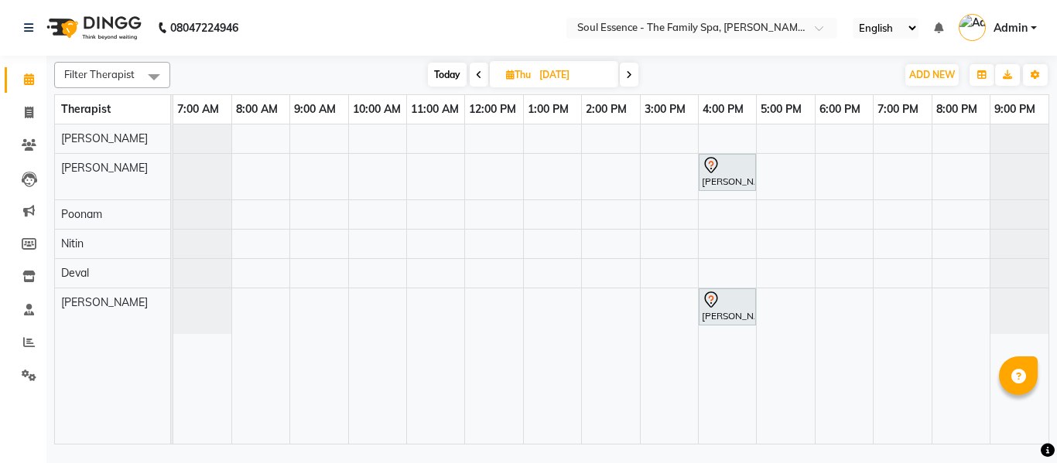
click at [472, 79] on span at bounding box center [479, 75] width 19 height 24
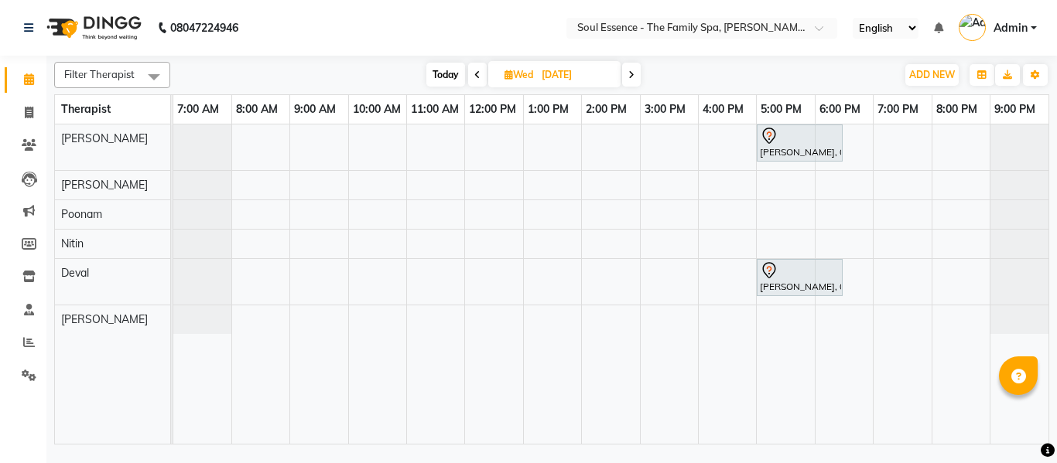
click at [468, 72] on span at bounding box center [477, 75] width 19 height 24
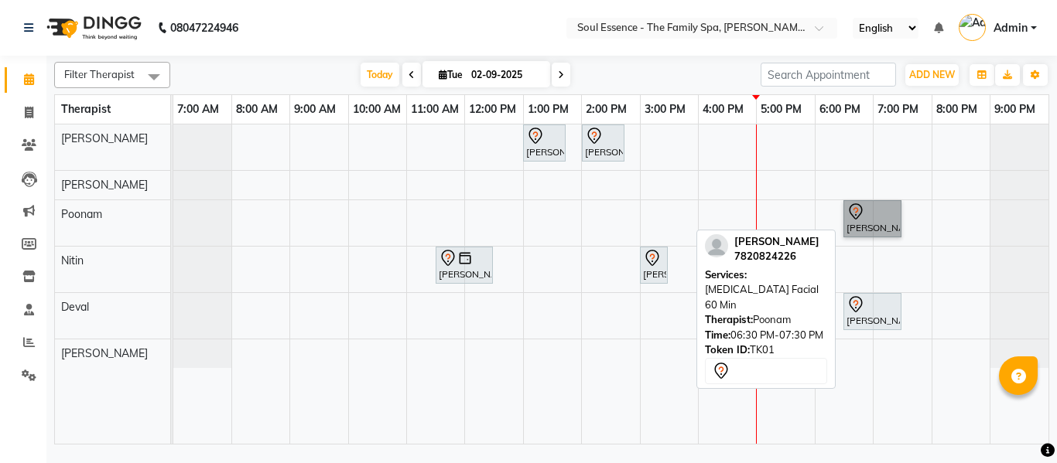
drag, startPoint x: 854, startPoint y: 233, endPoint x: 823, endPoint y: 271, distance: 48.9
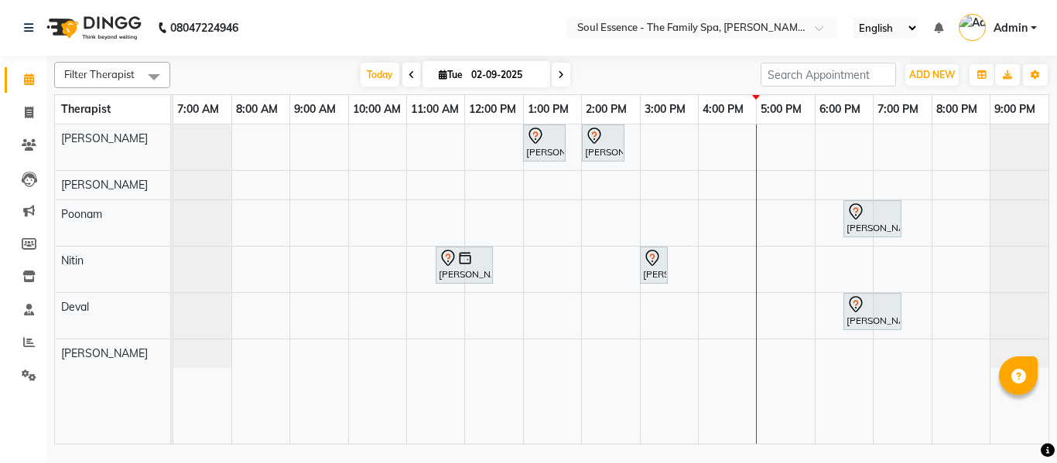
drag, startPoint x: 819, startPoint y: 272, endPoint x: 369, endPoint y: 33, distance: 509.9
click at [369, 33] on nav "08047224946 Select Location × Soul Essence - The Family Spa, [PERSON_NAME] Colo…" at bounding box center [528, 28] width 1057 height 56
click at [558, 77] on icon at bounding box center [561, 74] width 6 height 9
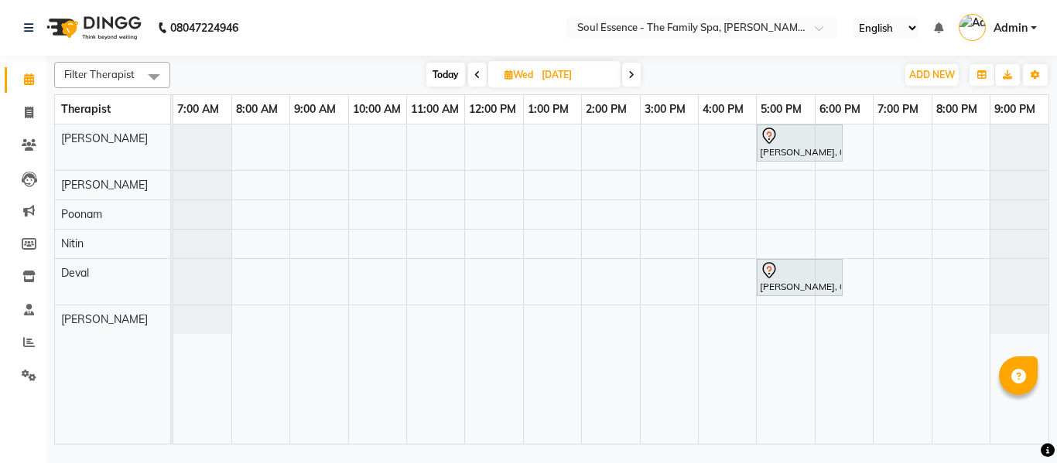
click at [477, 67] on span at bounding box center [477, 75] width 19 height 24
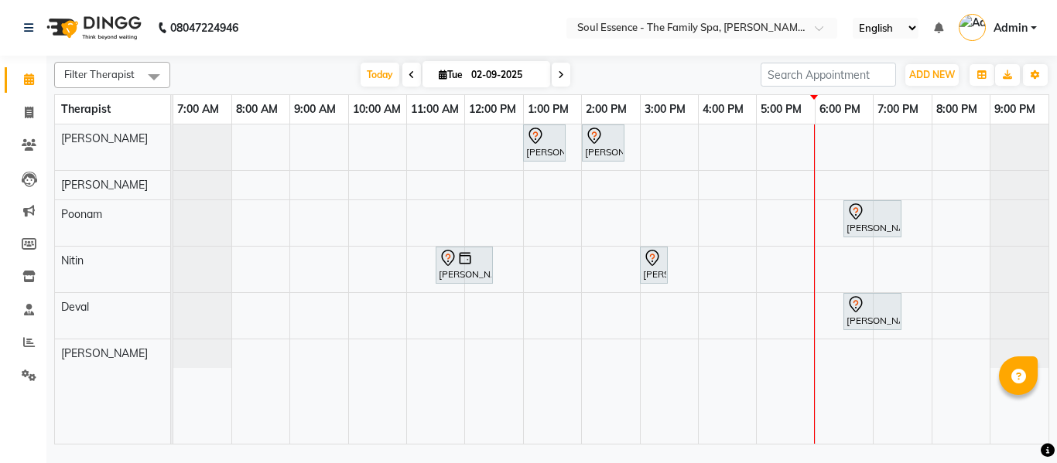
click at [558, 76] on icon at bounding box center [561, 74] width 6 height 9
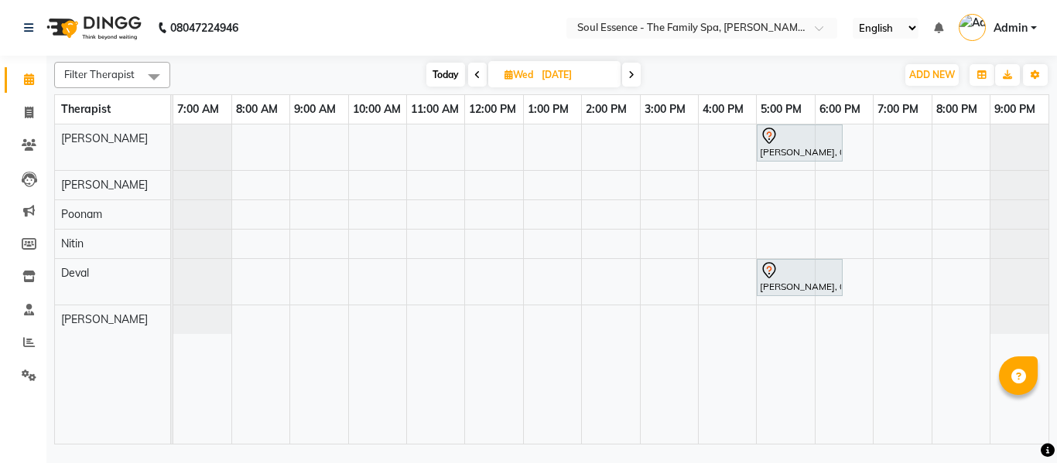
click at [629, 74] on icon at bounding box center [631, 74] width 6 height 9
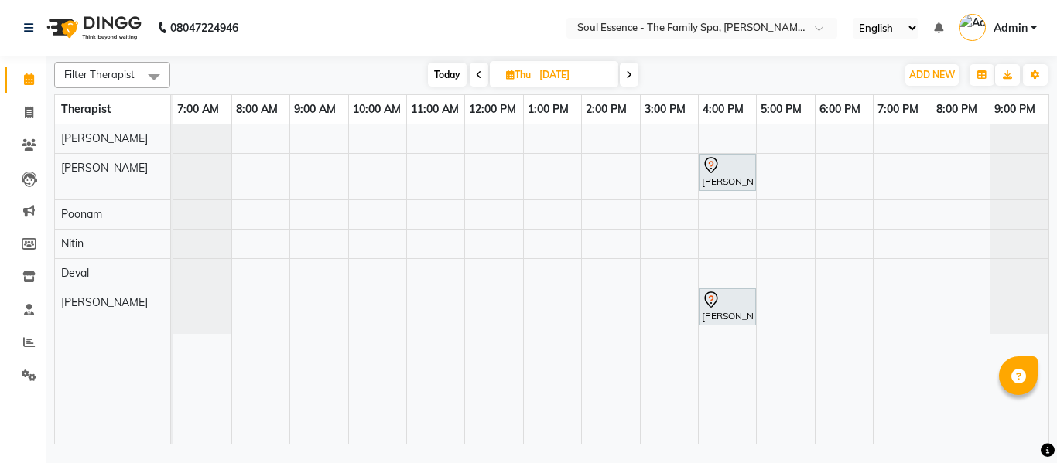
click at [490, 75] on span "[DATE]" at bounding box center [554, 74] width 128 height 26
click at [480, 77] on icon at bounding box center [479, 74] width 6 height 9
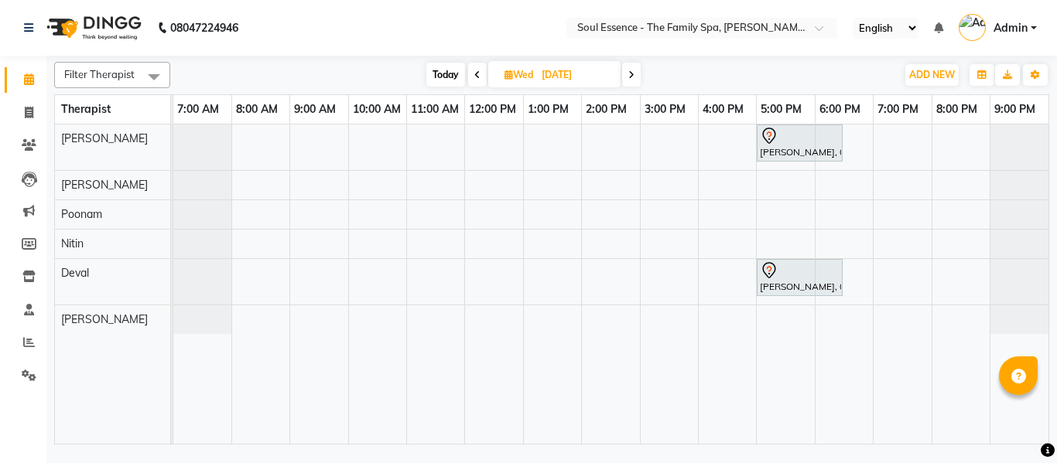
click at [468, 74] on span at bounding box center [477, 75] width 19 height 24
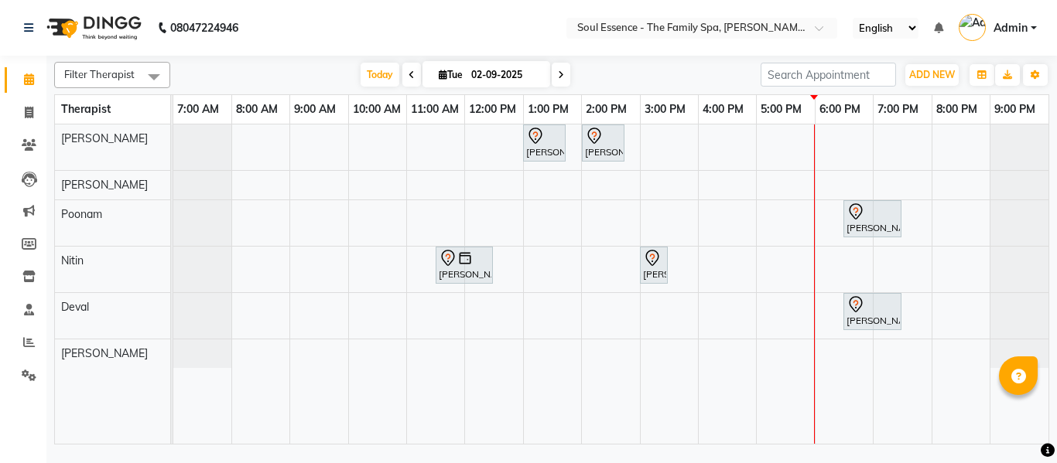
click at [555, 75] on span at bounding box center [561, 75] width 19 height 24
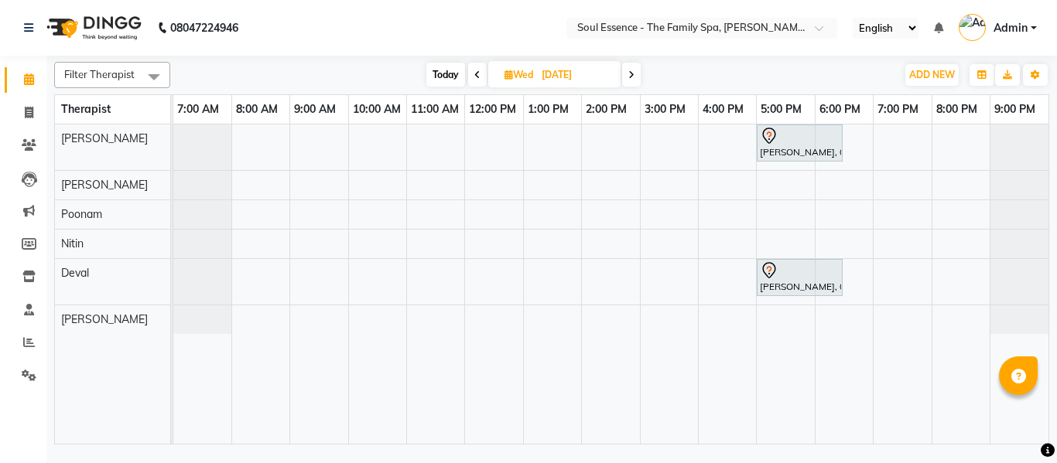
click at [633, 77] on icon at bounding box center [631, 74] width 6 height 9
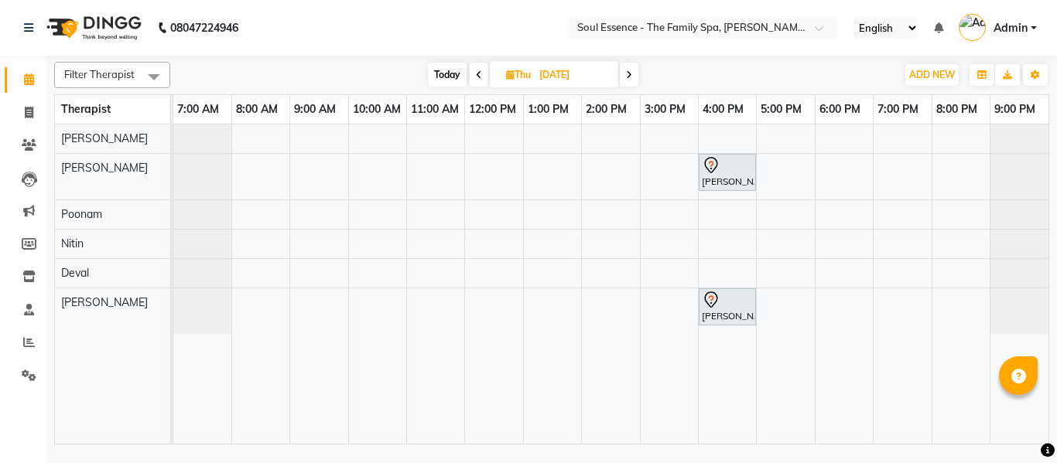
click at [482, 72] on span at bounding box center [479, 75] width 19 height 24
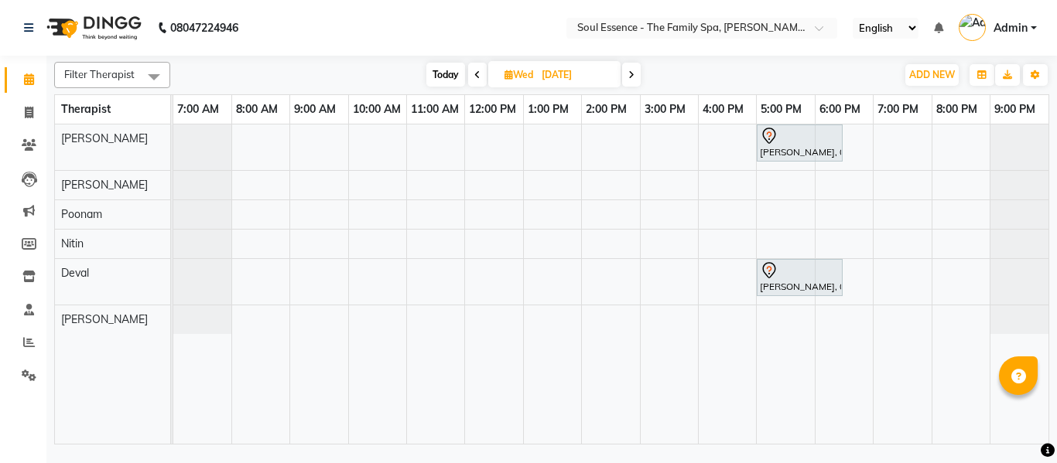
click at [474, 77] on icon at bounding box center [477, 74] width 6 height 9
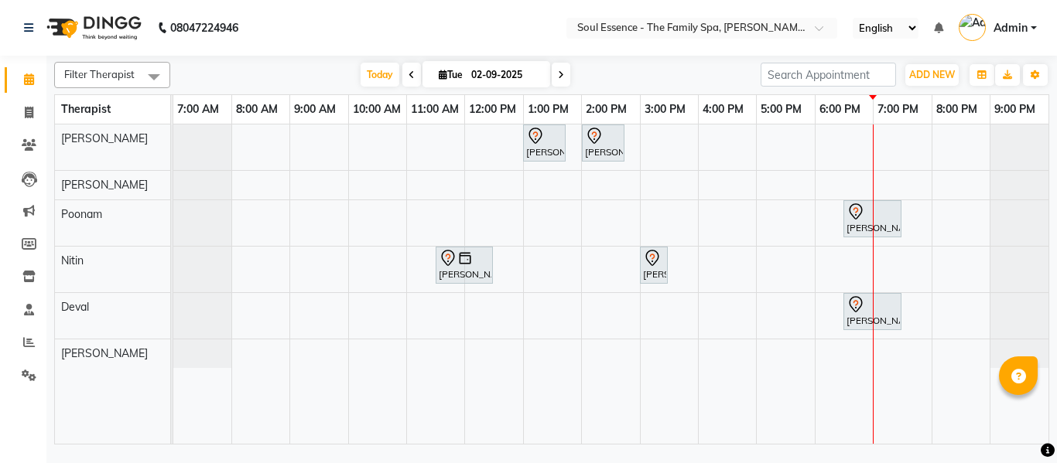
click at [554, 80] on span at bounding box center [561, 75] width 19 height 24
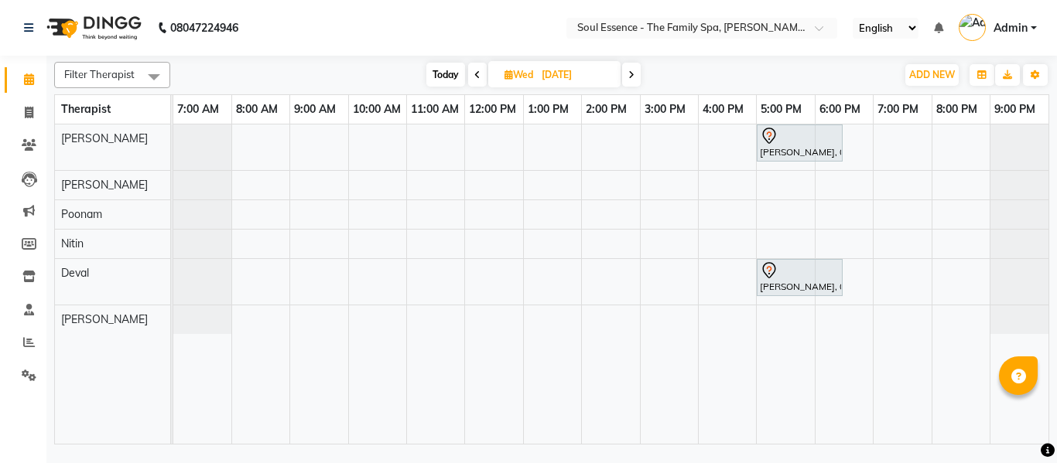
click at [629, 70] on icon at bounding box center [631, 74] width 6 height 9
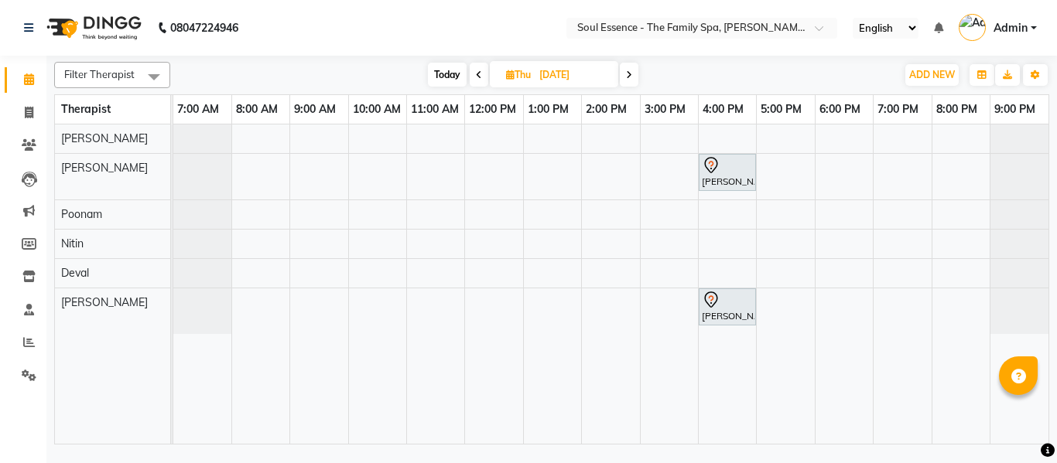
click at [480, 70] on span at bounding box center [479, 75] width 19 height 24
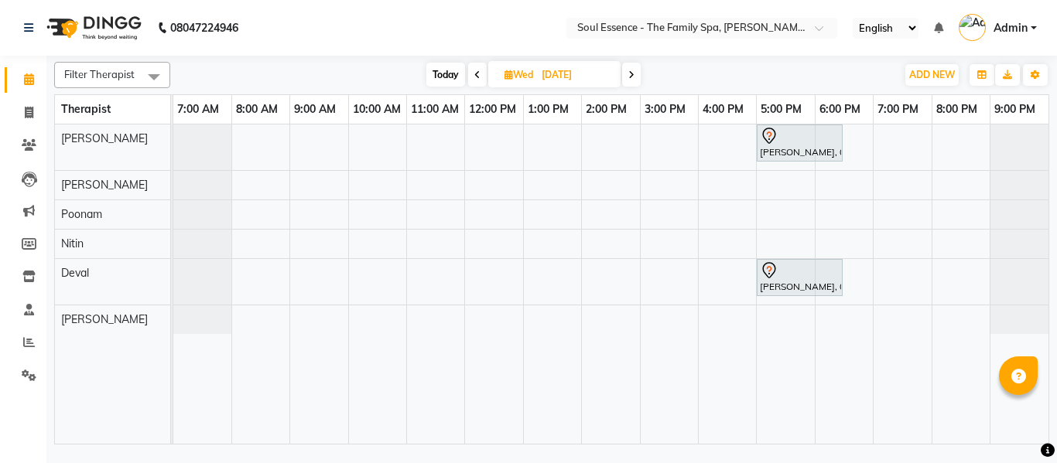
click at [481, 77] on span at bounding box center [477, 75] width 19 height 24
type input "02-09-2025"
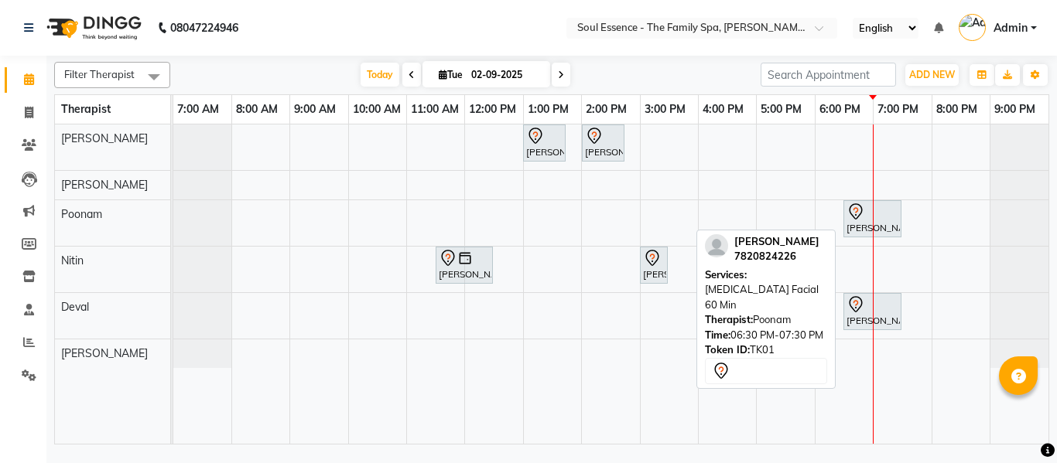
click at [881, 218] on div at bounding box center [873, 212] width 52 height 19
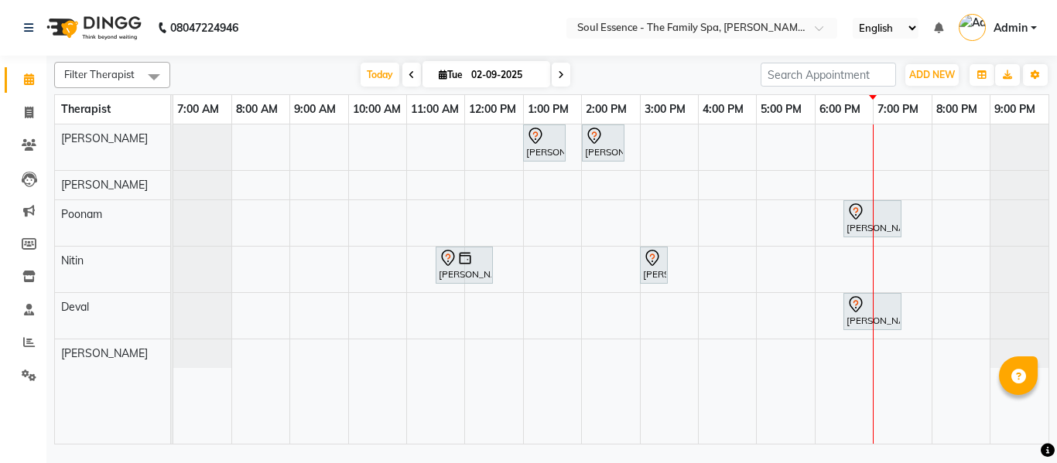
click at [736, 324] on div "[PERSON_NAME], TK03, 01:00 PM-01:45 PM, Shirodhara 45 Min [PERSON_NAME], TK04, …" at bounding box center [610, 285] width 875 height 320
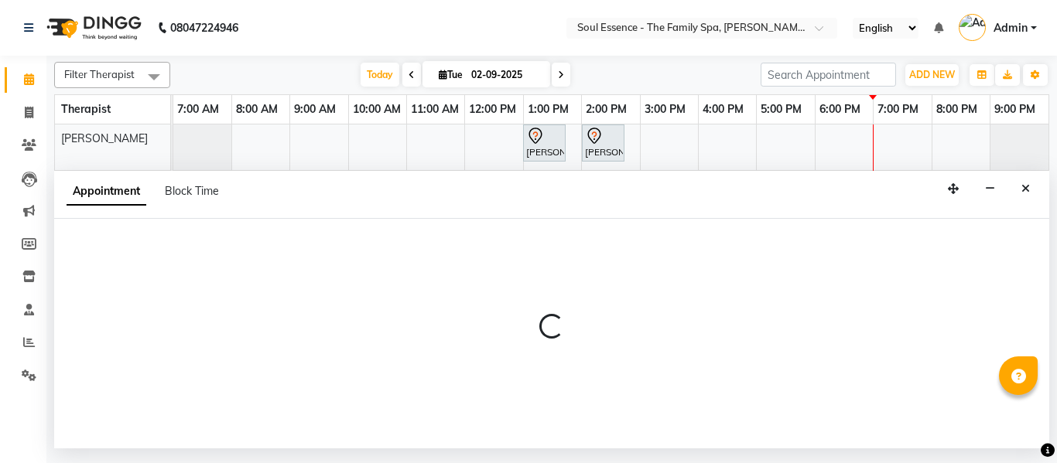
select select "66088"
select select "tentative"
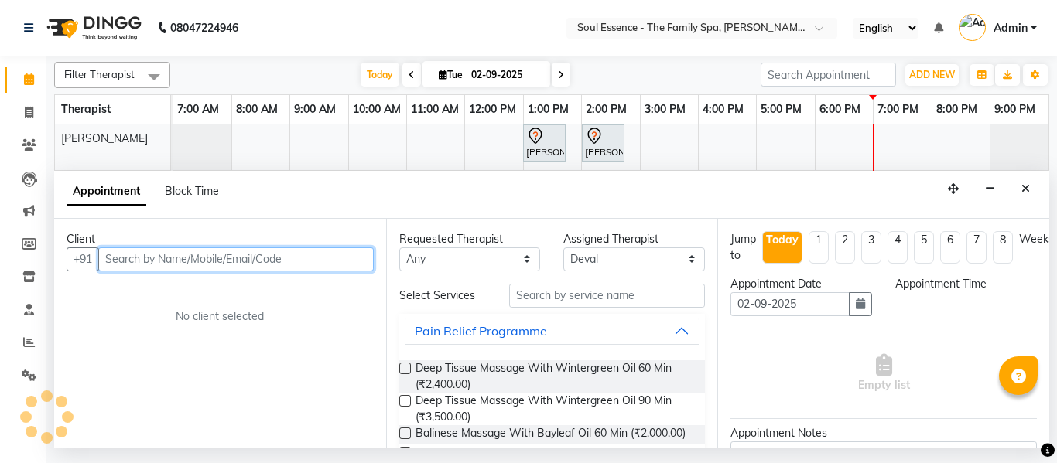
select select "960"
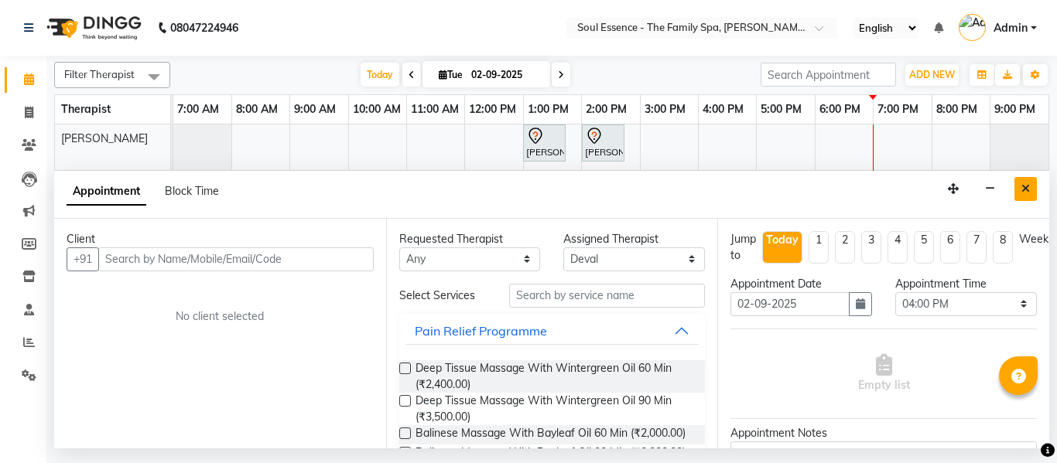
click at [1030, 190] on button "Close" at bounding box center [1025, 189] width 22 height 24
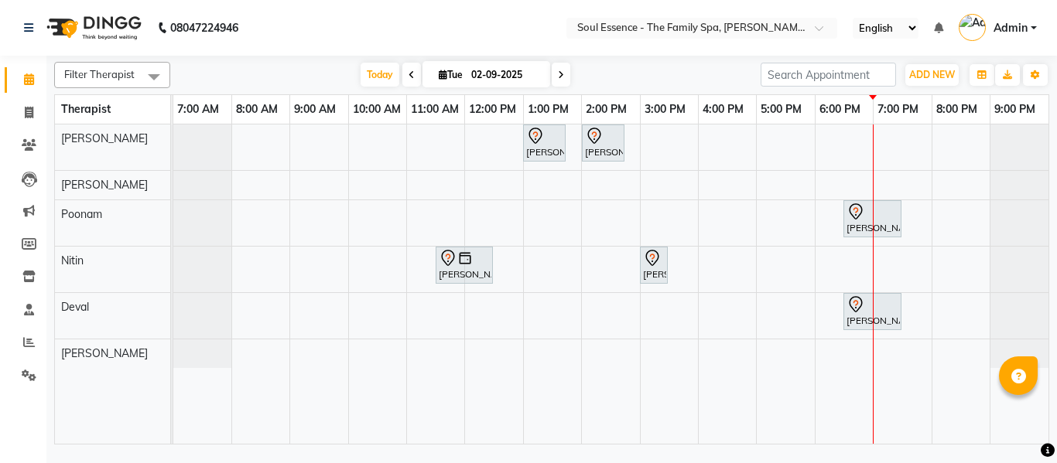
click at [563, 83] on span at bounding box center [561, 75] width 19 height 24
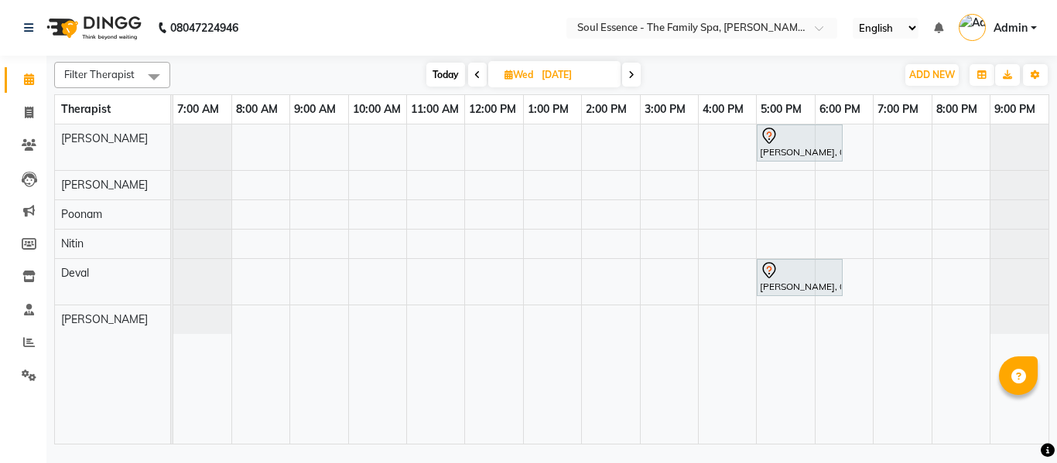
click at [440, 81] on span "Today" at bounding box center [445, 75] width 39 height 24
type input "02-09-2025"
